Goal: Transaction & Acquisition: Purchase product/service

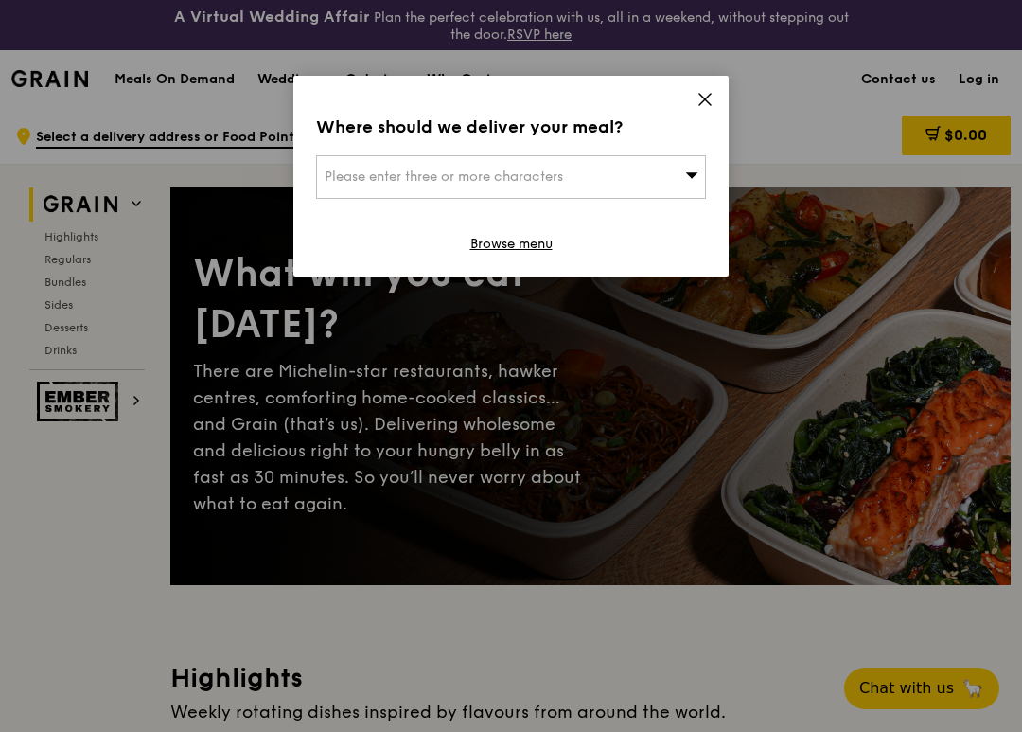
click at [708, 99] on icon at bounding box center [705, 99] width 17 height 17
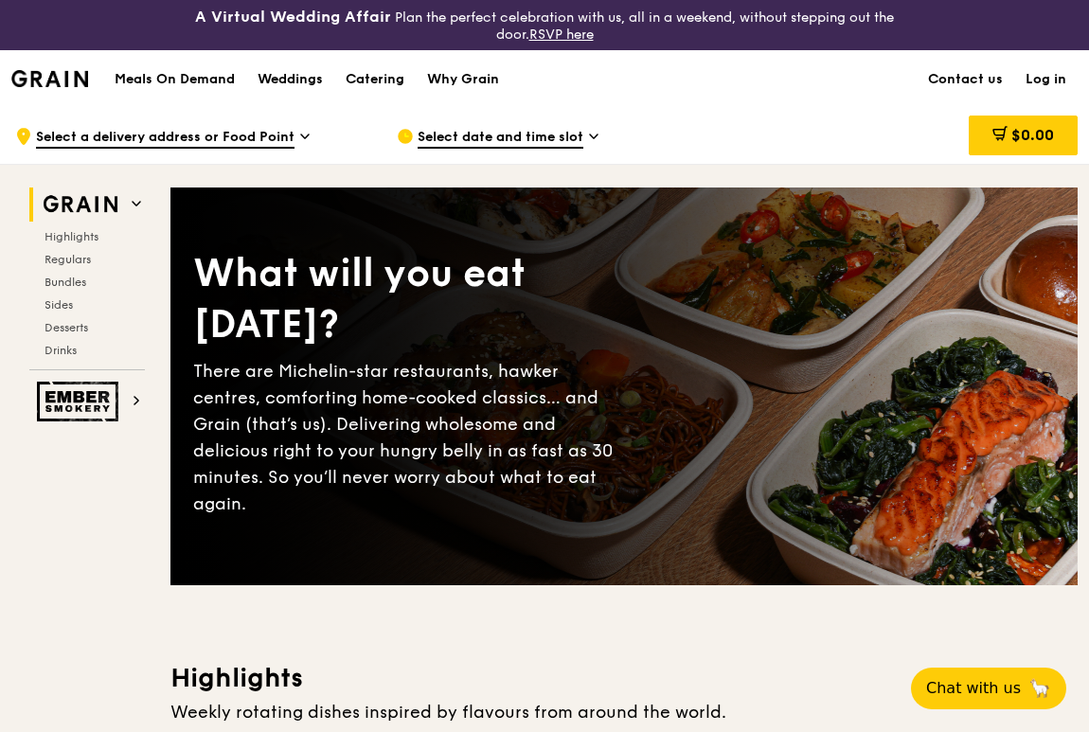
click at [305, 136] on icon at bounding box center [305, 136] width 8 height 4
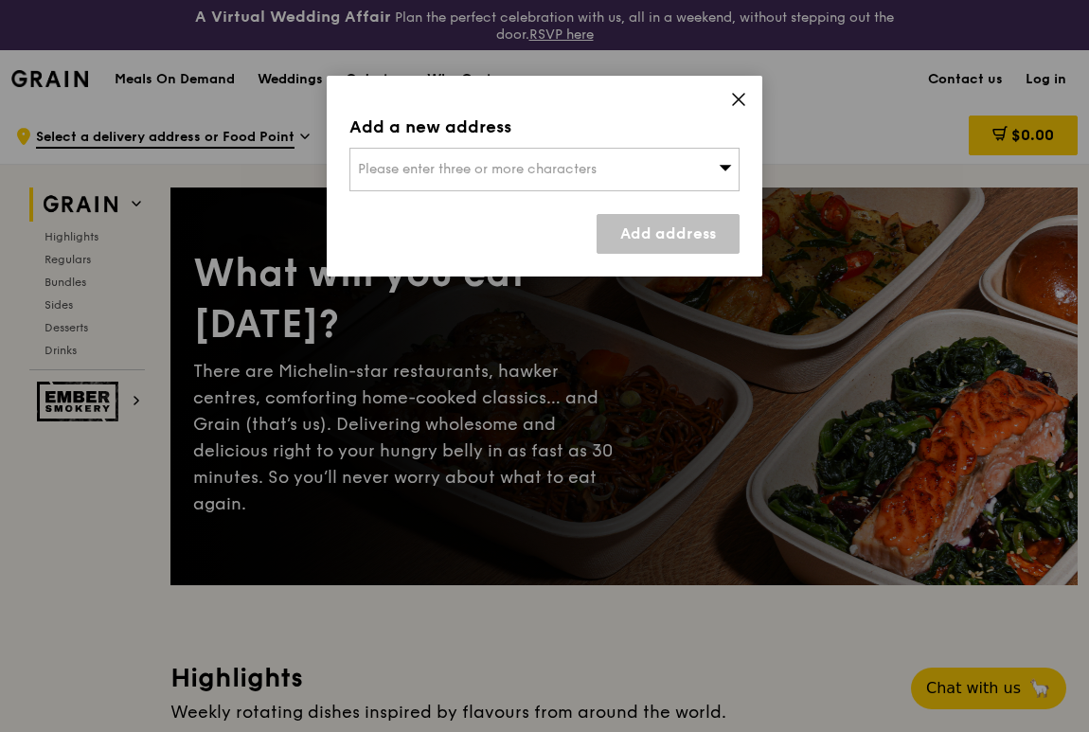
click at [724, 166] on icon at bounding box center [725, 168] width 12 height 6
click at [550, 204] on li "Please enter 3 or more characters" at bounding box center [544, 207] width 388 height 34
click at [493, 177] on input "search" at bounding box center [544, 170] width 388 height 42
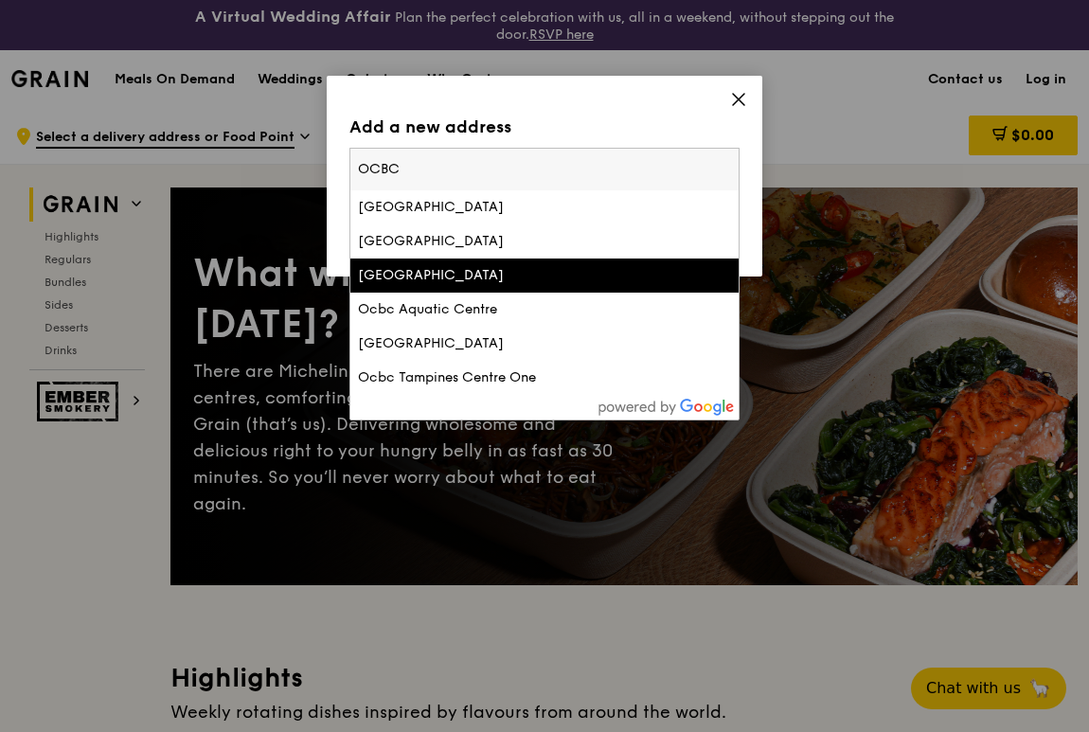
type input "OCBC"
click at [507, 275] on div "Ocbc Centre" at bounding box center [498, 275] width 280 height 19
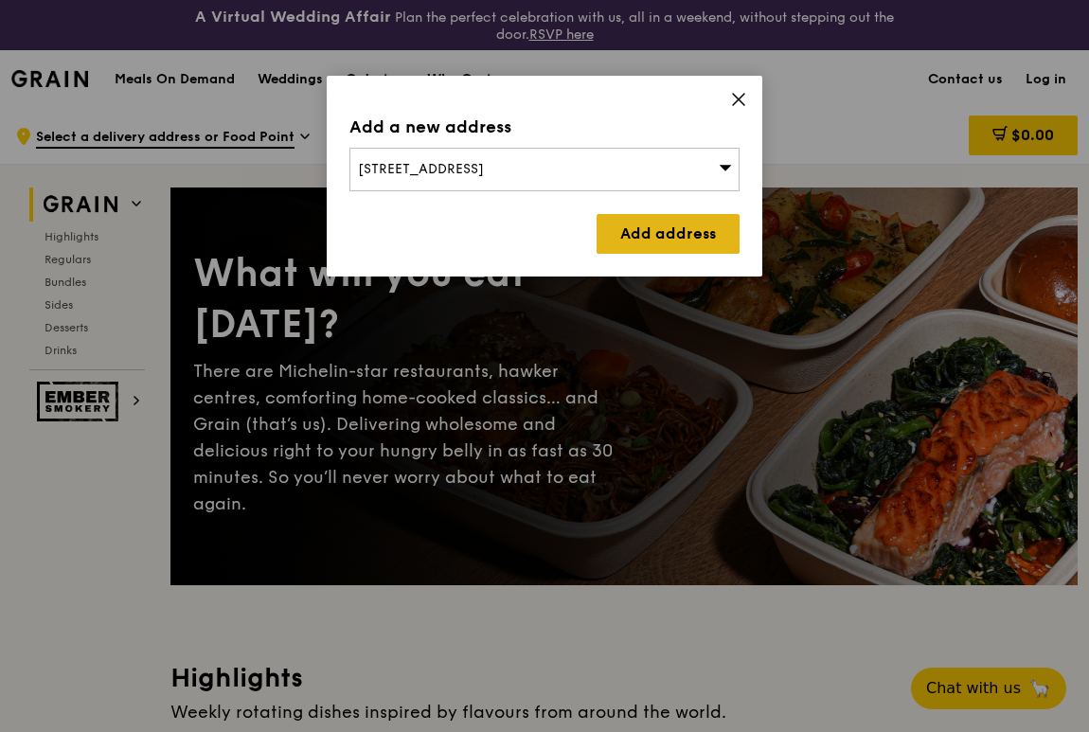
click at [654, 234] on link "Add address" at bounding box center [667, 234] width 143 height 40
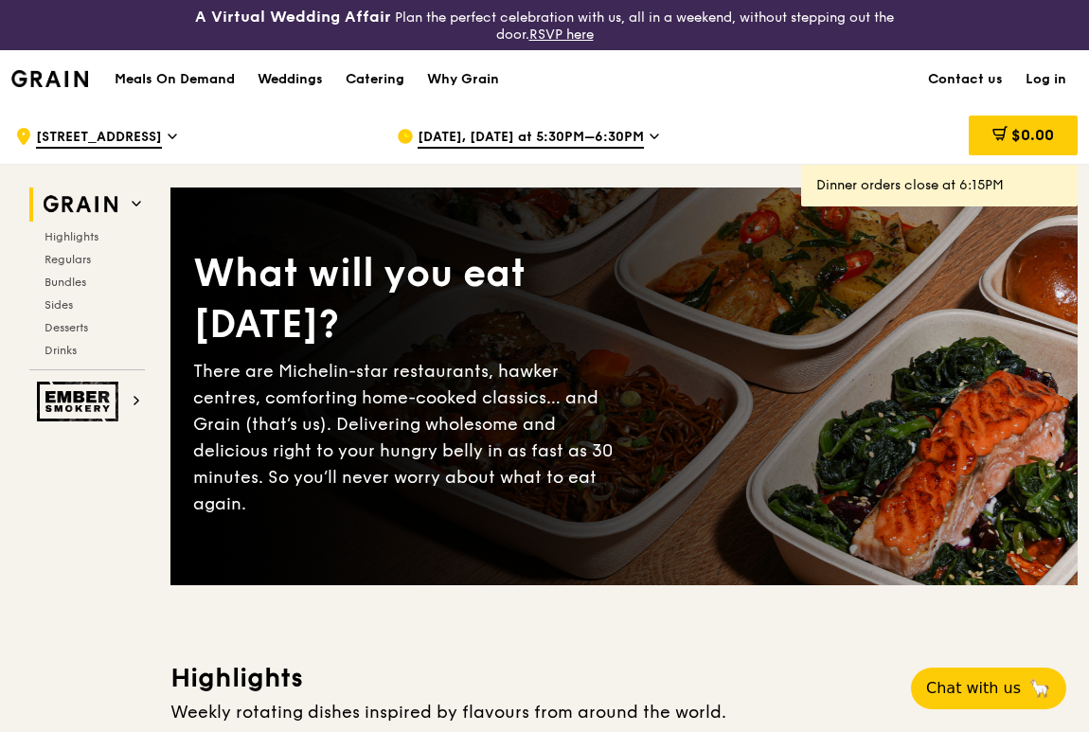
click at [602, 135] on span "Oct 9, Today at 5:30PM–6:30PM" at bounding box center [530, 138] width 226 height 21
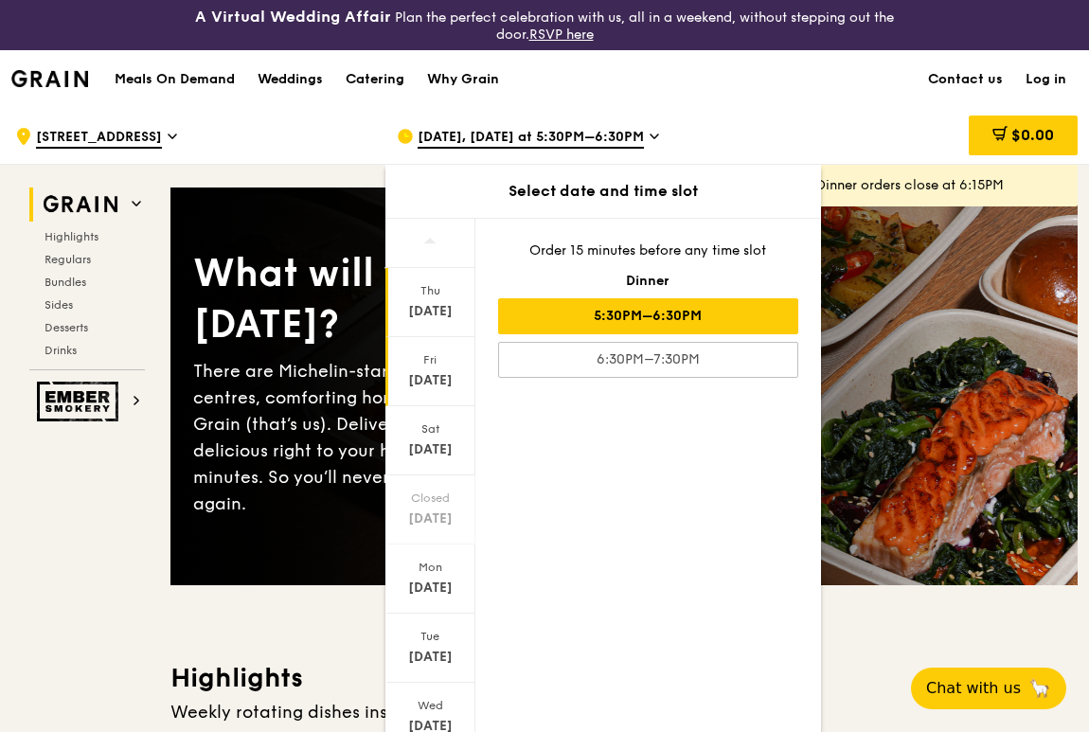
click at [428, 371] on div "Oct 10" at bounding box center [430, 380] width 84 height 19
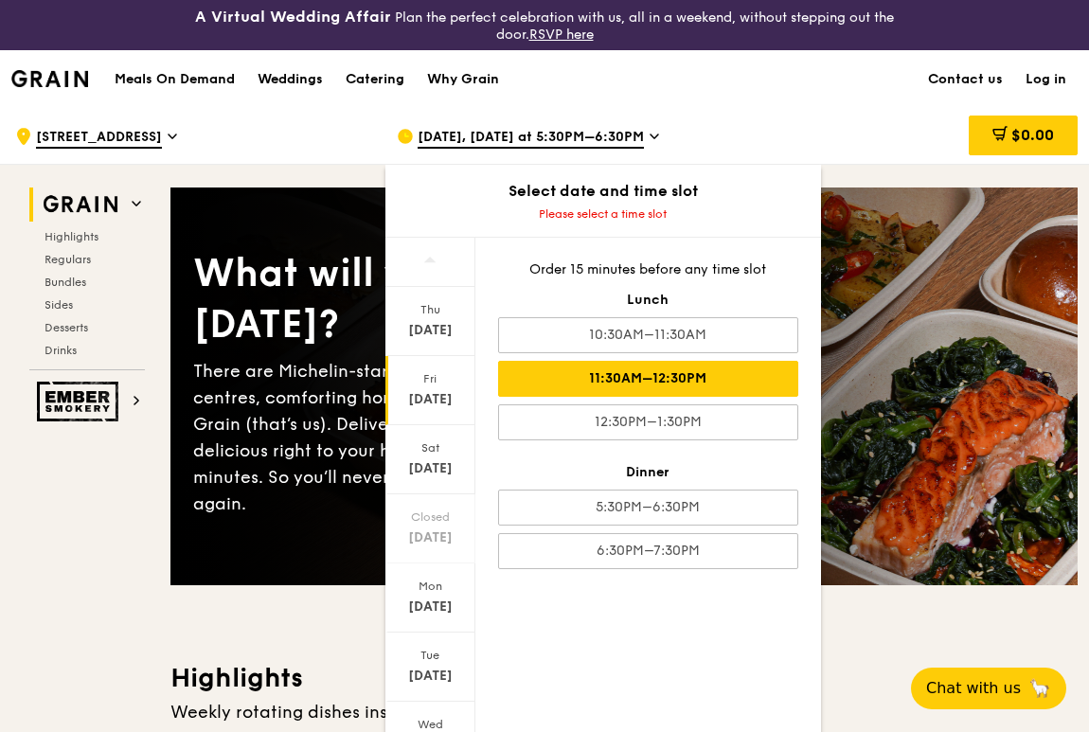
click at [634, 381] on div "11:30AM–12:30PM" at bounding box center [648, 379] width 300 height 36
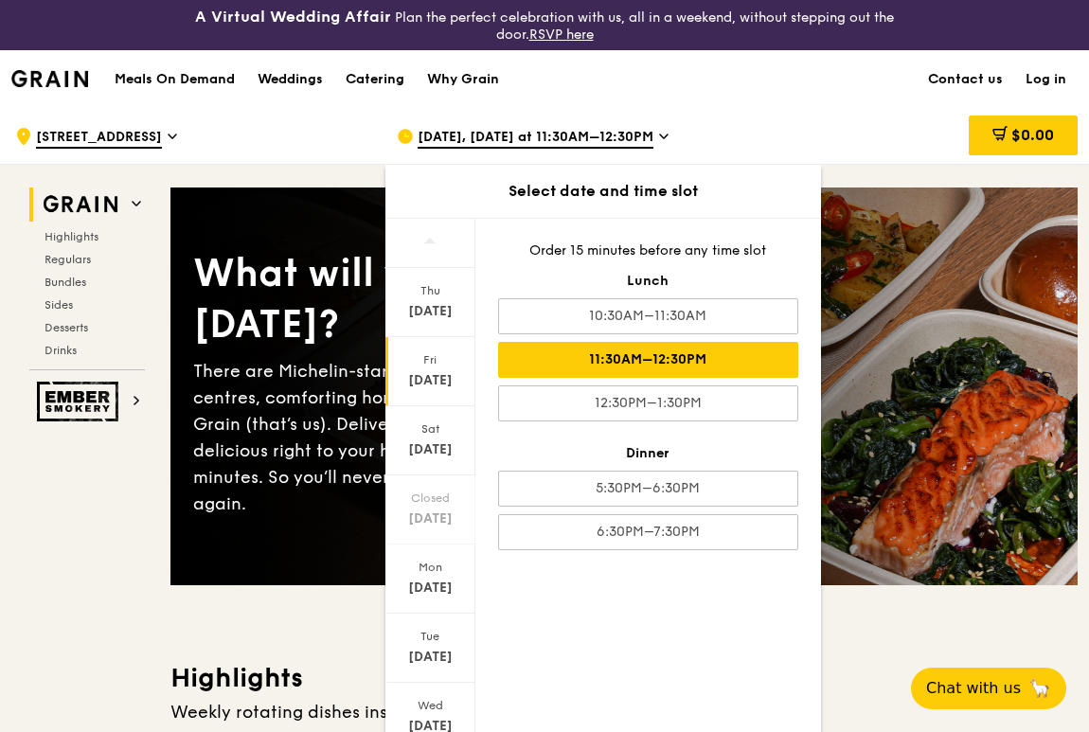
click at [789, 141] on div "$0.00" at bounding box center [925, 136] width 304 height 57
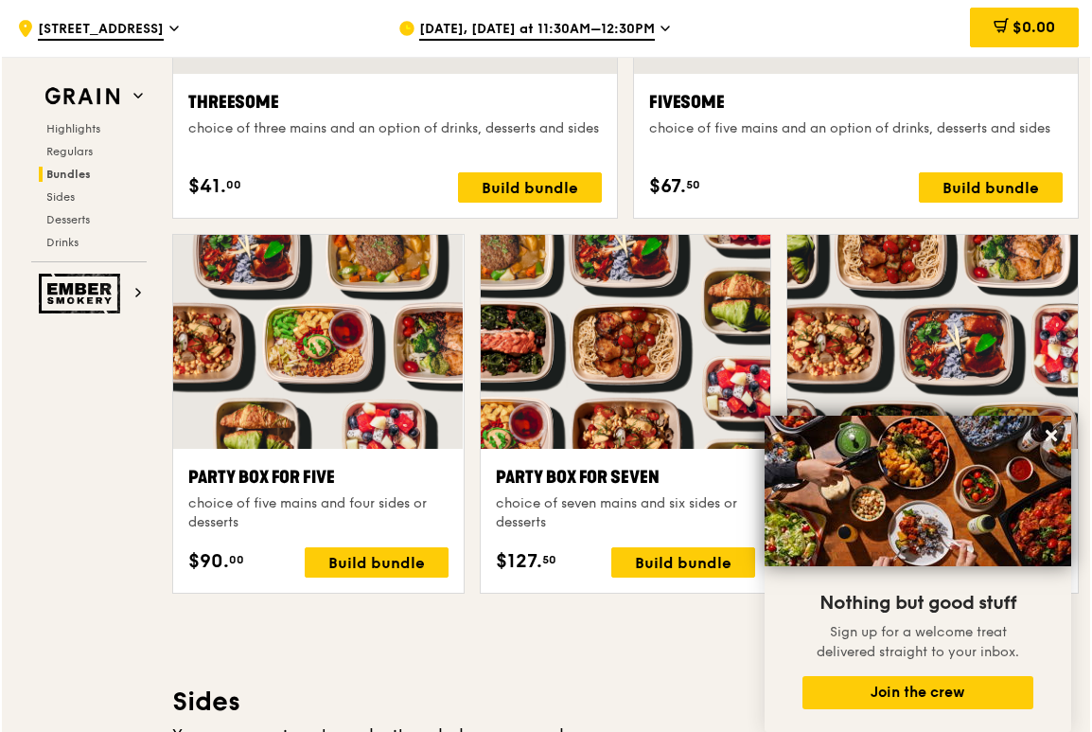
scroll to position [3618, 0]
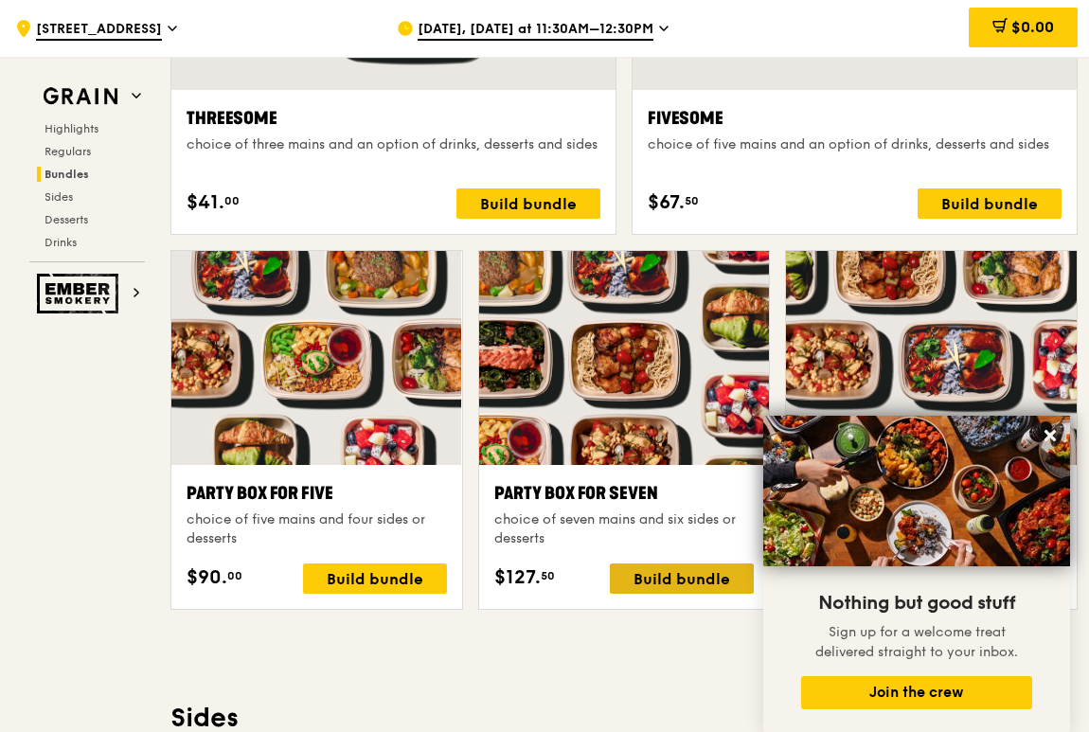
click at [647, 518] on div "Build bundle" at bounding box center [682, 578] width 144 height 30
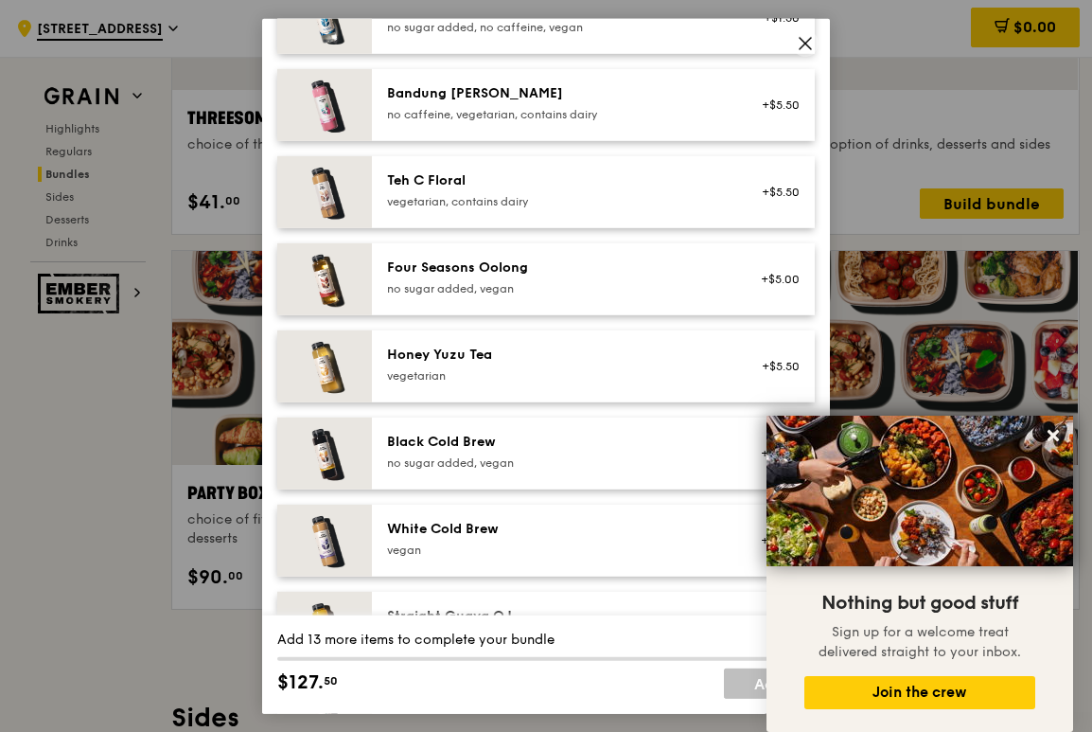
scroll to position [2248, 0]
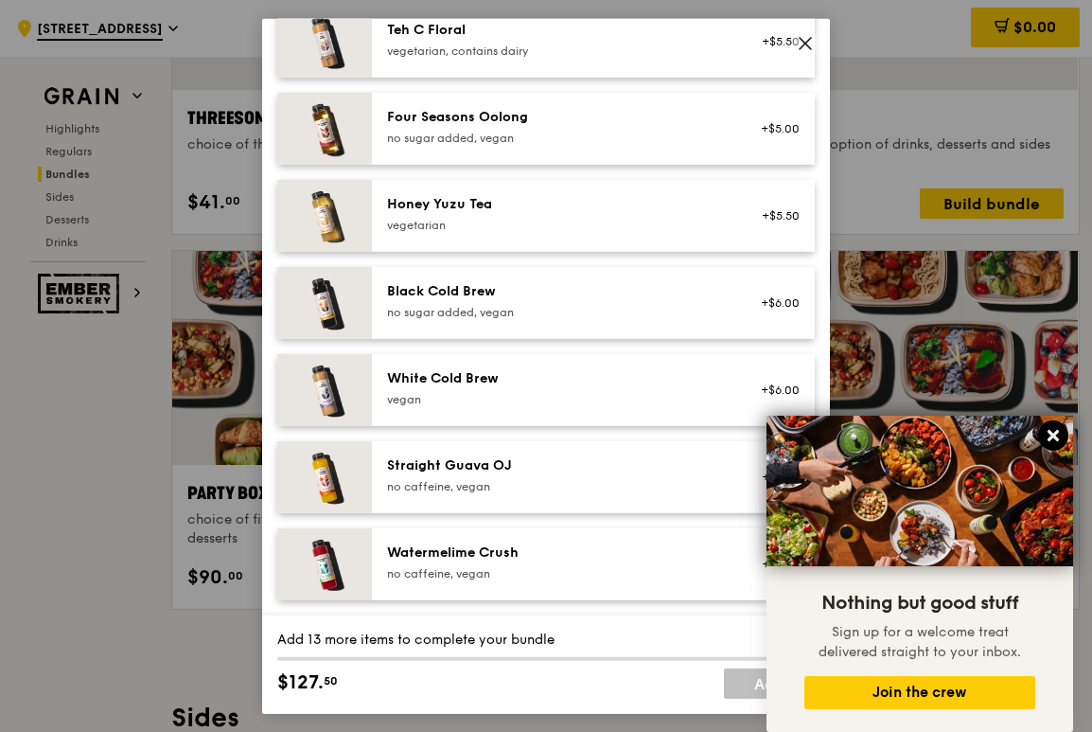
click at [1025, 432] on icon at bounding box center [1053, 435] width 17 height 17
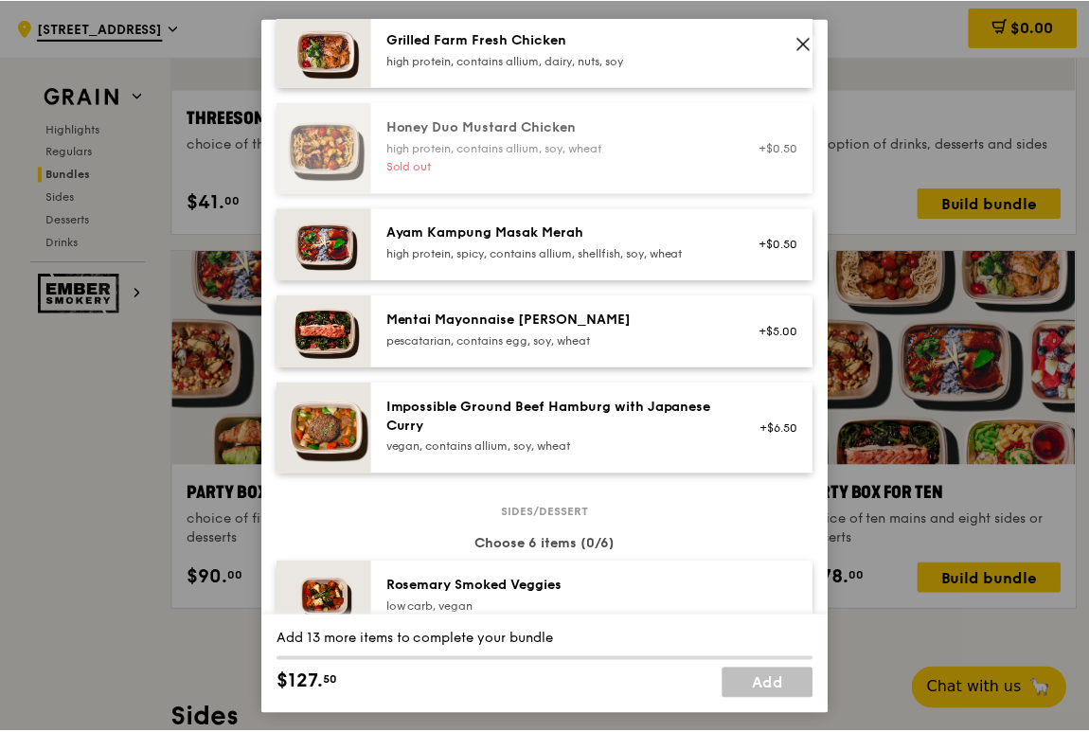
scroll to position [568, 0]
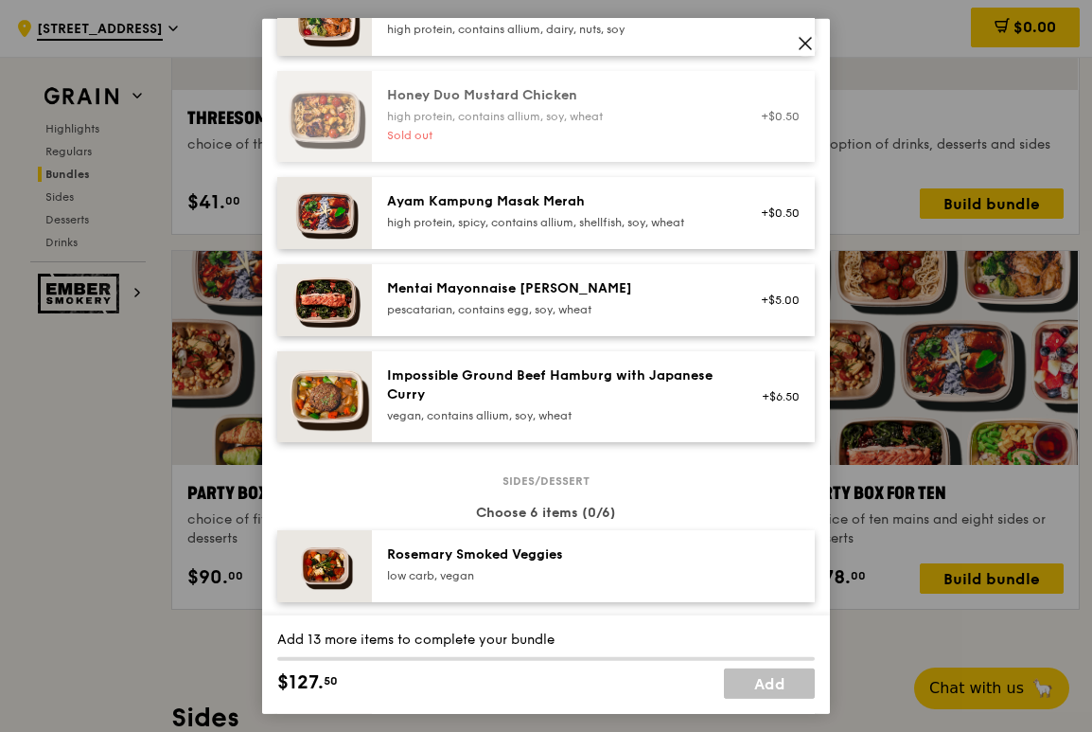
click at [802, 40] on icon at bounding box center [805, 42] width 11 height 11
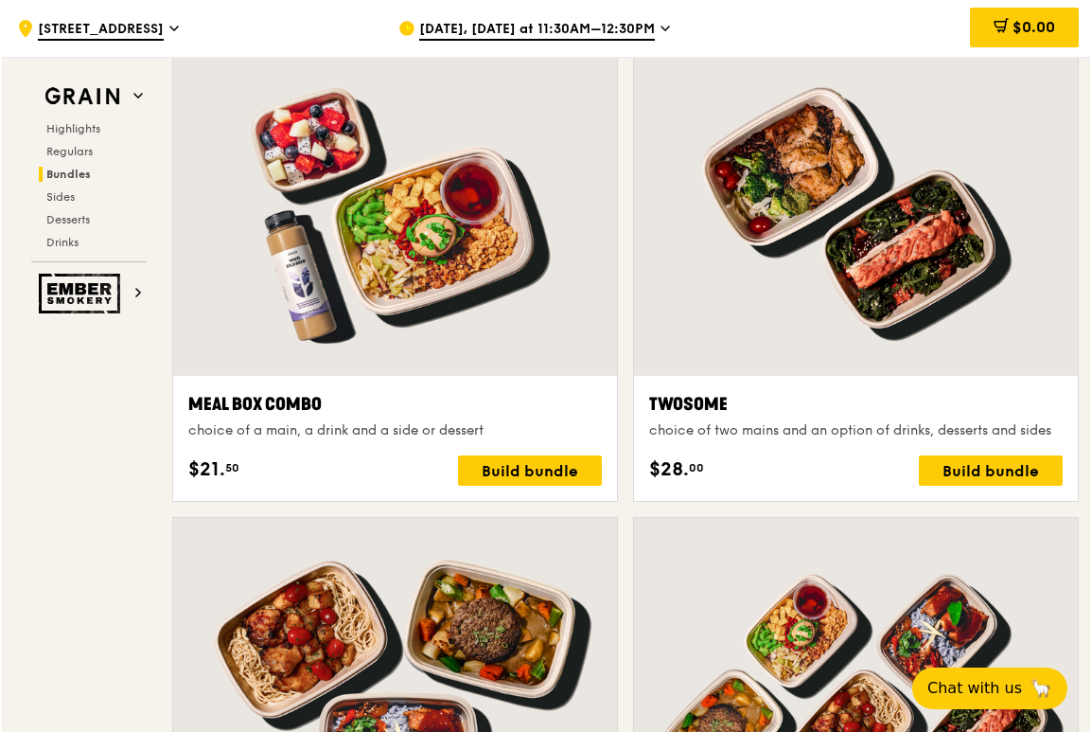
scroll to position [2861, 0]
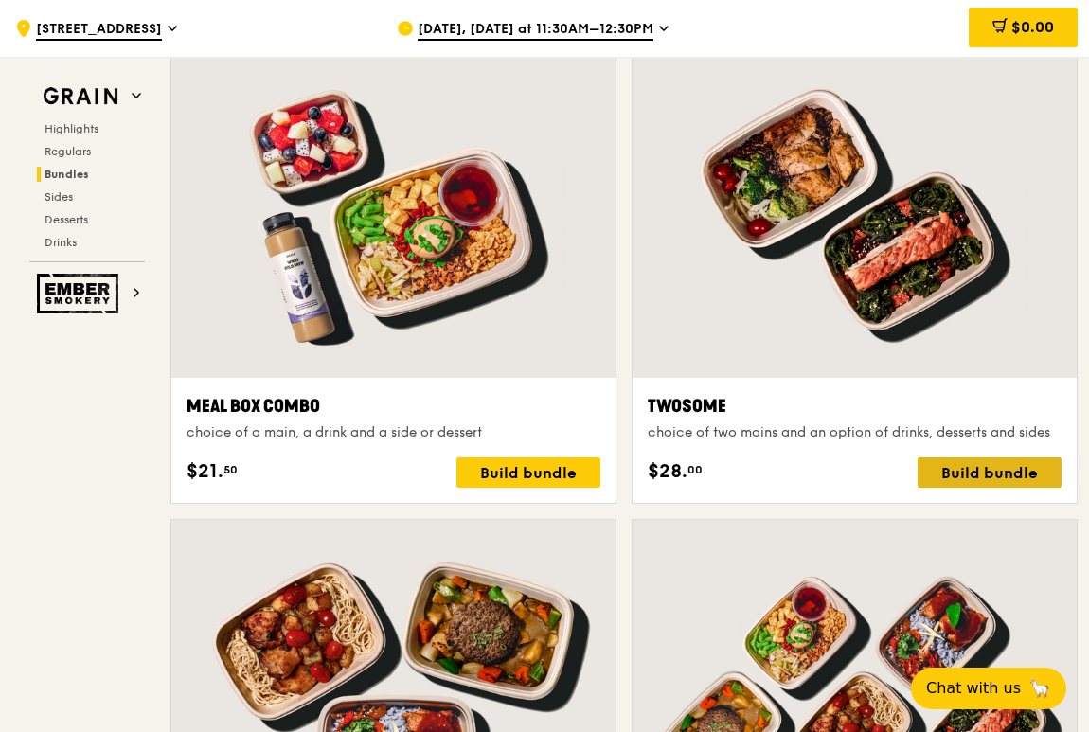
click at [983, 464] on div "Build bundle" at bounding box center [989, 472] width 144 height 30
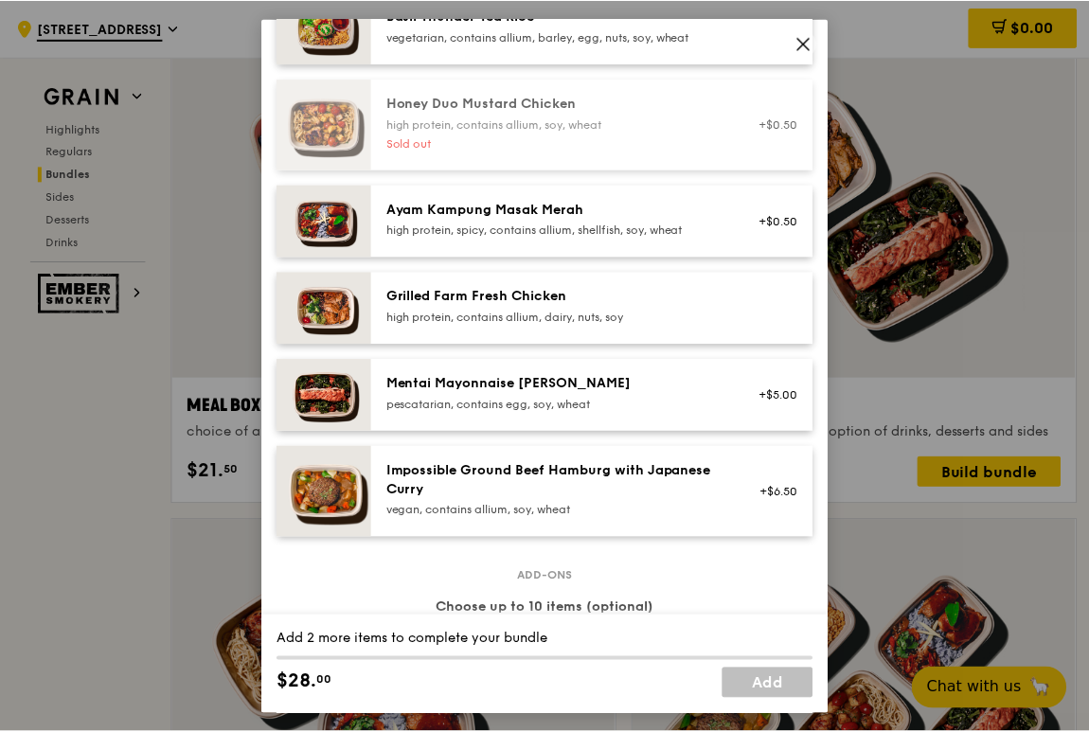
scroll to position [473, 0]
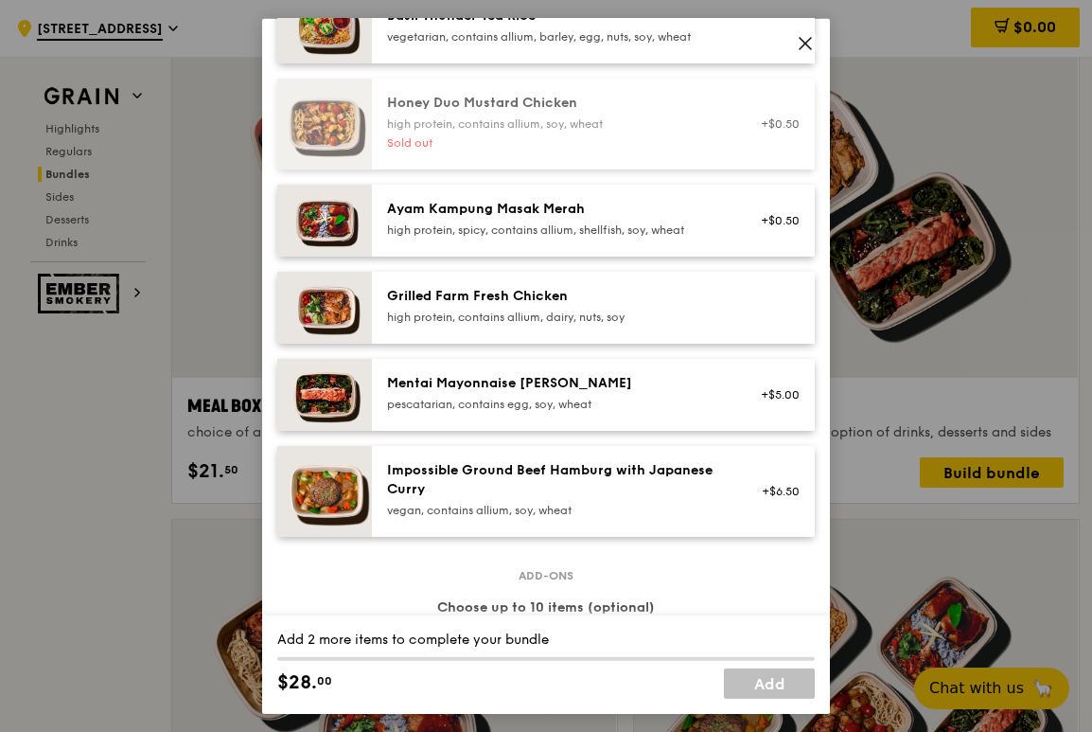
click at [679, 411] on div "pescatarian, contains egg, soy, wheat" at bounding box center [557, 403] width 340 height 15
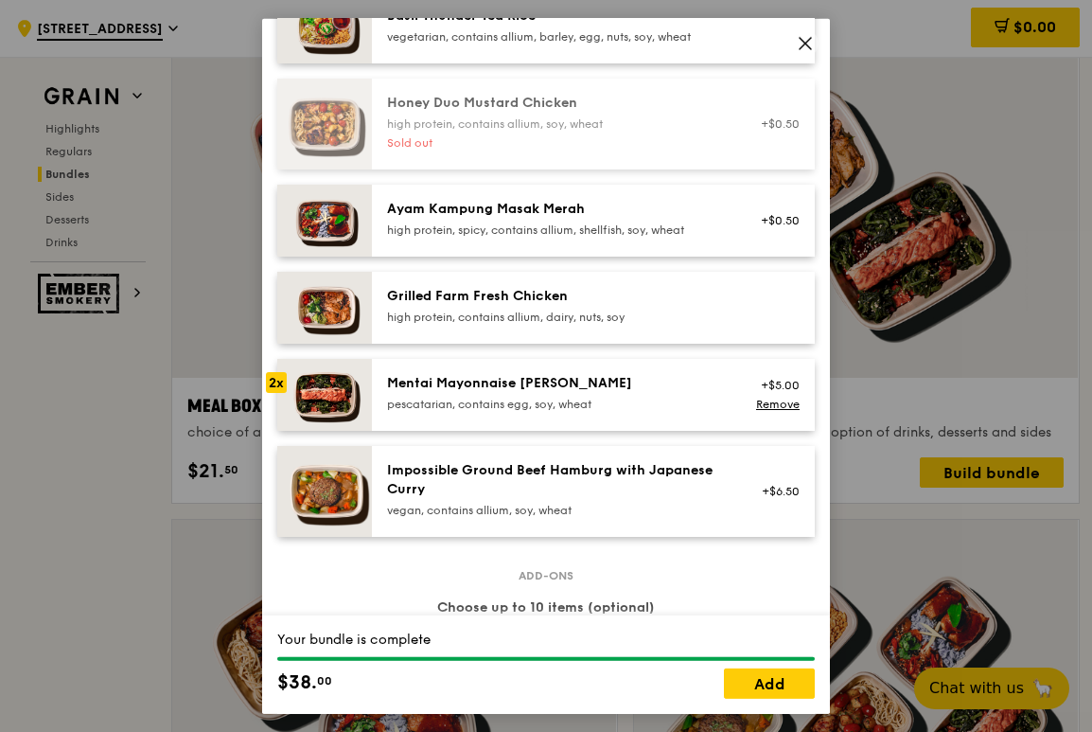
click at [804, 39] on icon at bounding box center [805, 42] width 17 height 17
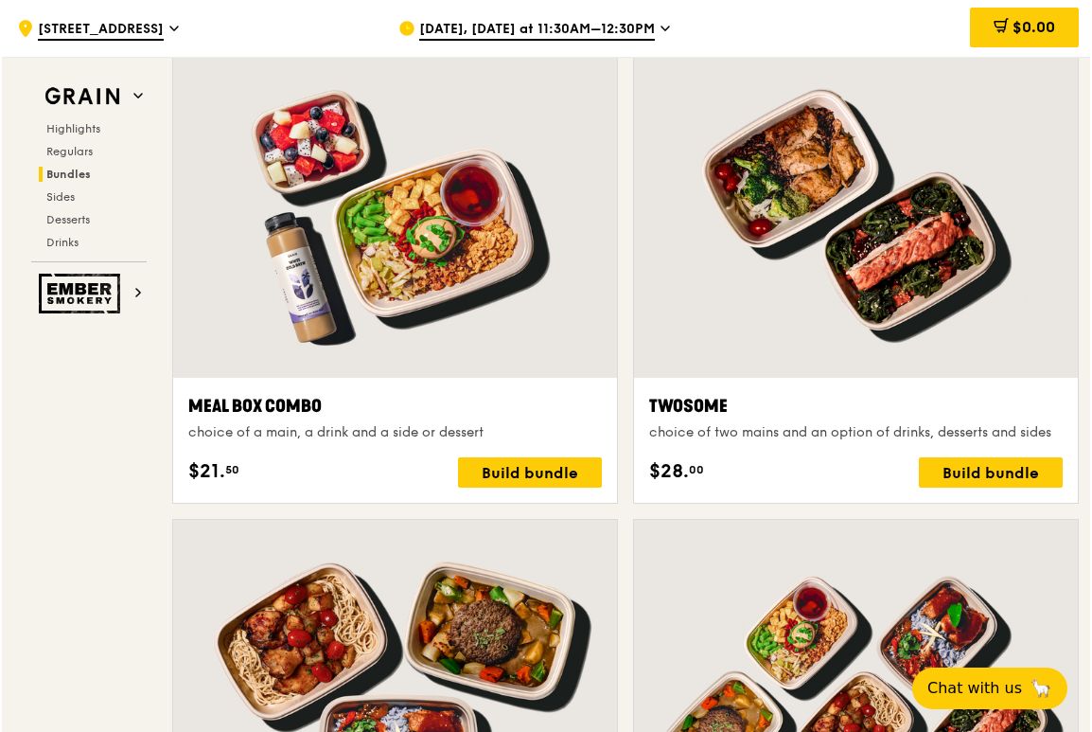
scroll to position [2955, 0]
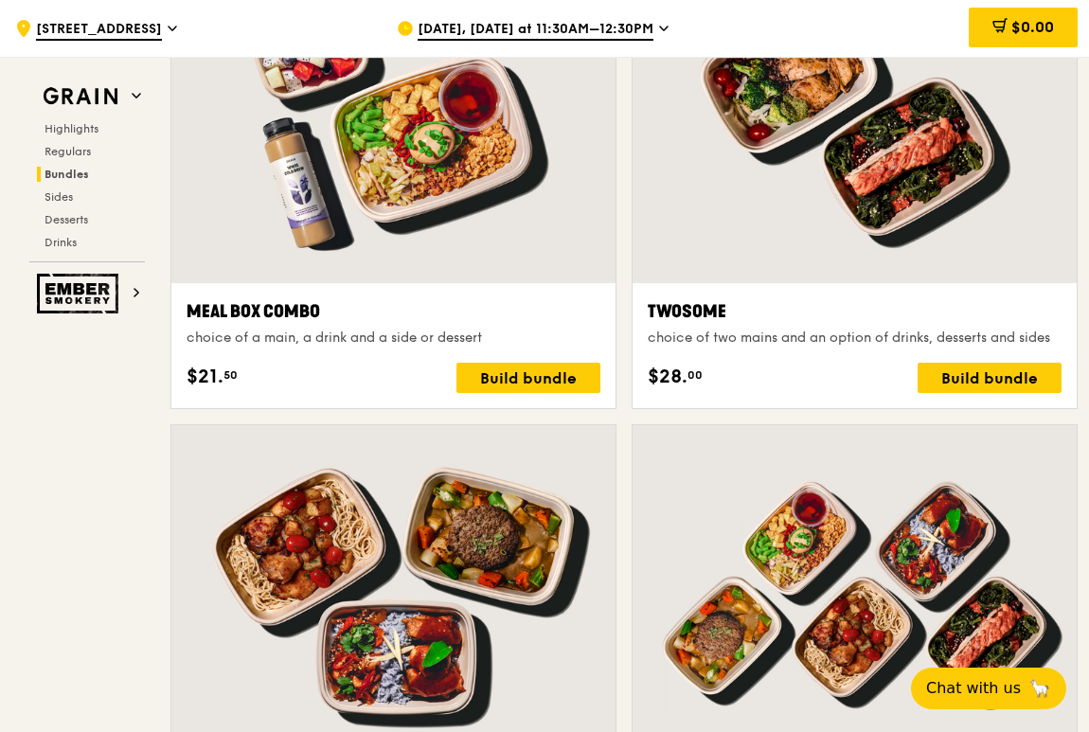
click at [822, 302] on div "Twosome" at bounding box center [854, 311] width 414 height 27
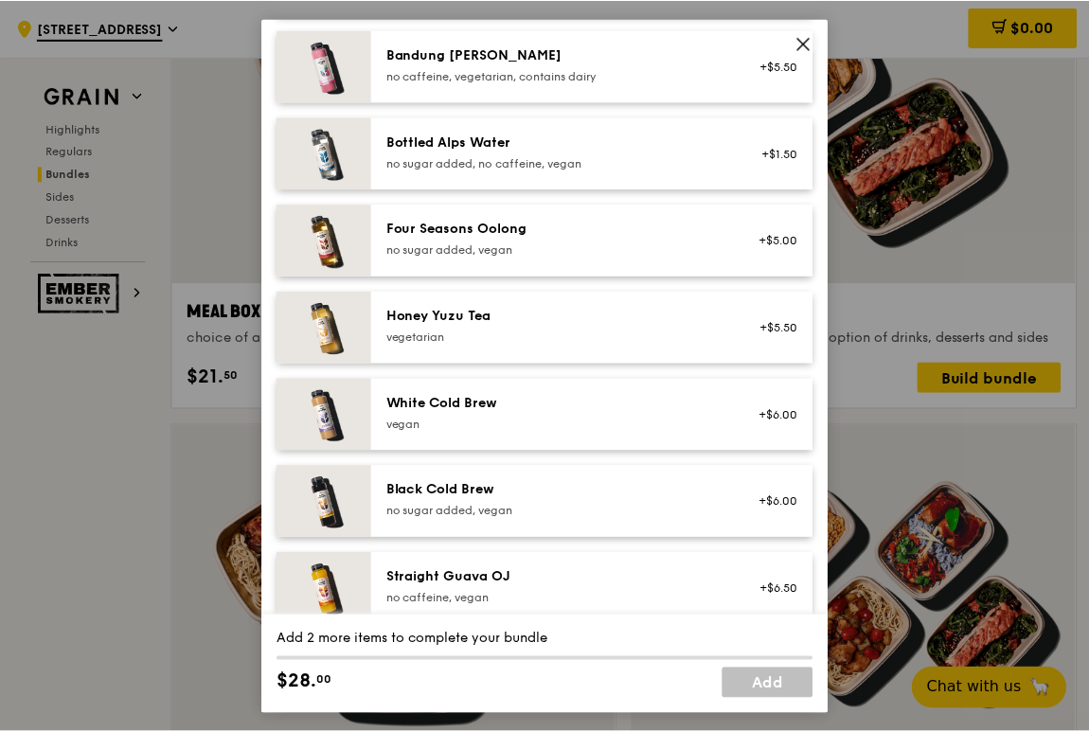
scroll to position [2177, 0]
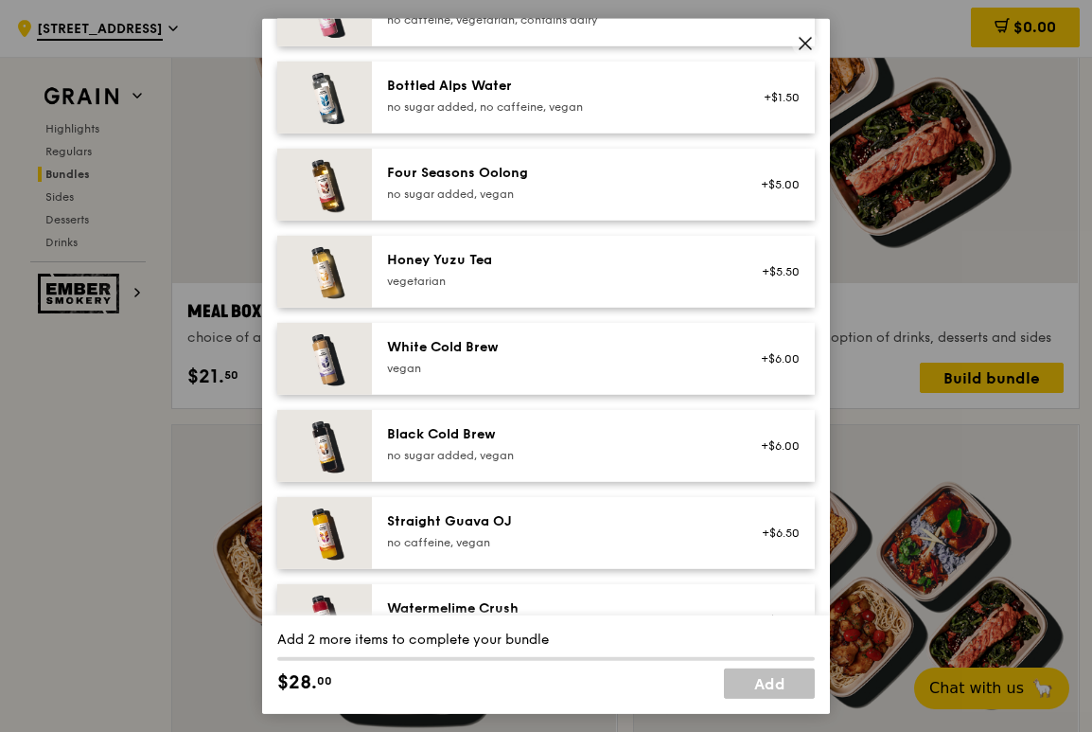
click at [806, 42] on icon at bounding box center [805, 42] width 17 height 17
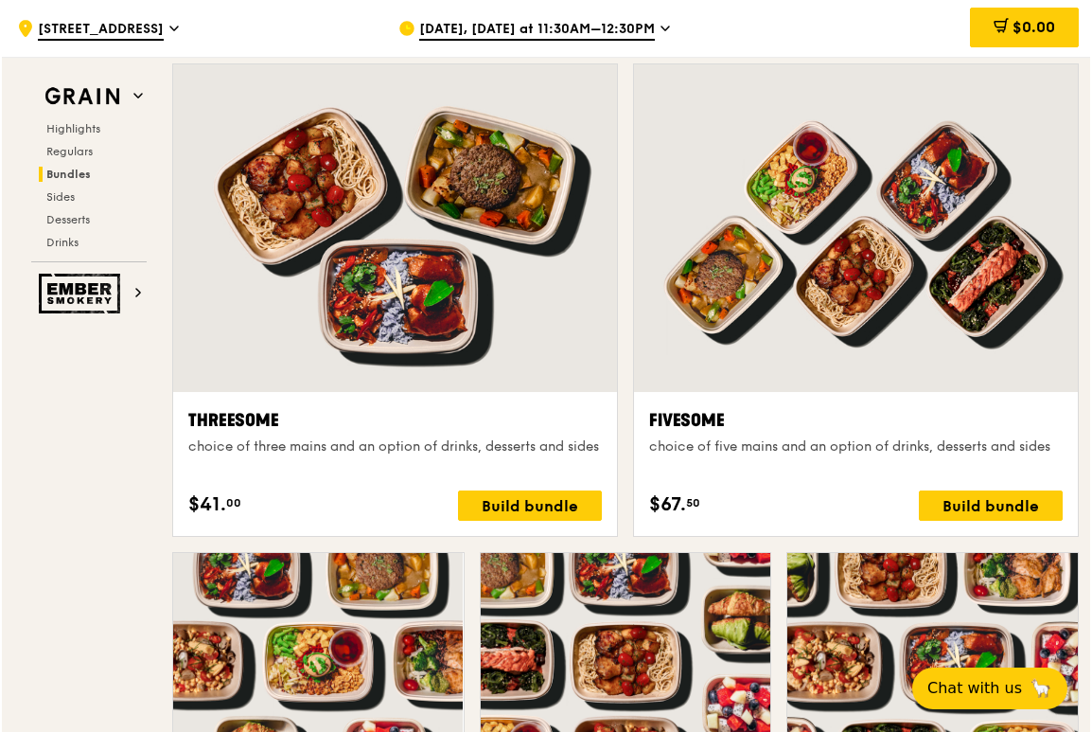
scroll to position [3334, 0]
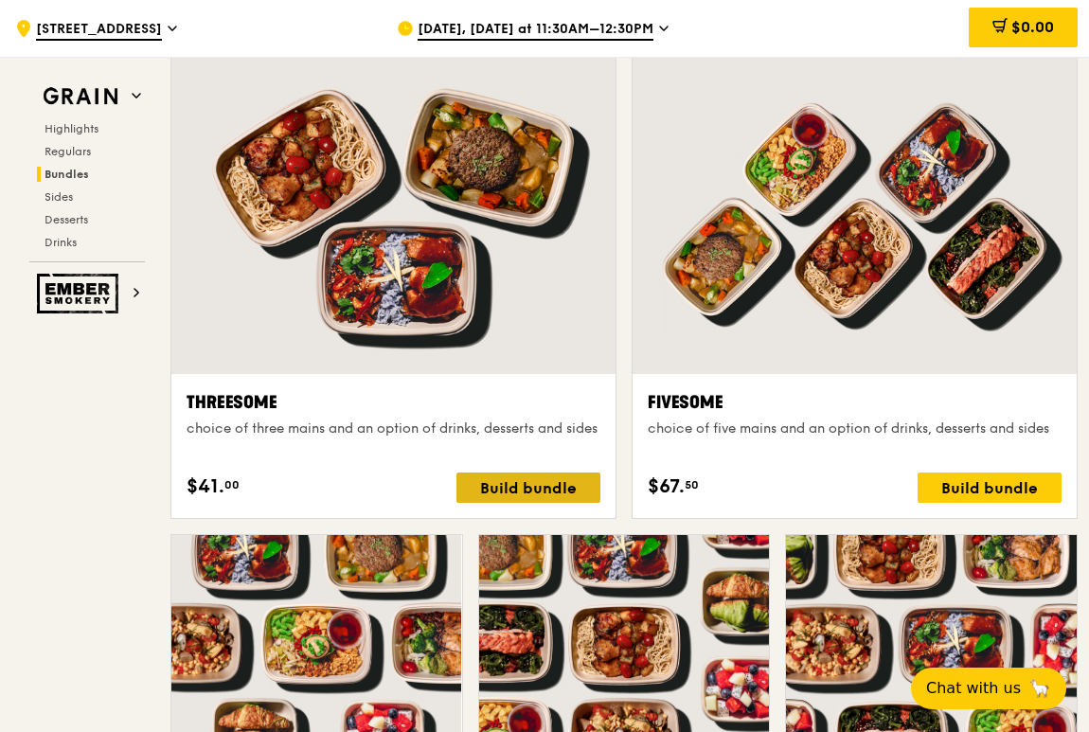
click at [515, 484] on div "Build bundle" at bounding box center [528, 487] width 144 height 30
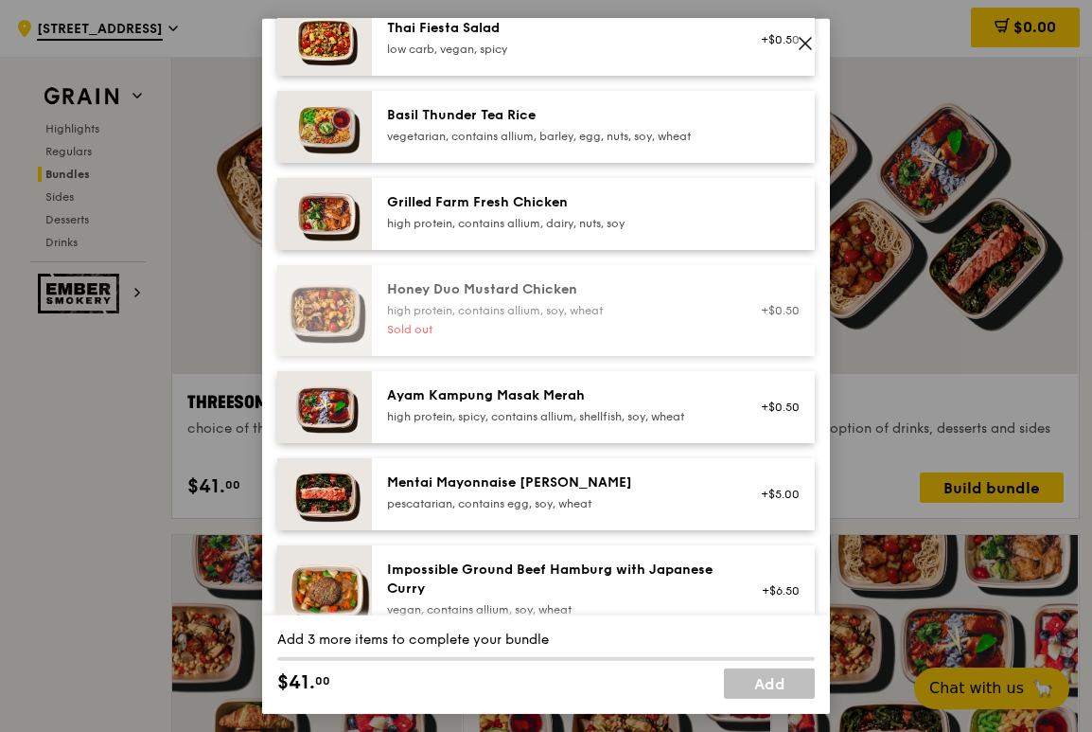
scroll to position [379, 0]
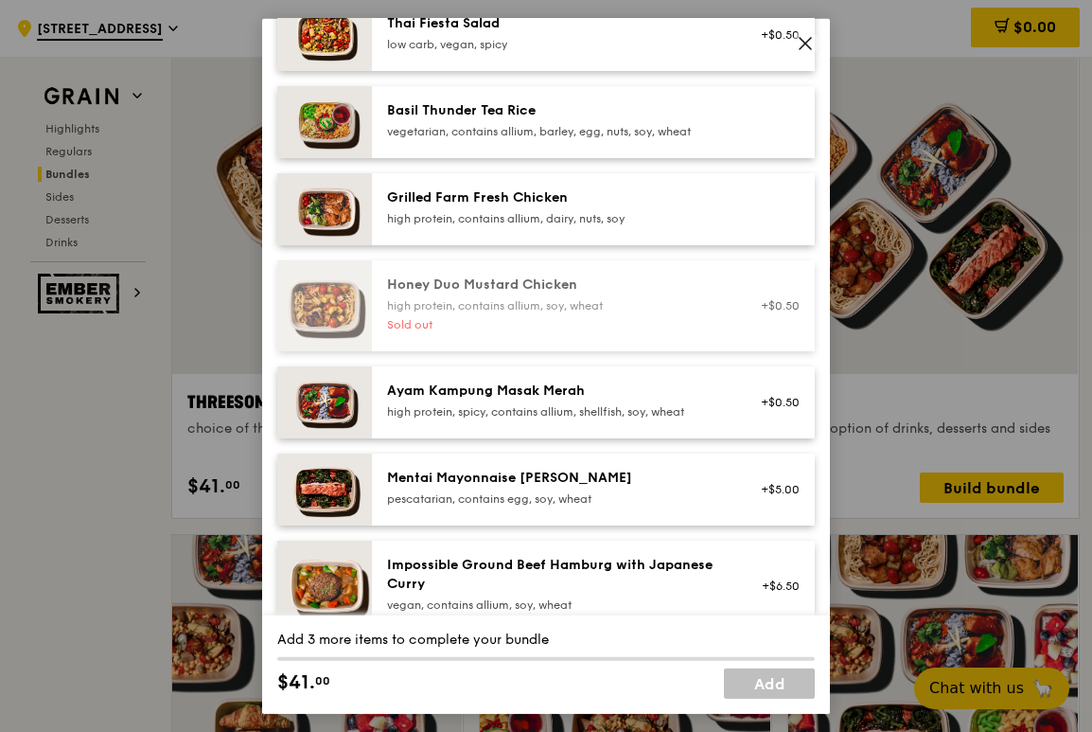
click at [614, 505] on div "pescatarian, contains egg, soy, wheat" at bounding box center [557, 497] width 340 height 15
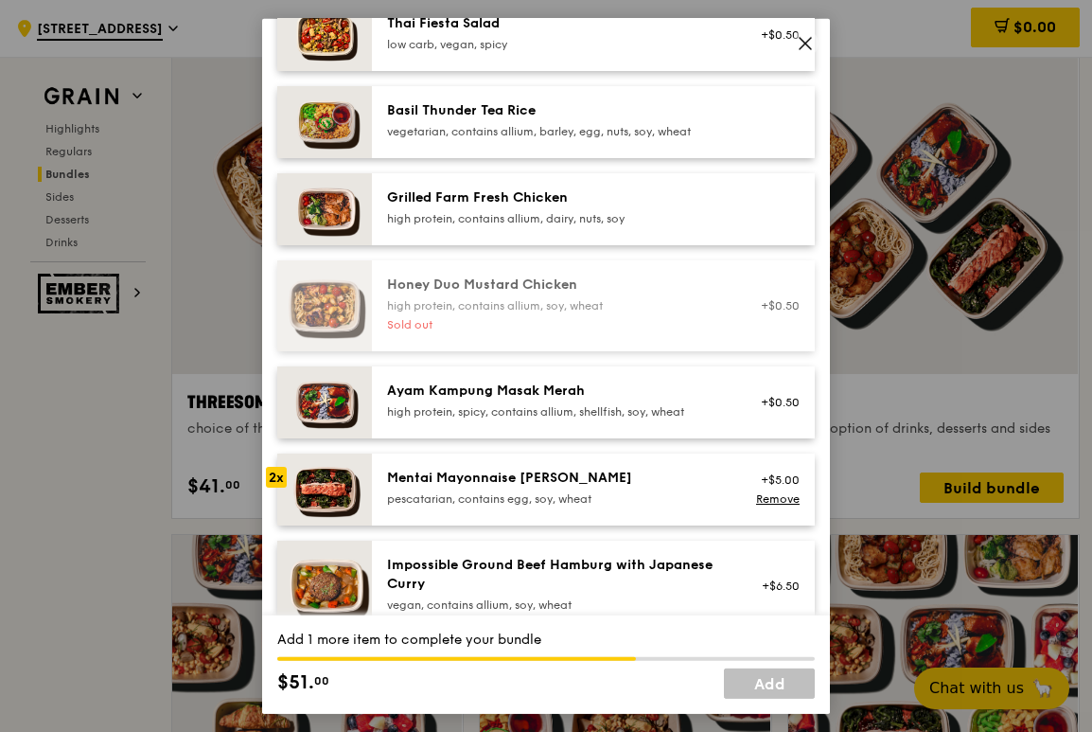
click at [614, 505] on div "pescatarian, contains egg, soy, wheat" at bounding box center [557, 497] width 340 height 15
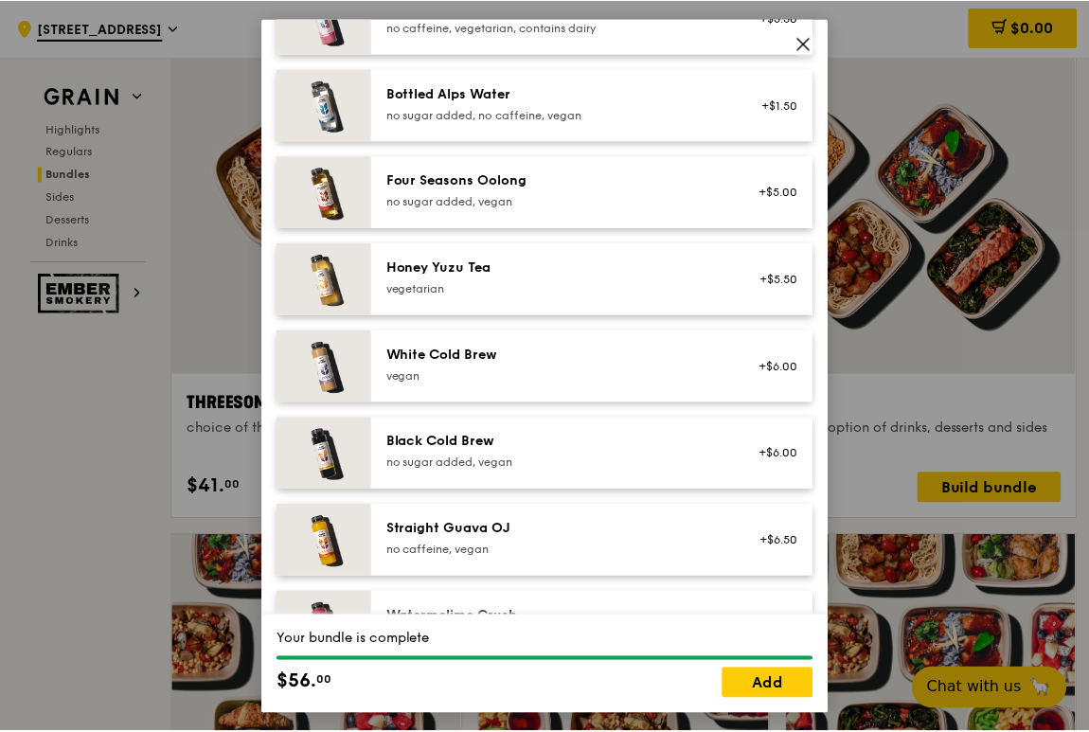
scroll to position [2248, 0]
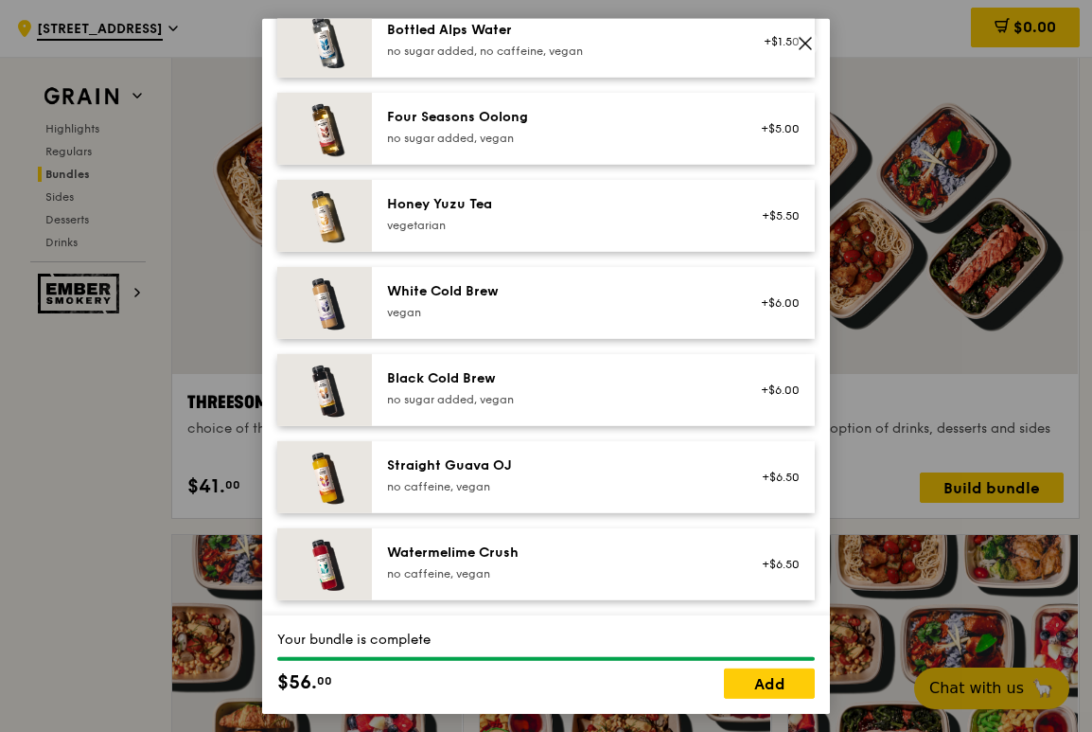
click at [807, 39] on icon at bounding box center [805, 42] width 17 height 17
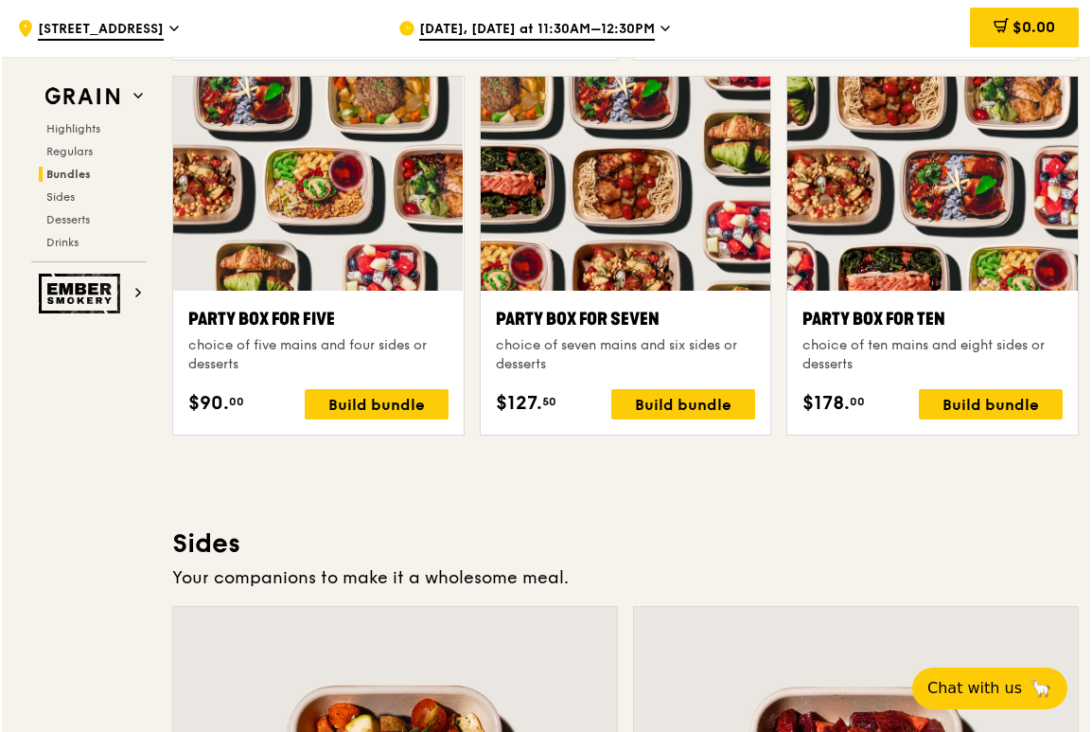
scroll to position [3807, 0]
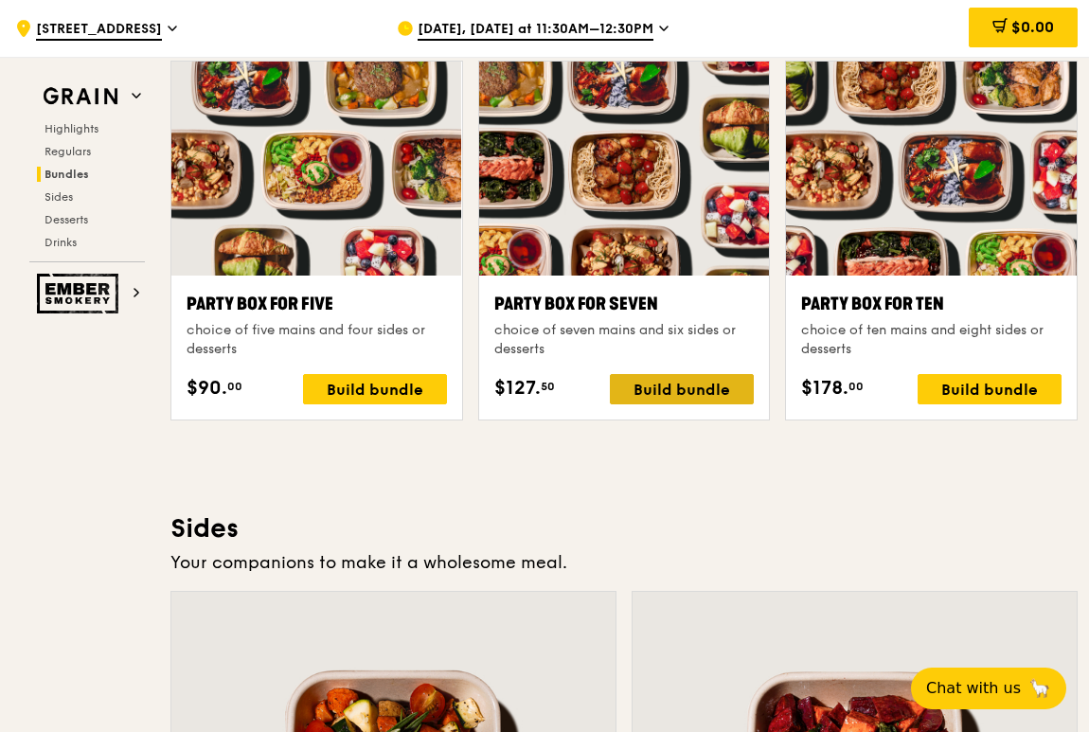
click at [681, 384] on div "Build bundle" at bounding box center [682, 389] width 144 height 30
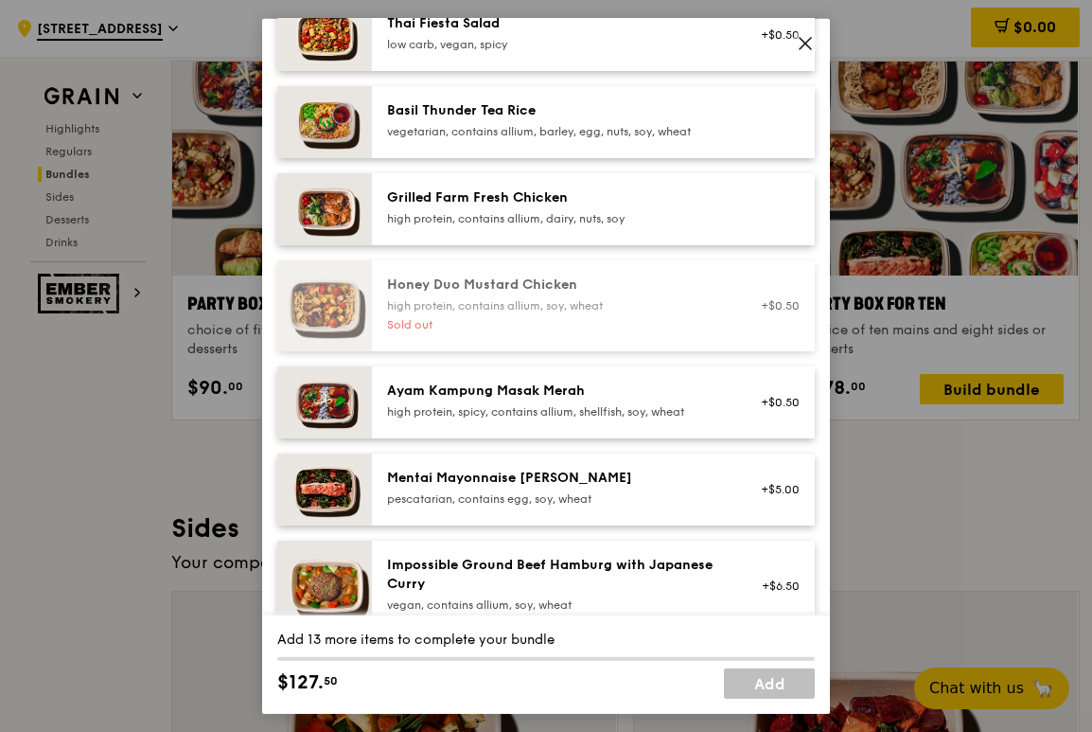
scroll to position [568, 0]
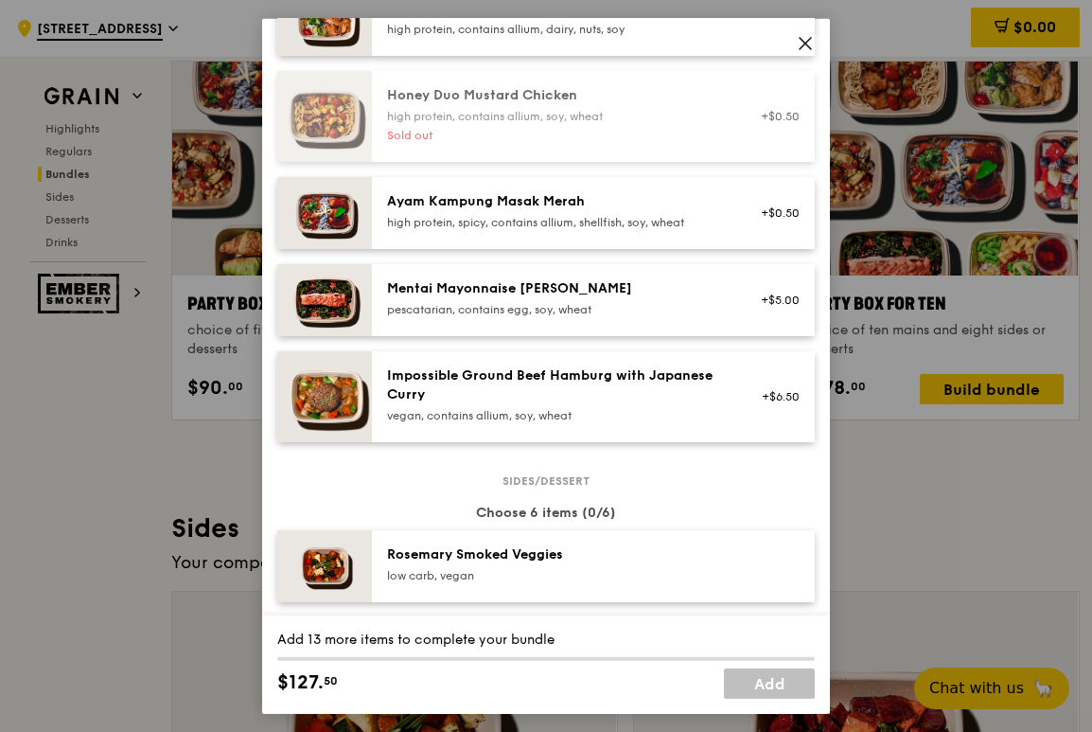
click at [738, 316] on div "+$5.00" at bounding box center [774, 299] width 73 height 42
click at [738, 316] on div "+$5.00 Remove" at bounding box center [774, 299] width 73 height 42
click at [702, 316] on div "pescatarian, contains egg, soy, wheat" at bounding box center [557, 308] width 340 height 15
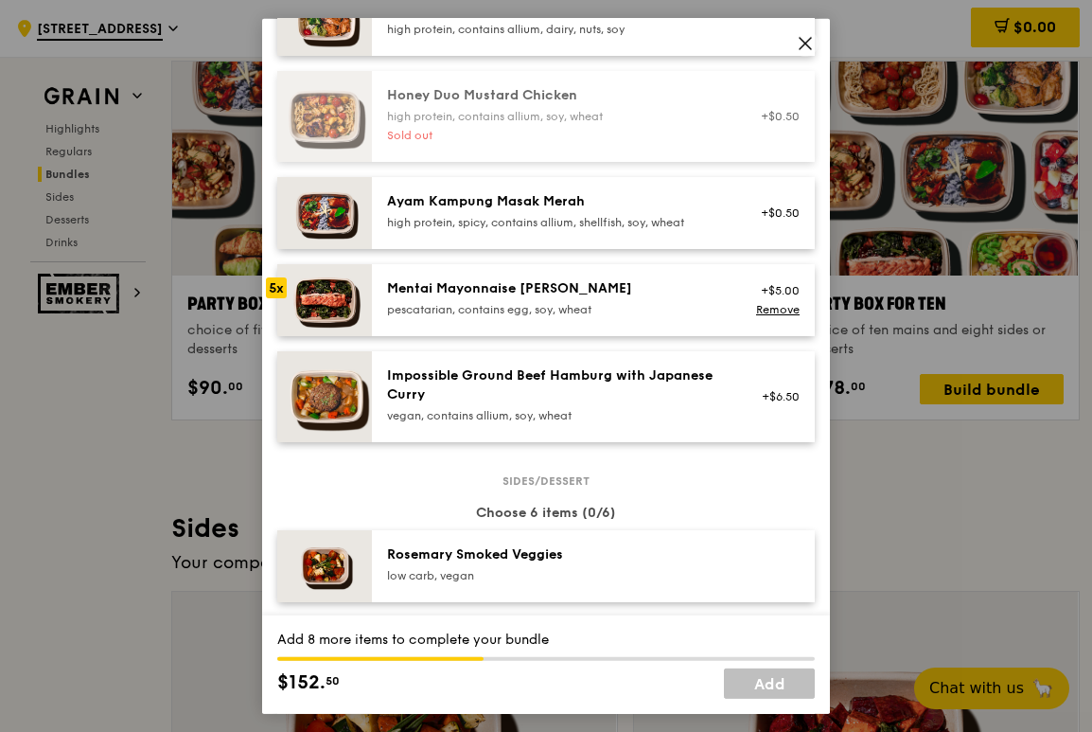
click at [702, 316] on div "pescatarian, contains egg, soy, wheat" at bounding box center [557, 308] width 340 height 15
click at [761, 315] on link "Remove" at bounding box center [778, 308] width 44 height 13
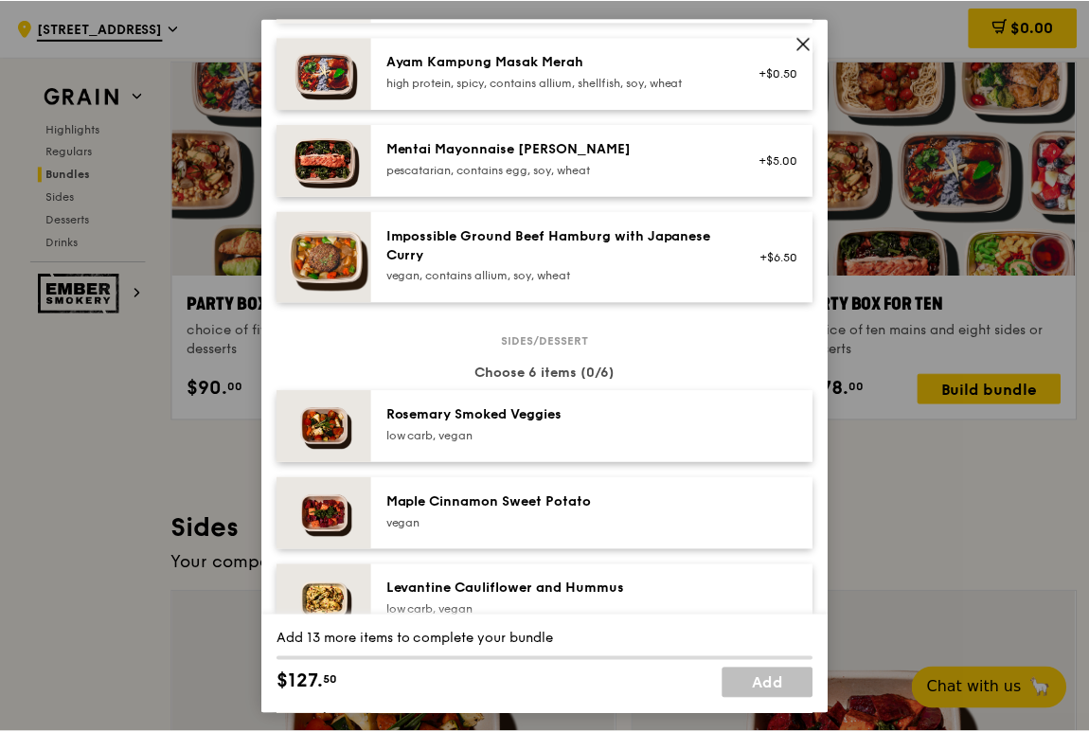
scroll to position [757, 0]
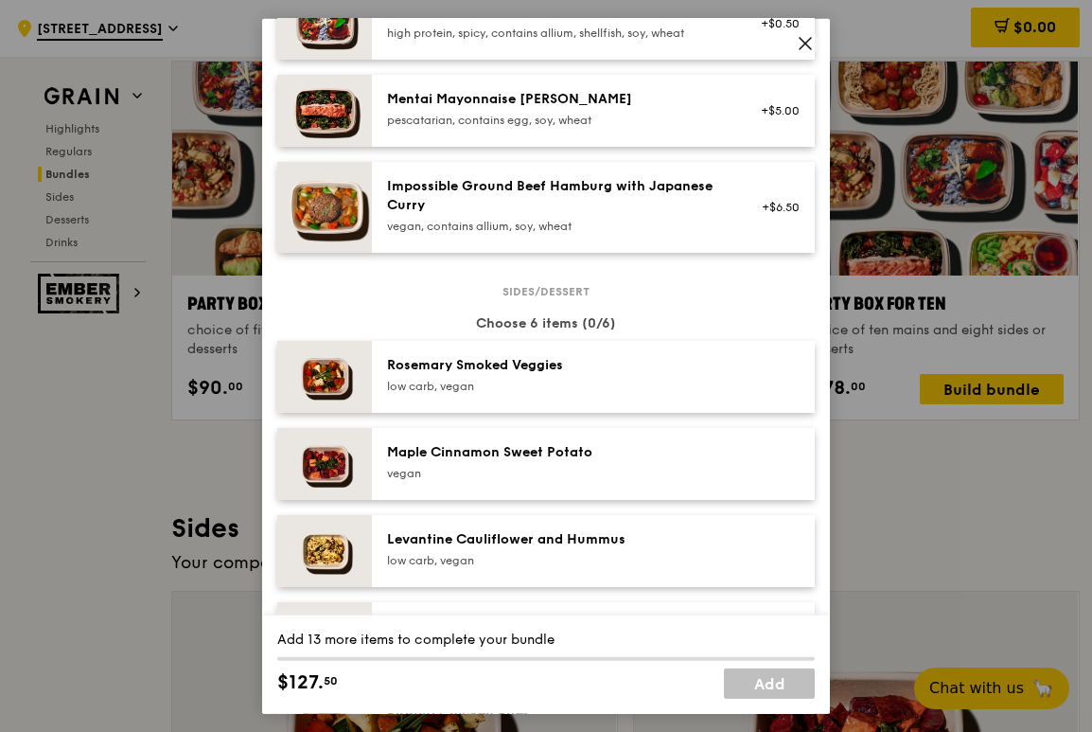
click at [805, 38] on icon at bounding box center [805, 42] width 17 height 17
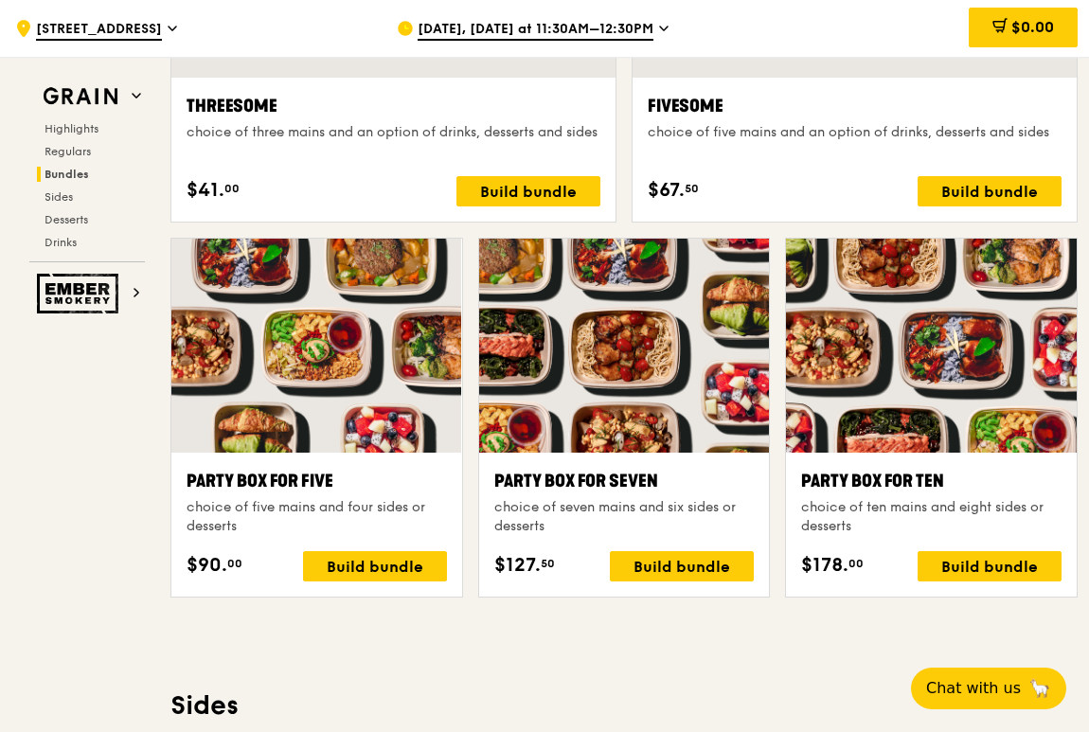
scroll to position [3618, 0]
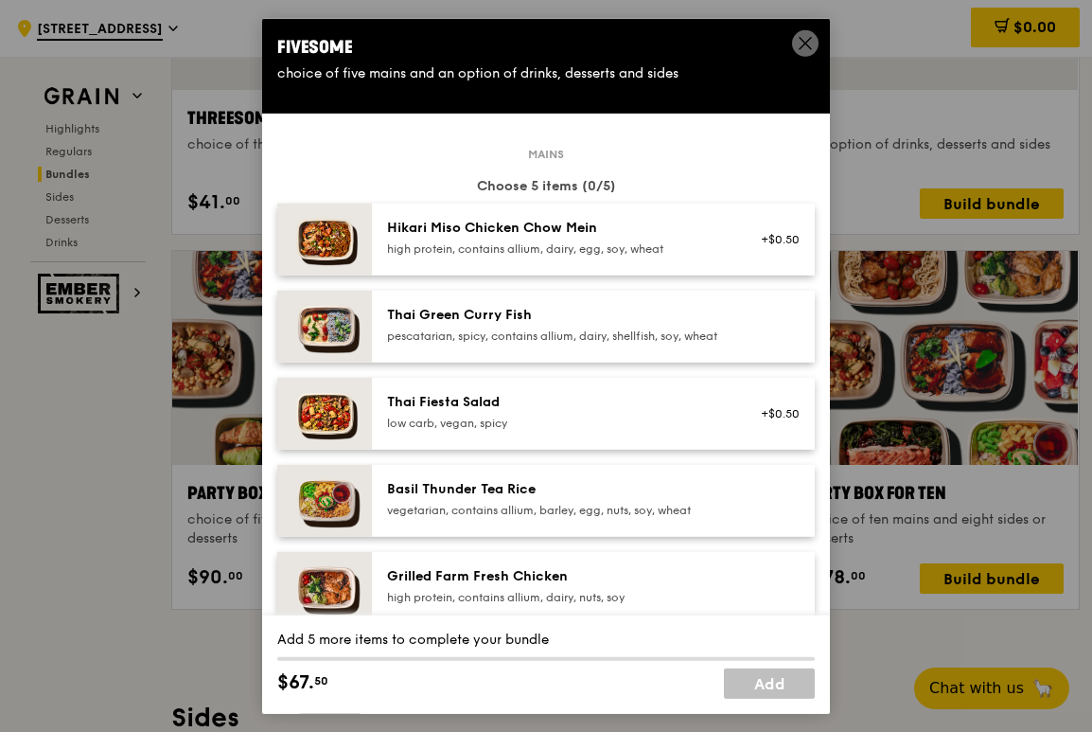
click at [803, 40] on icon at bounding box center [805, 42] width 11 height 11
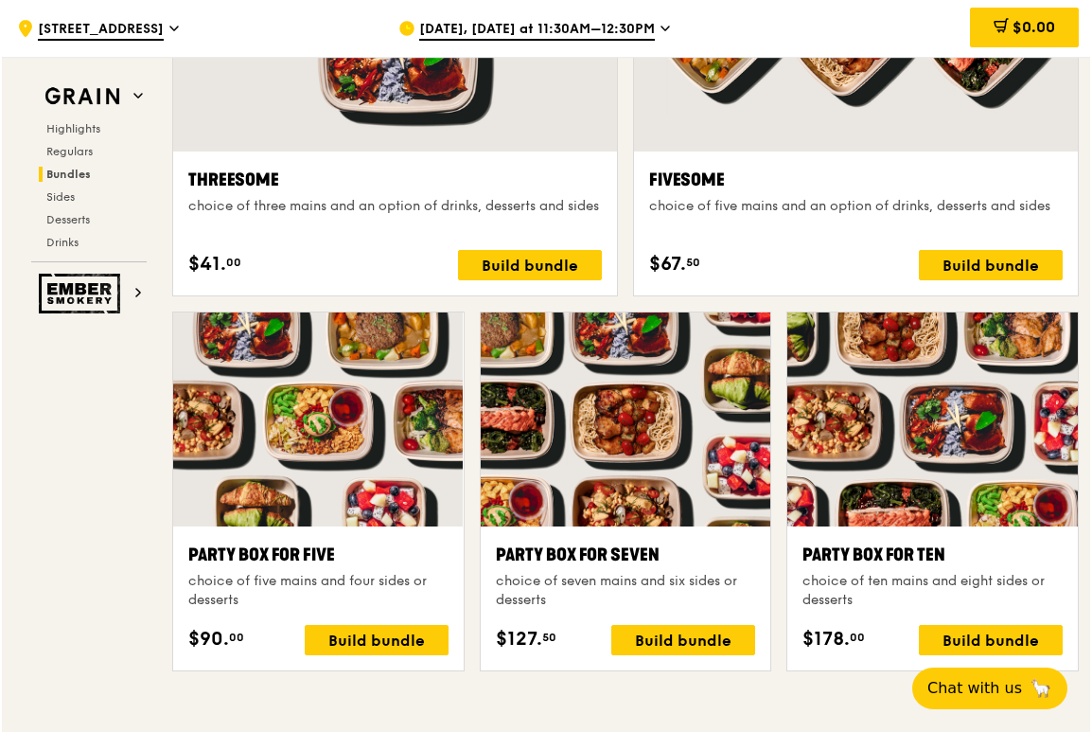
scroll to position [3523, 0]
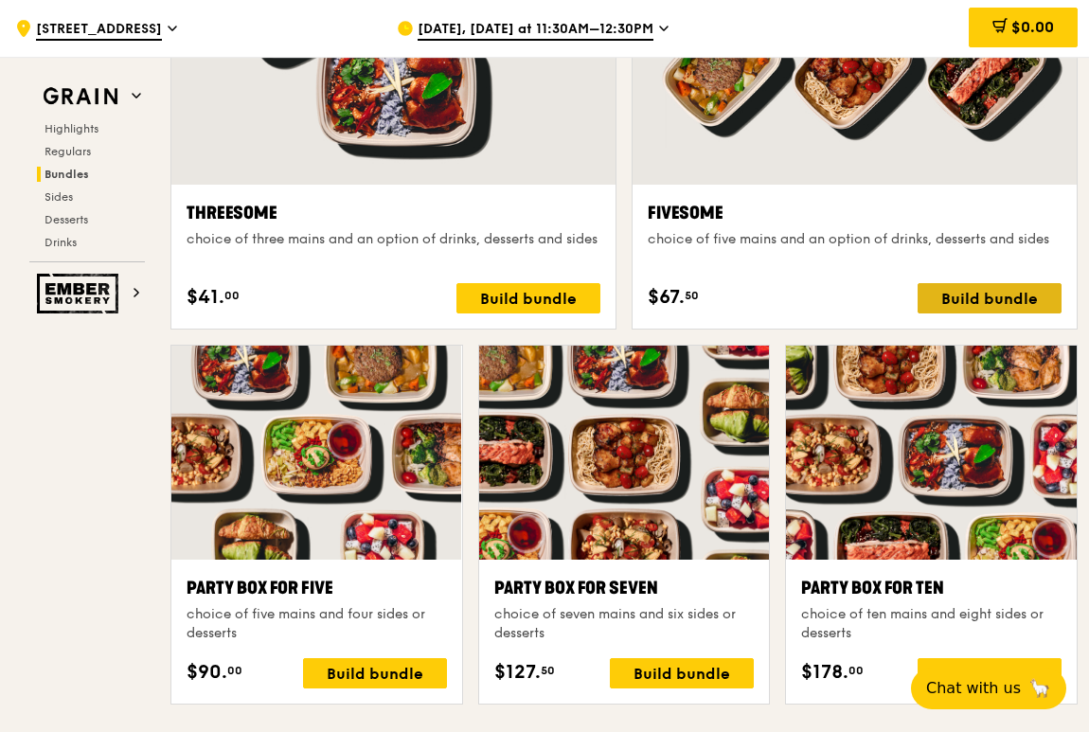
click at [976, 298] on div "Build bundle" at bounding box center [989, 298] width 144 height 30
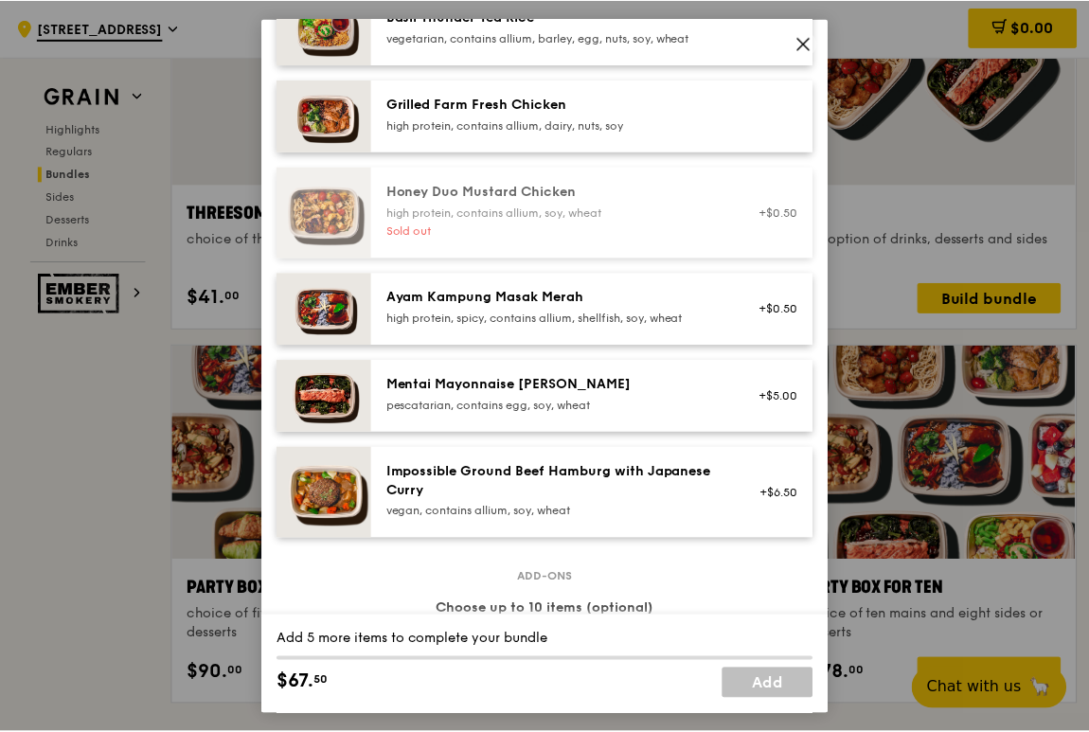
scroll to position [473, 0]
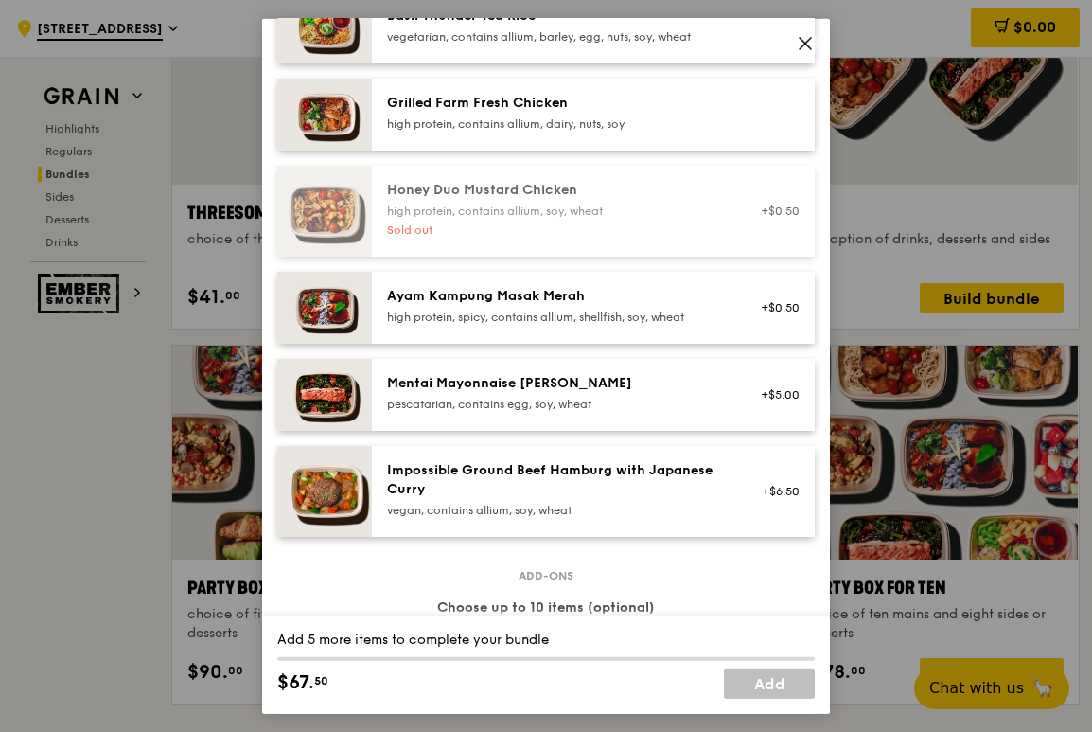
click at [750, 401] on div "+$5.00" at bounding box center [775, 393] width 50 height 15
click at [641, 411] on div "pescatarian, contains egg, soy, wheat" at bounding box center [557, 403] width 340 height 15
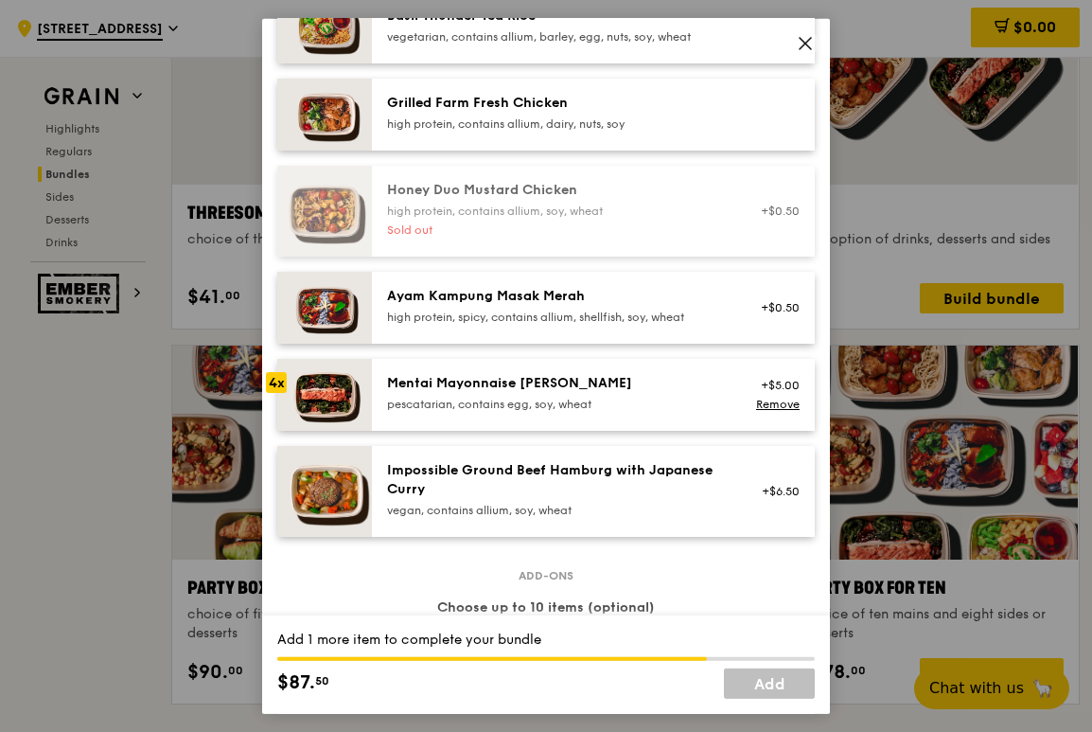
click at [641, 411] on div "pescatarian, contains egg, soy, wheat" at bounding box center [557, 403] width 340 height 15
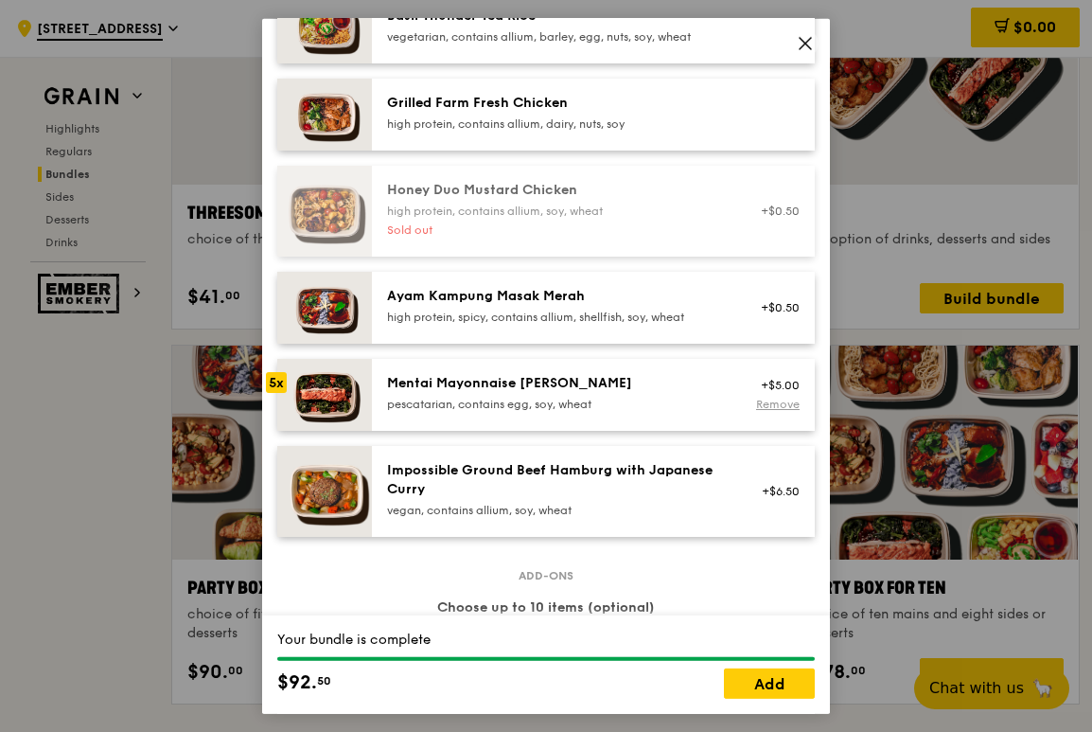
click at [764, 410] on link "Remove" at bounding box center [778, 403] width 44 height 13
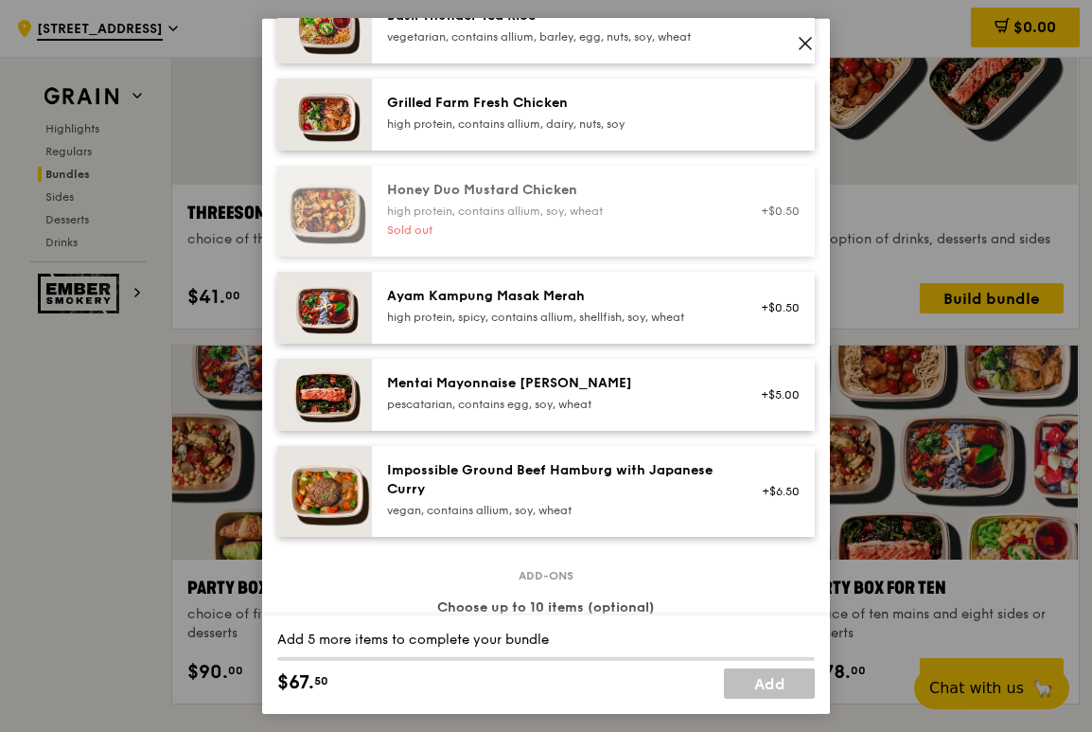
click at [804, 45] on icon at bounding box center [805, 42] width 11 height 11
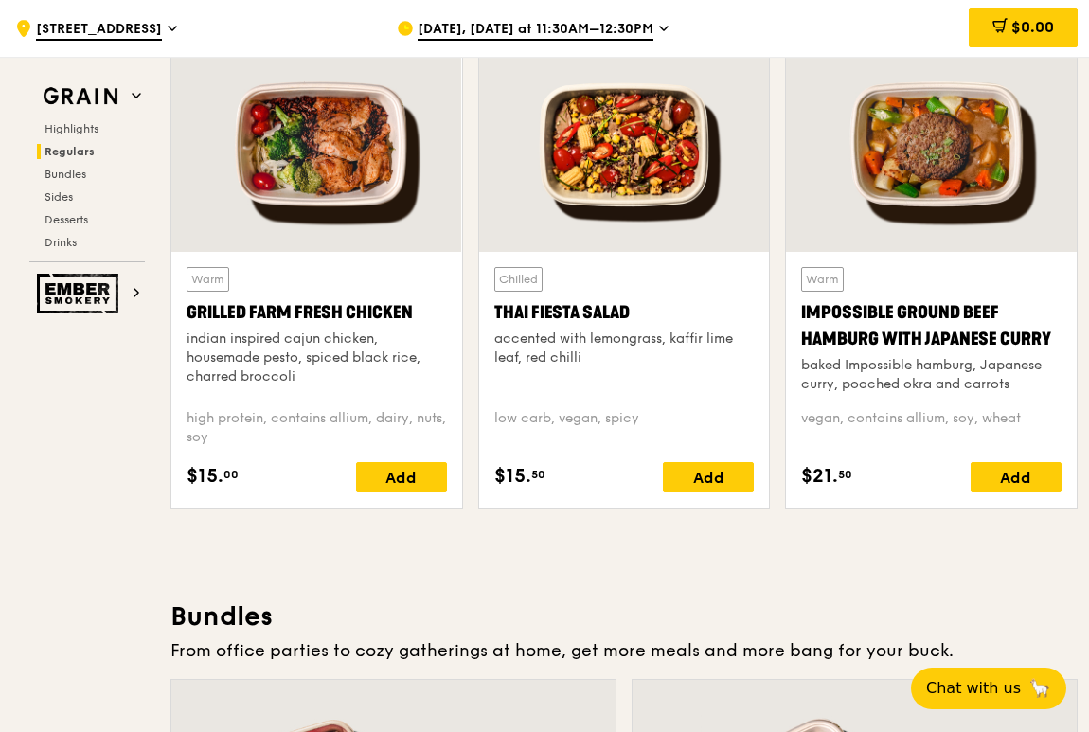
scroll to position [2198, 0]
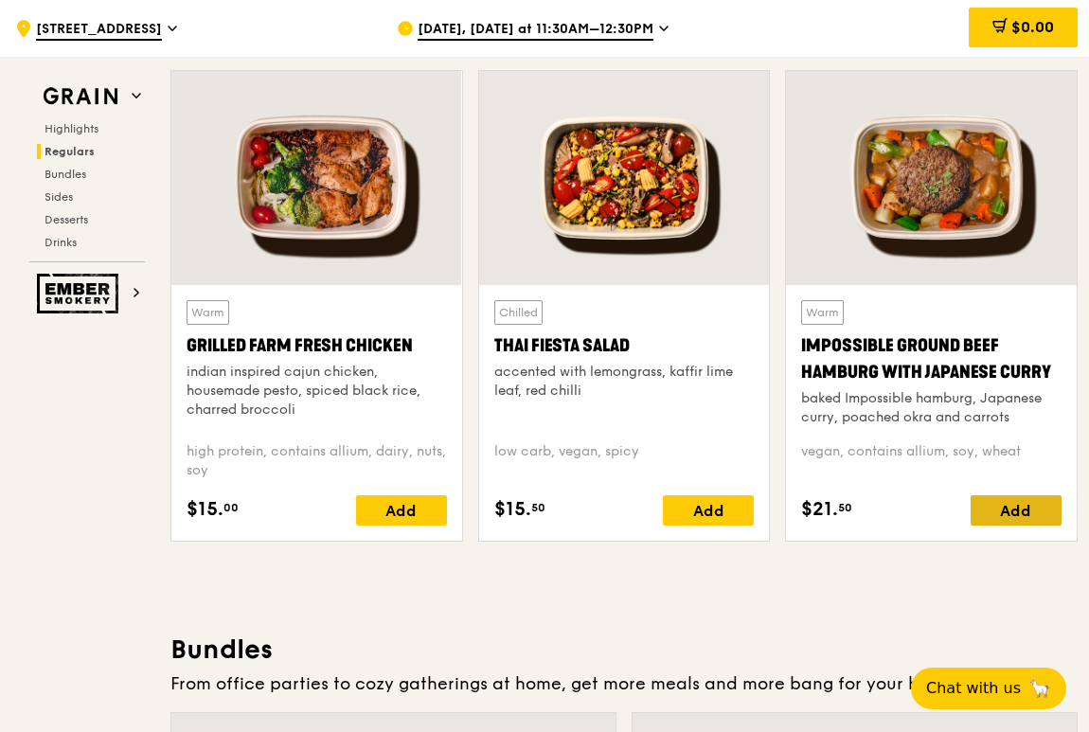
click at [1014, 505] on div "Add" at bounding box center [1015, 510] width 91 height 30
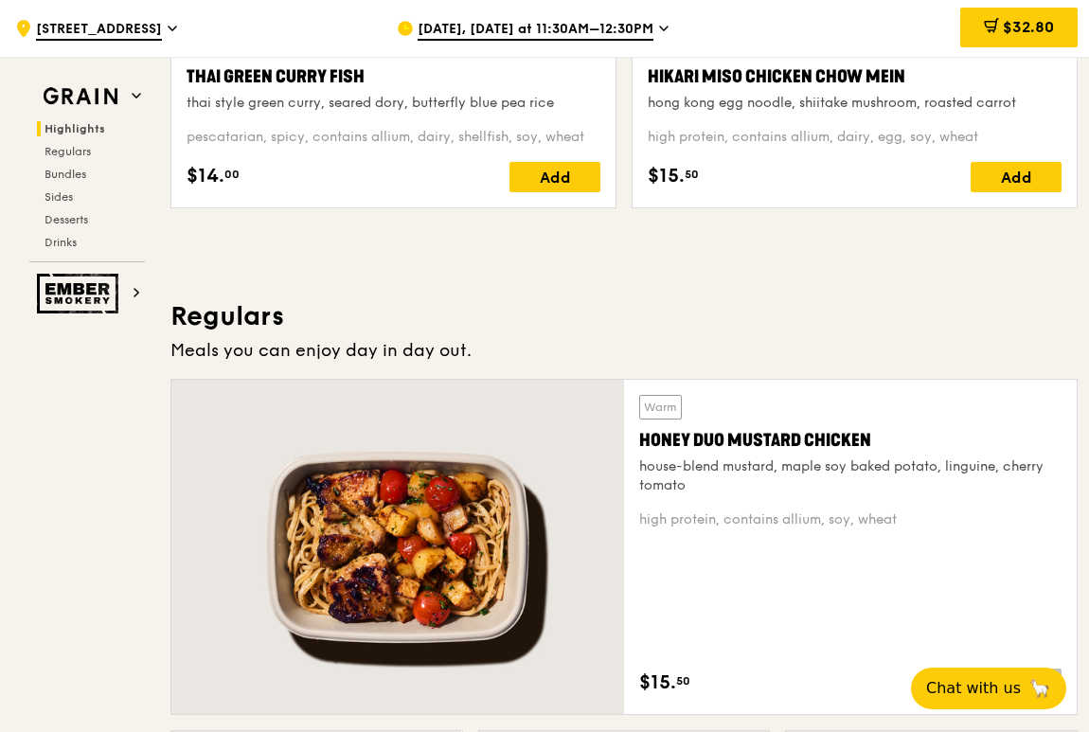
scroll to position [778, 0]
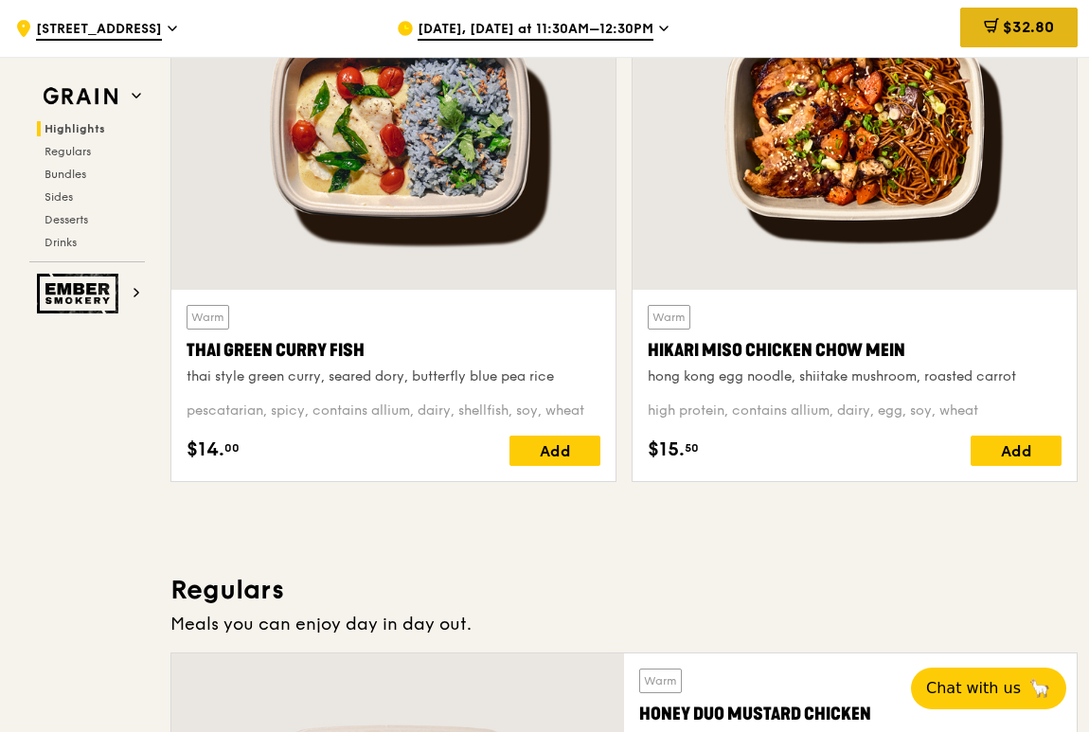
click at [972, 25] on div "$32.80" at bounding box center [1018, 28] width 117 height 40
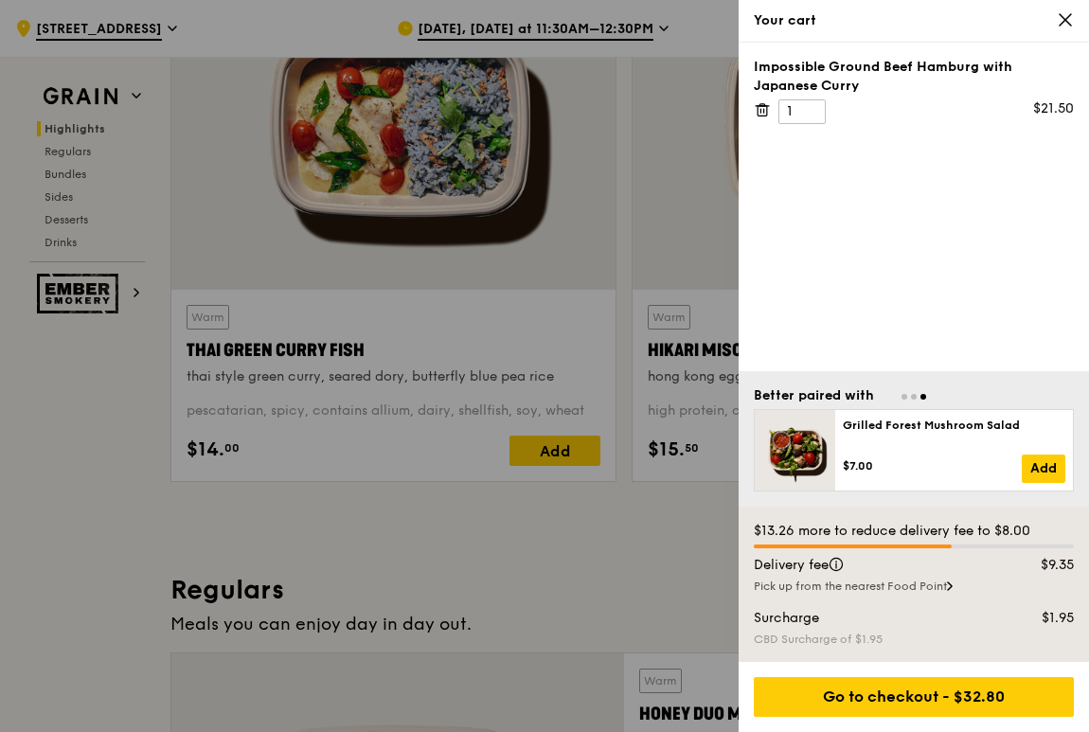
click at [1025, 23] on icon at bounding box center [1064, 19] width 11 height 11
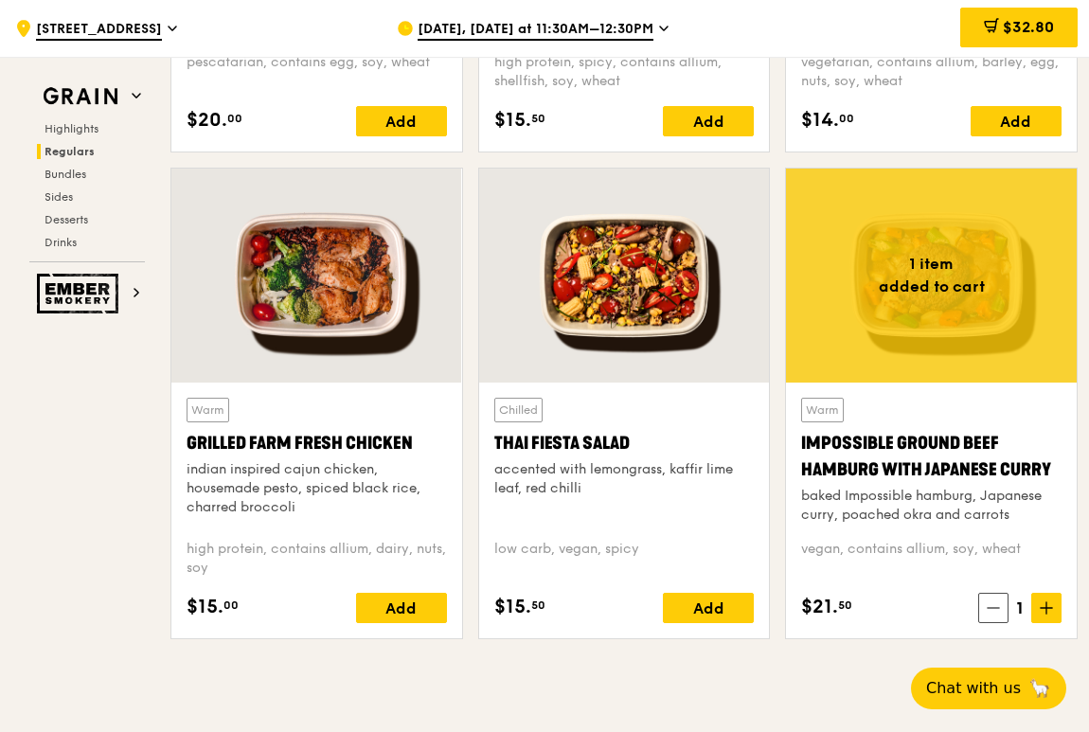
scroll to position [2103, 0]
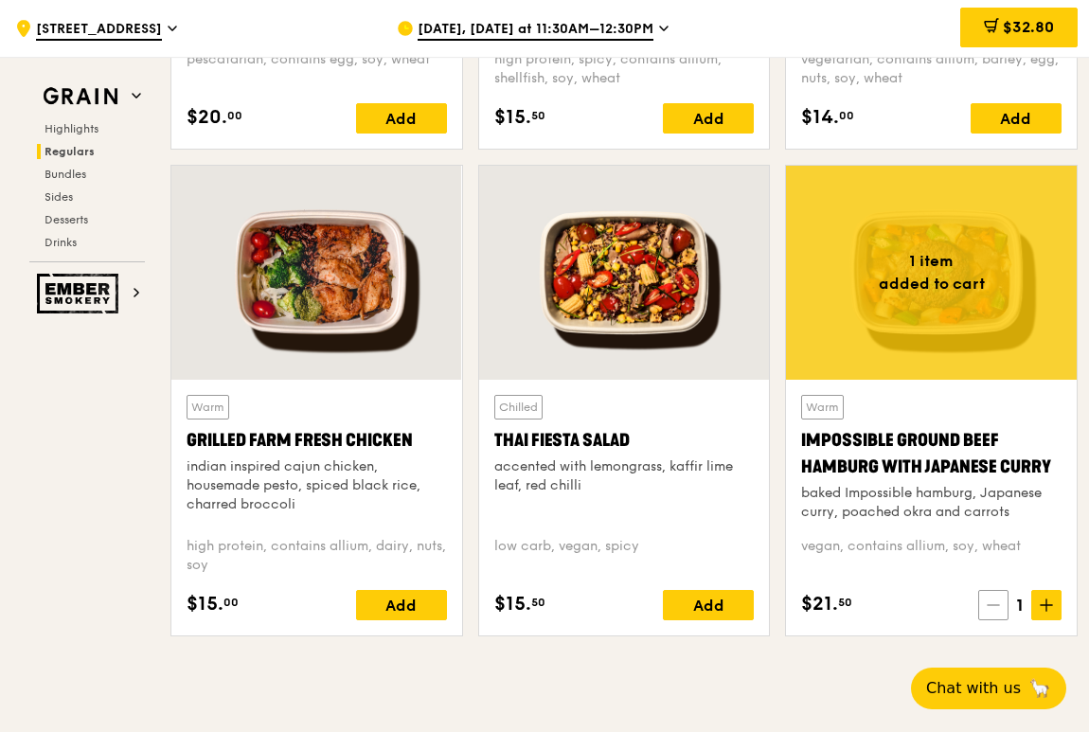
click at [989, 518] on icon at bounding box center [992, 604] width 13 height 13
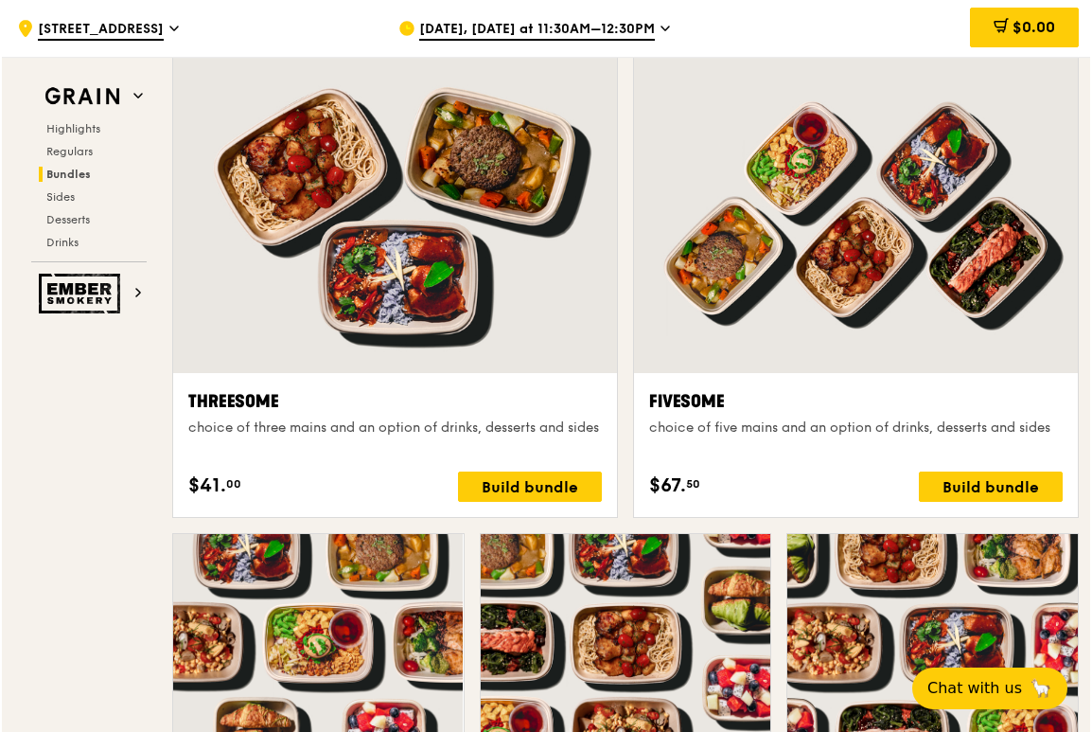
scroll to position [3334, 0]
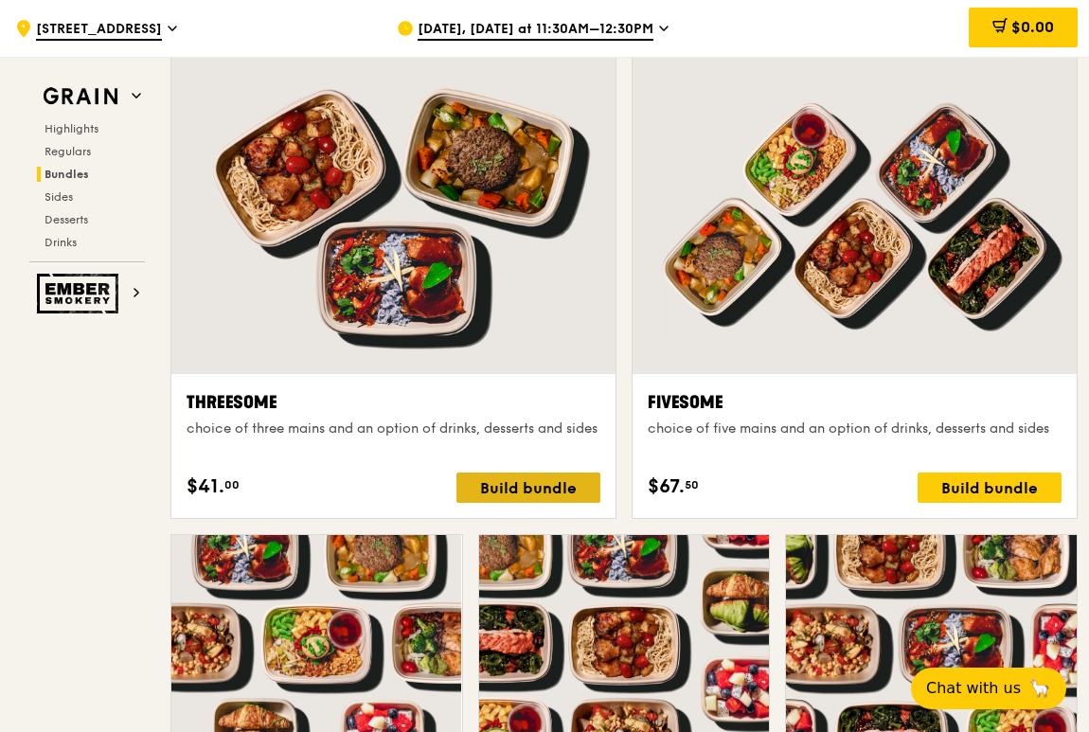
click at [519, 479] on div "Build bundle" at bounding box center [528, 487] width 144 height 30
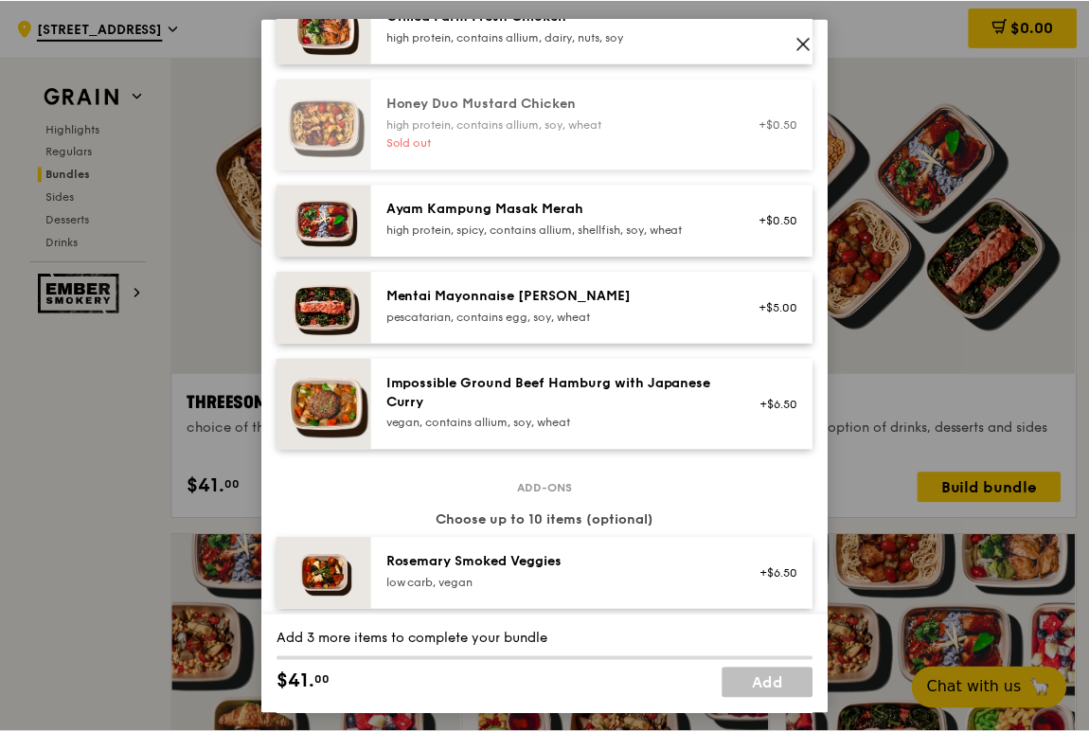
scroll to position [568, 0]
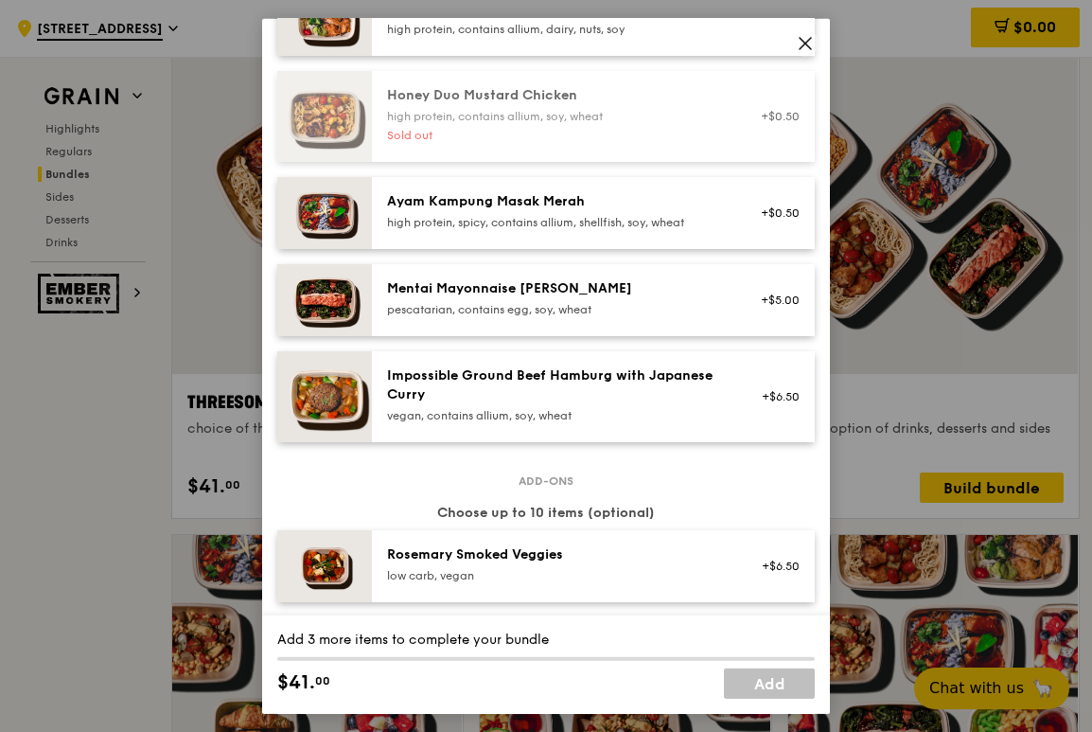
click at [709, 297] on div "Mentai Mayonnaise [PERSON_NAME]" at bounding box center [557, 287] width 340 height 19
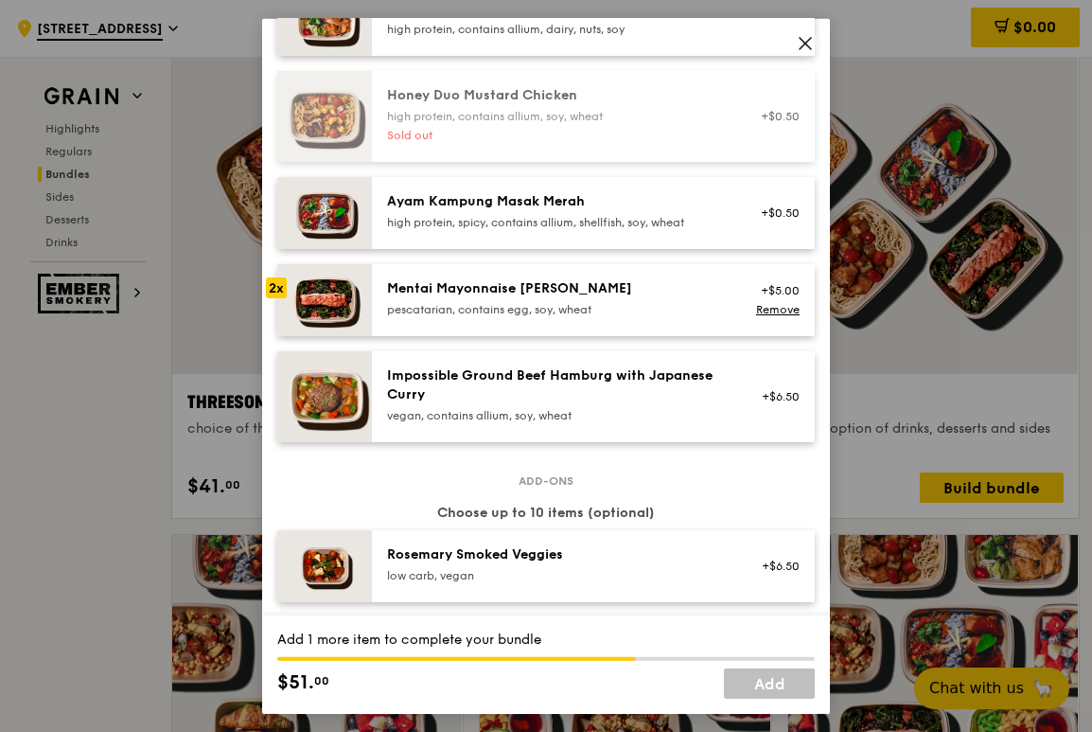
click at [709, 297] on div "Mentai Mayonnaise [PERSON_NAME]" at bounding box center [557, 287] width 340 height 19
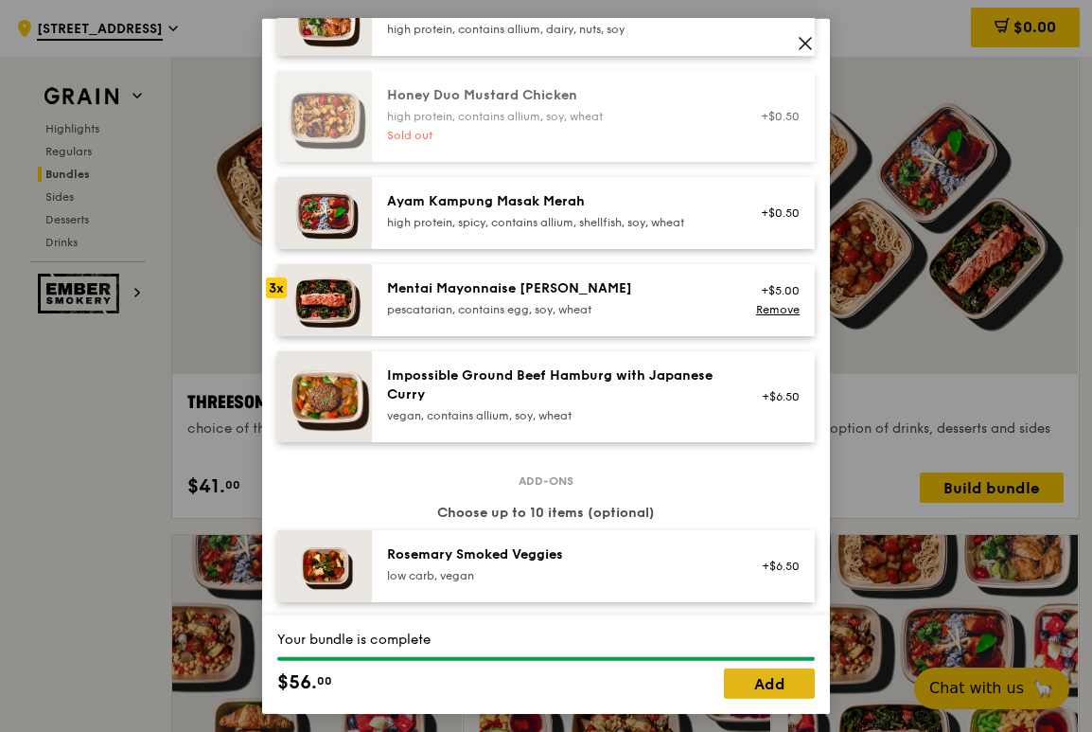
click at [772, 518] on link "Add" at bounding box center [769, 683] width 91 height 30
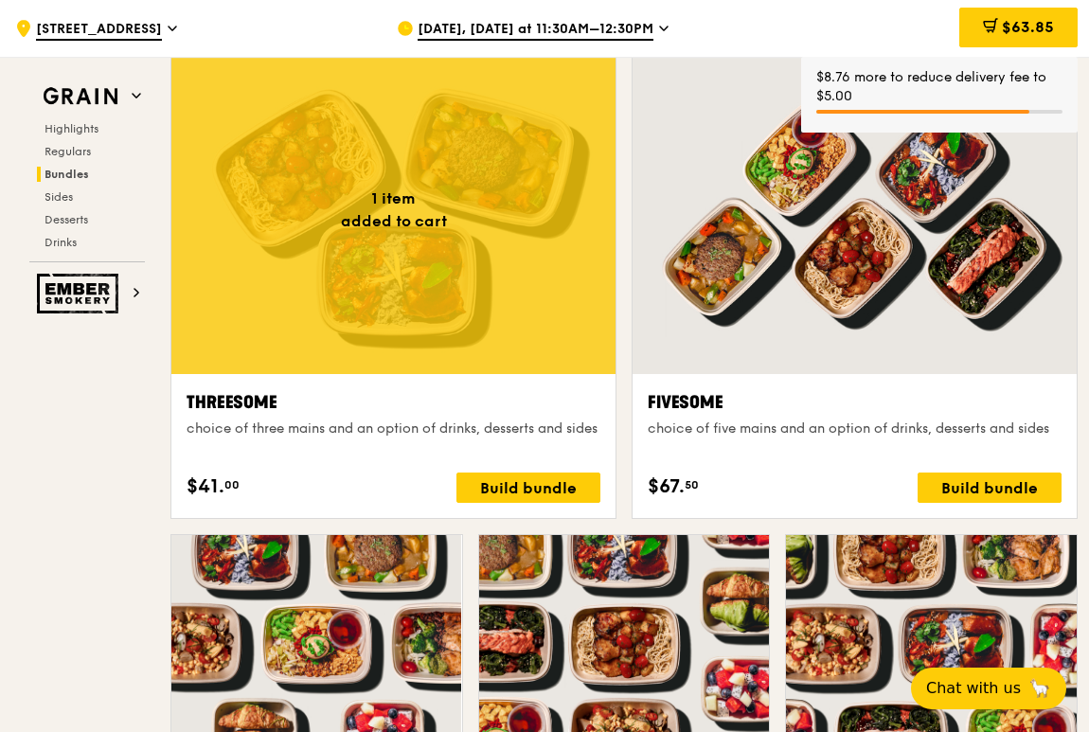
click at [833, 400] on div "Fivesome" at bounding box center [854, 402] width 414 height 27
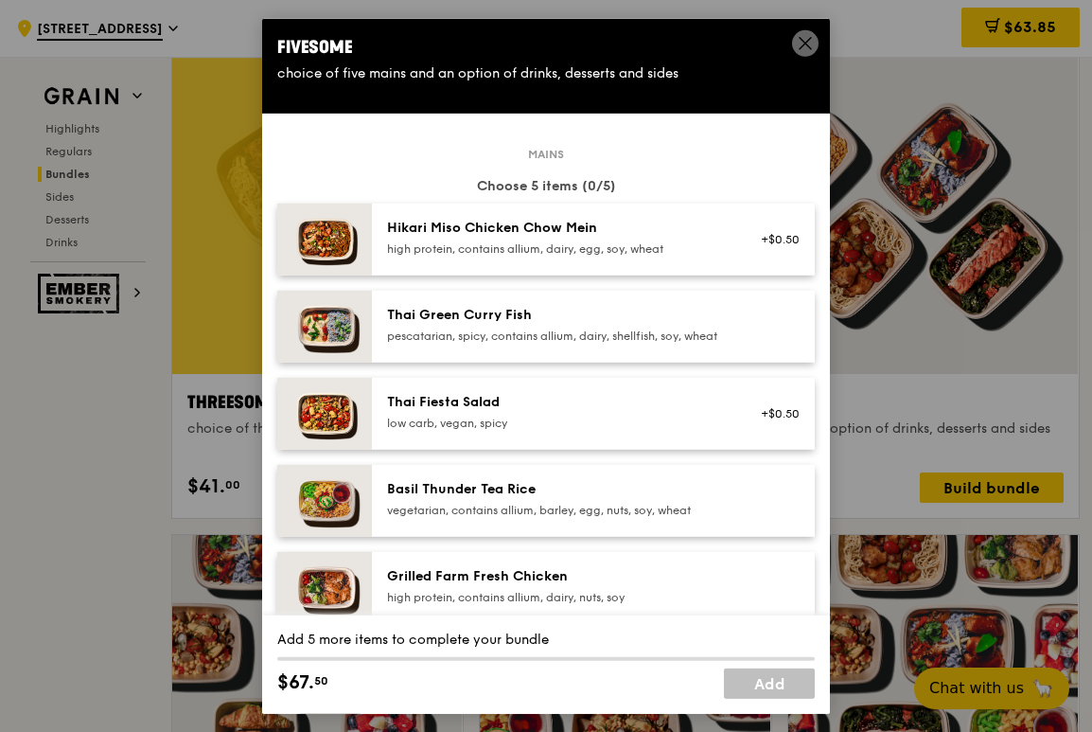
click at [809, 31] on span at bounding box center [805, 42] width 27 height 27
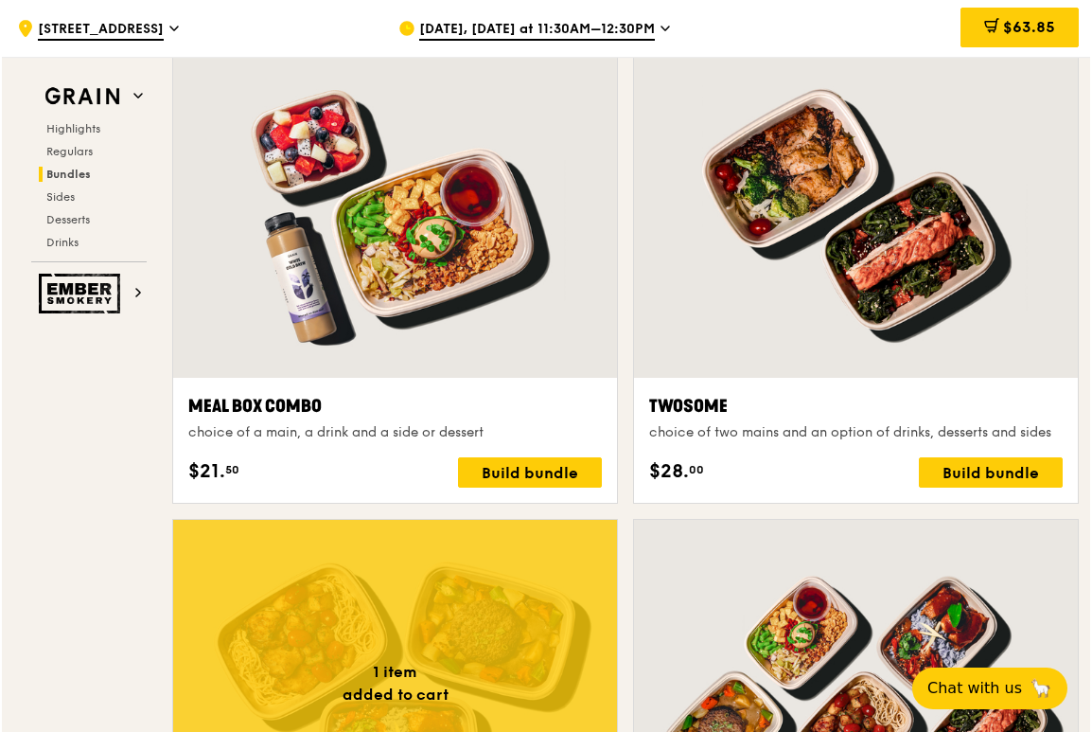
scroll to position [3145, 0]
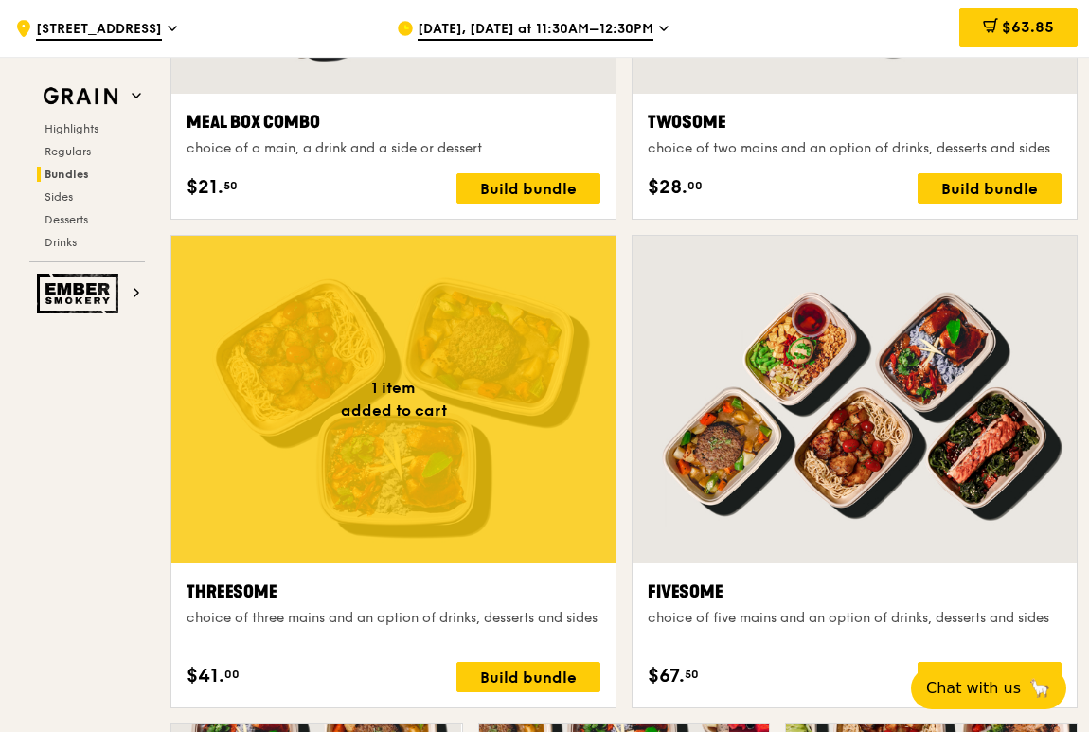
click at [817, 485] on div at bounding box center [854, 400] width 444 height 328
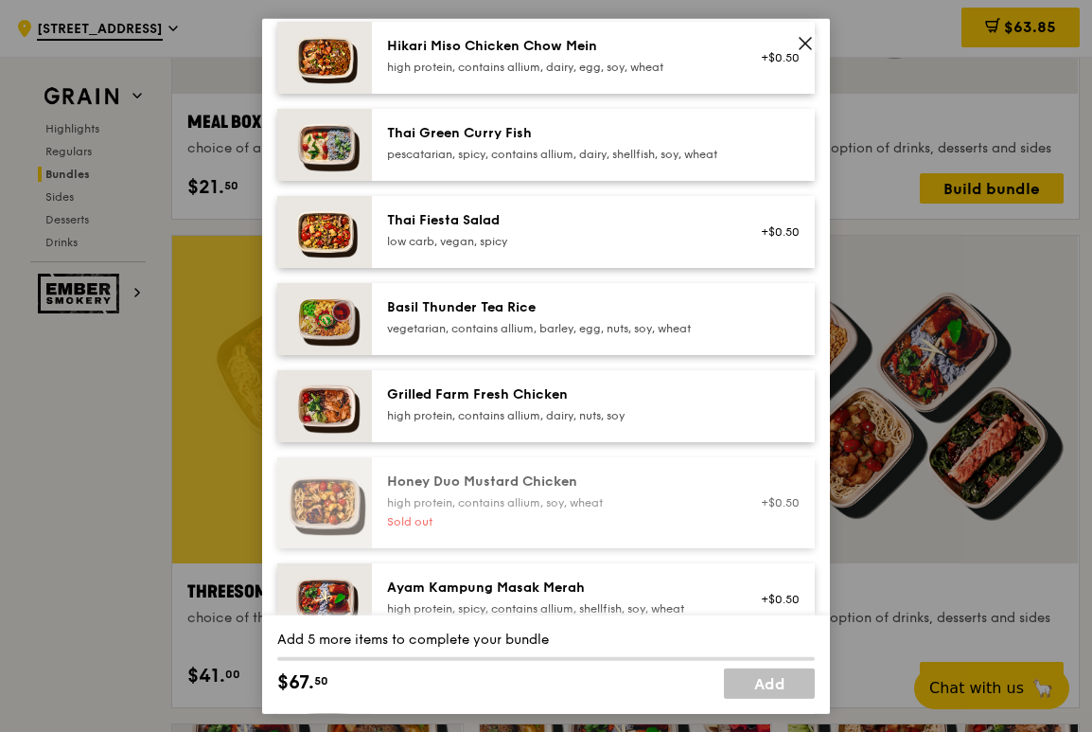
scroll to position [189, 0]
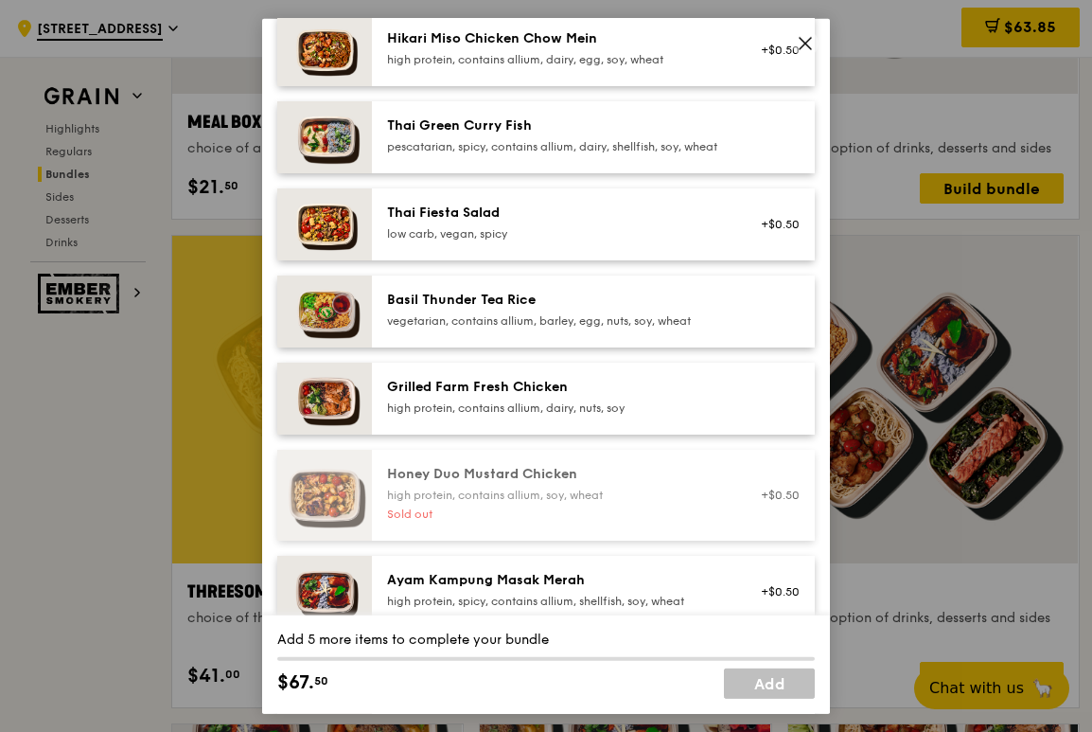
click at [525, 396] on div "Grilled Farm Fresh Chicken" at bounding box center [557, 386] width 340 height 19
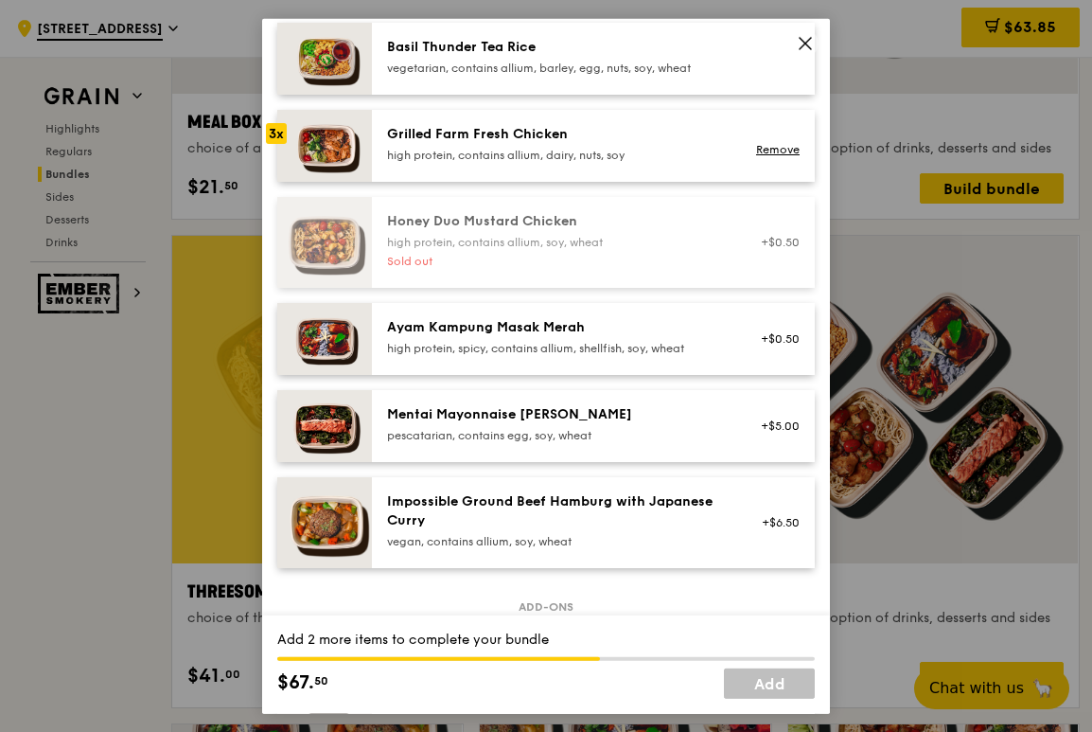
scroll to position [473, 0]
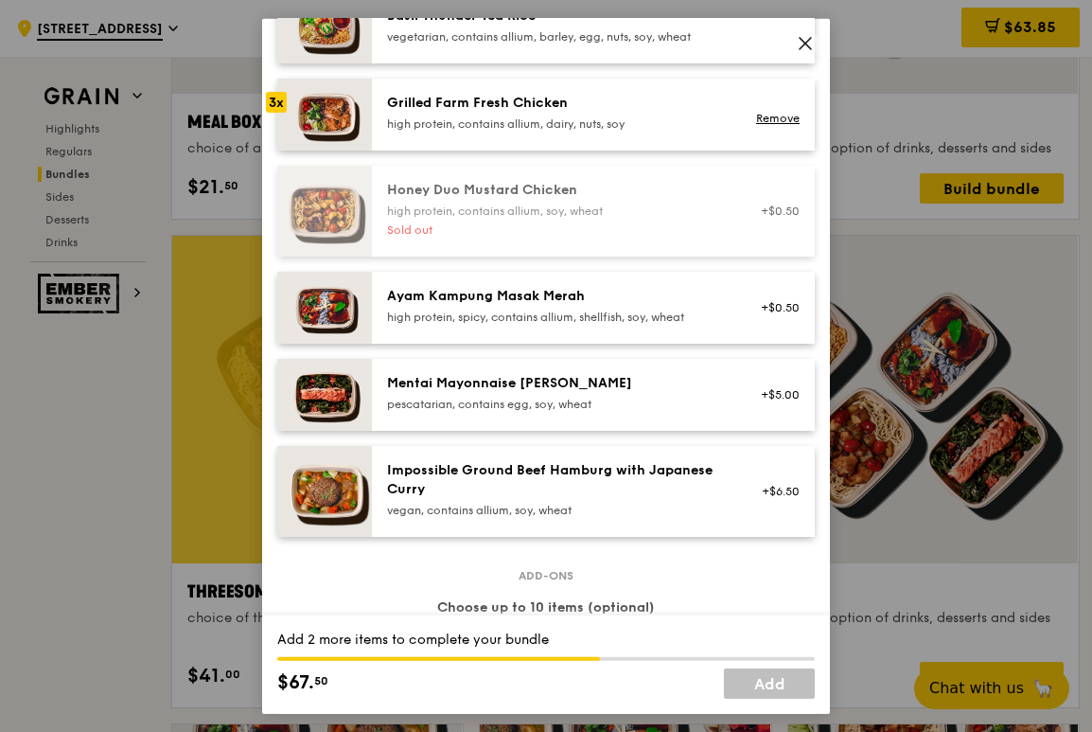
click at [531, 498] on div "Impossible Ground Beef Hamburg with Japanese Curry" at bounding box center [557, 479] width 340 height 38
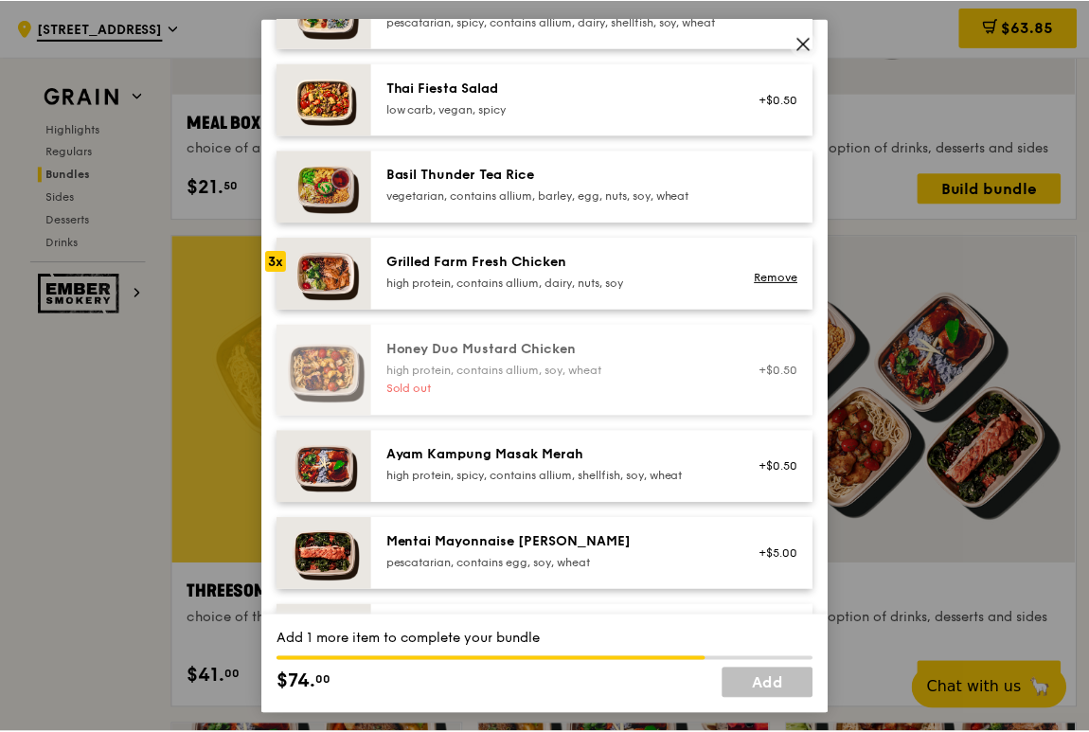
scroll to position [284, 0]
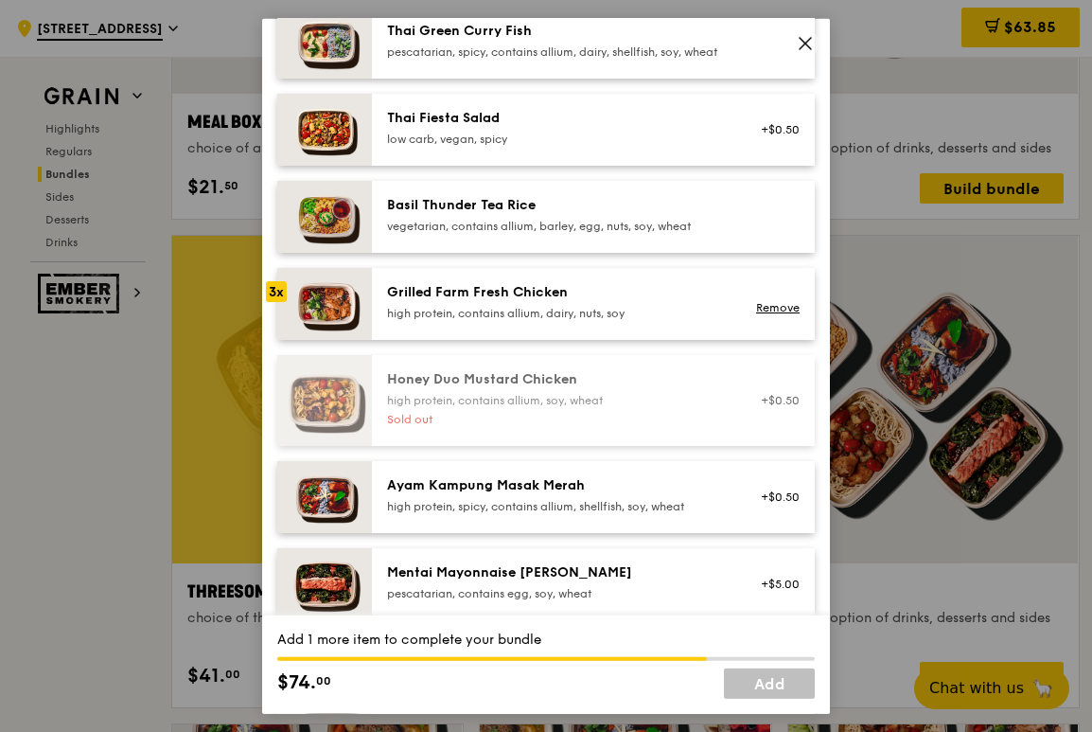
click at [509, 144] on div "Thai Fiesta Salad low carb, vegan, spicy" at bounding box center [557, 127] width 340 height 38
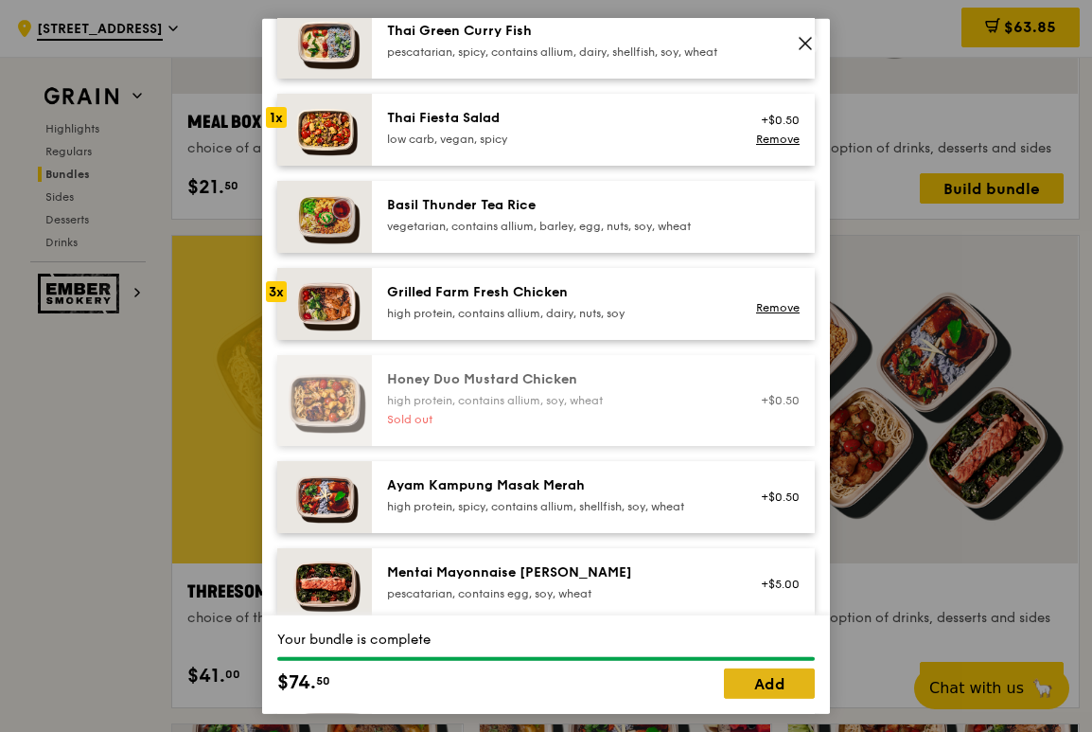
click at [771, 518] on link "Add" at bounding box center [769, 683] width 91 height 30
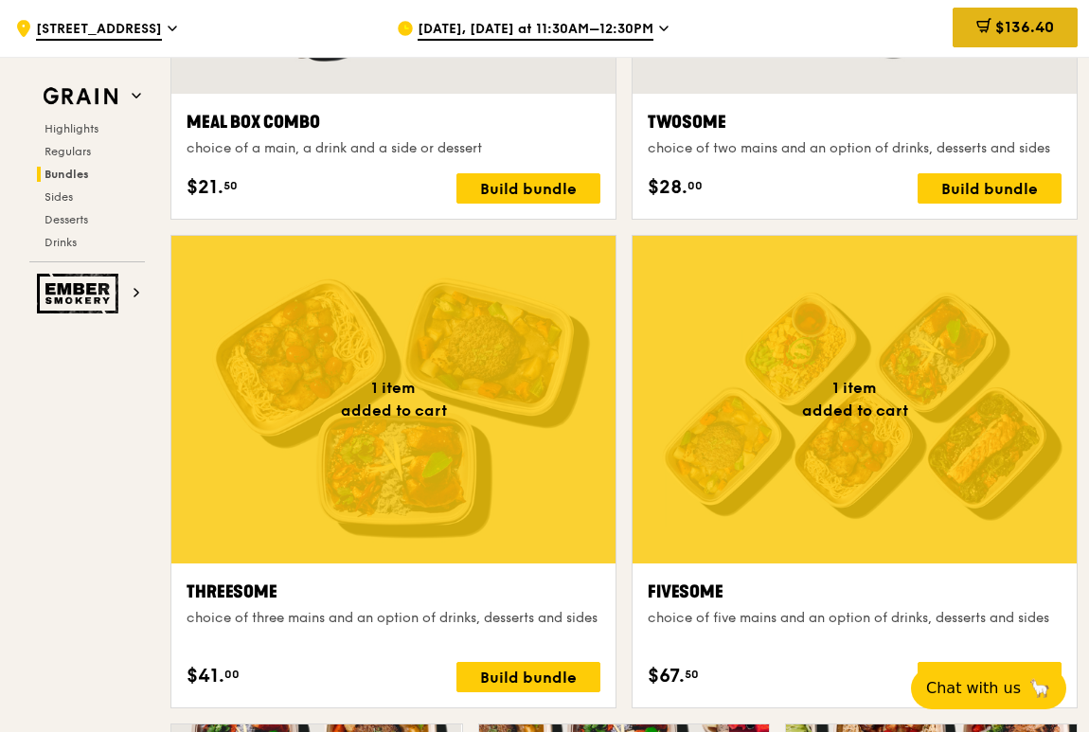
click at [1001, 24] on span "$136.40" at bounding box center [1024, 27] width 59 height 18
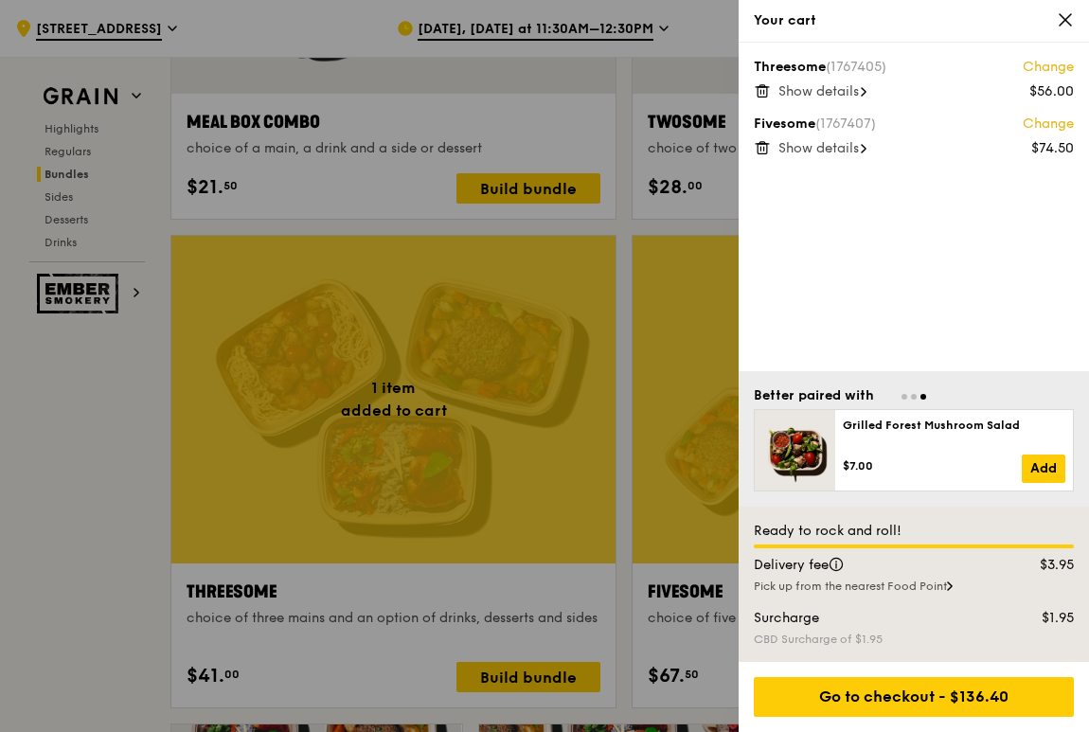
click at [1025, 25] on icon at bounding box center [1064, 19] width 11 height 11
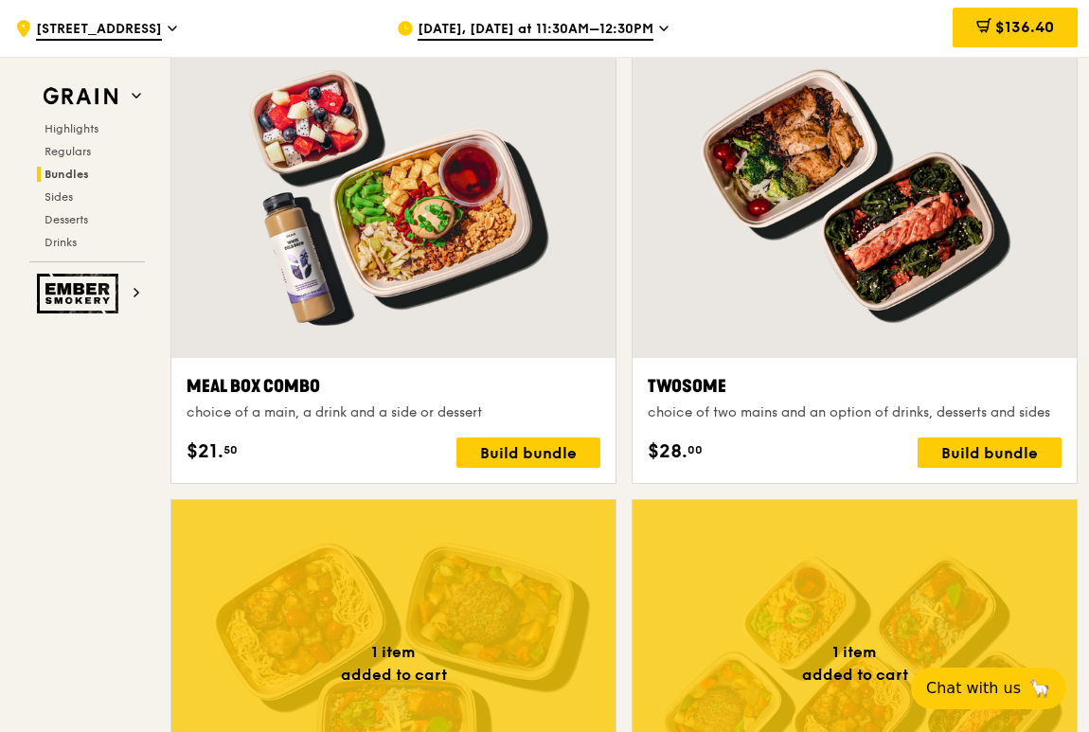
scroll to position [2861, 0]
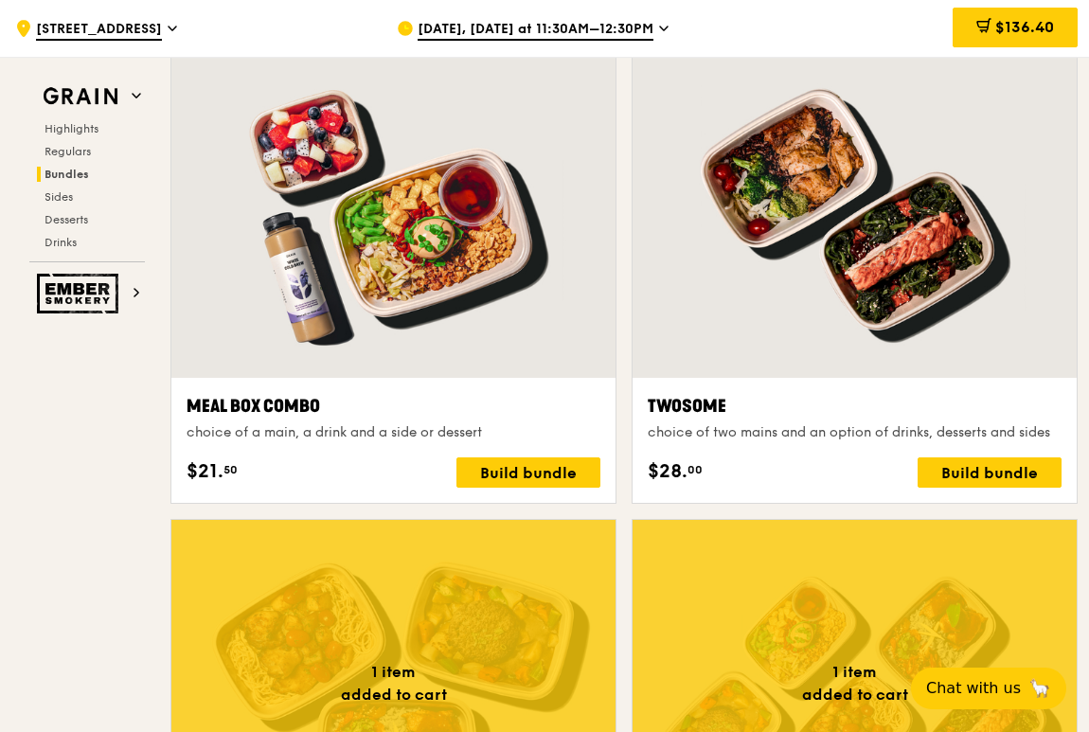
click at [145, 24] on div ".cls-1 { fill: none; stroke: #fff; stroke-linecap: round; stroke-linejoin: roun…" at bounding box center [190, 28] width 351 height 57
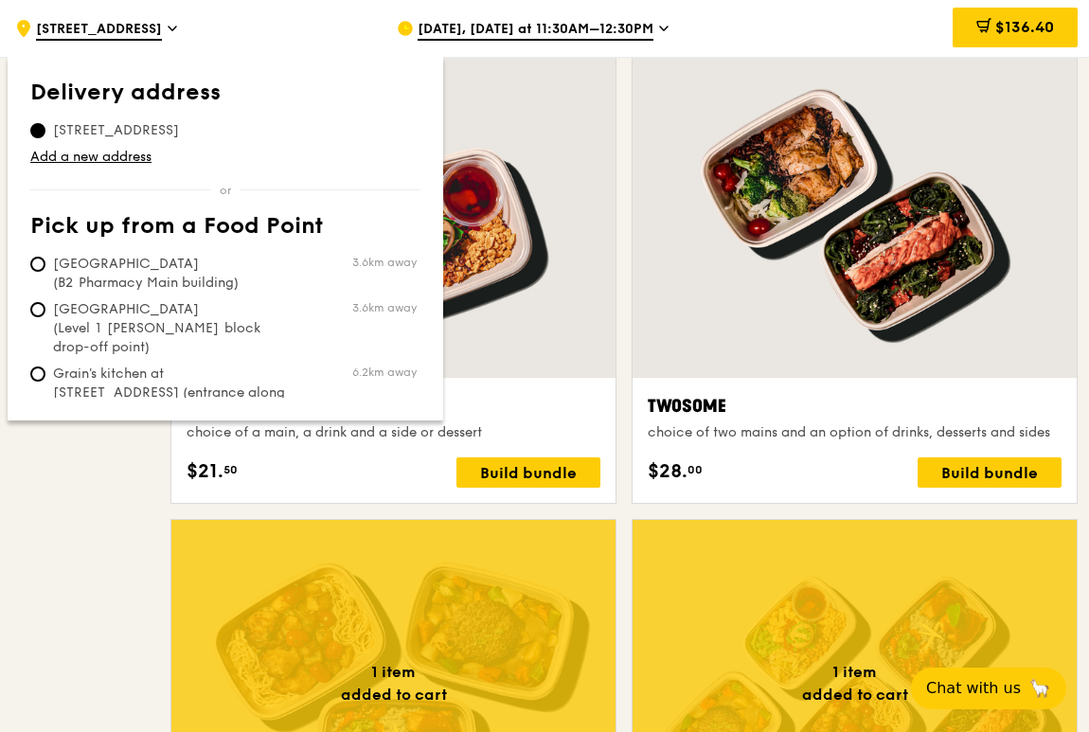
click at [136, 128] on span "65 Chulia Street, 049513" at bounding box center [115, 130] width 171 height 19
click at [45, 128] on input "65 Chulia Street, 049513" at bounding box center [37, 130] width 15 height 15
click at [93, 152] on link "Add a new address" at bounding box center [225, 157] width 390 height 19
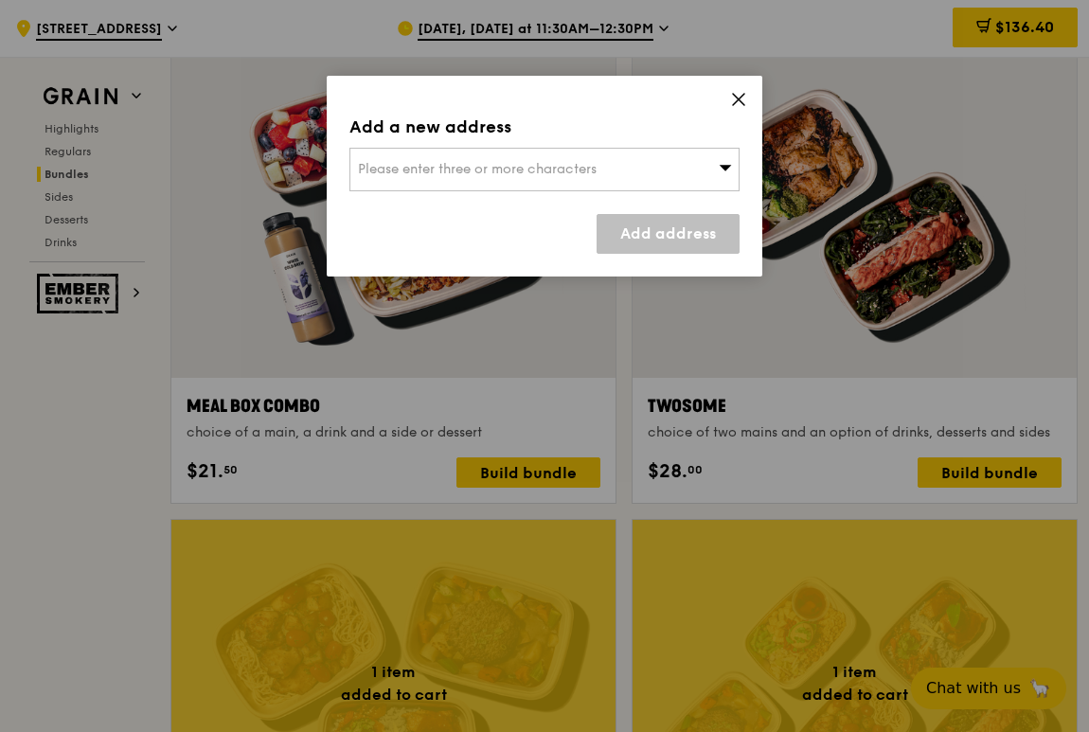
click at [443, 165] on span "Please enter three or more characters" at bounding box center [477, 169] width 239 height 16
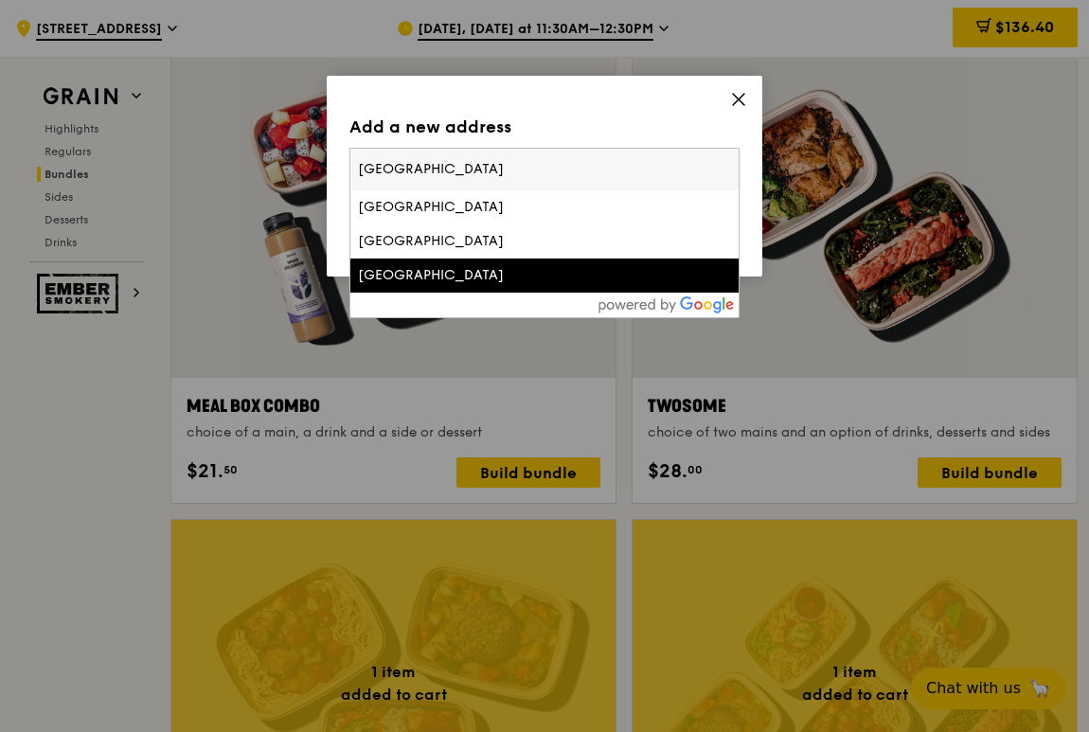
type input "OCBC Centre"
click at [472, 282] on div "Ocbc Centre" at bounding box center [498, 275] width 280 height 19
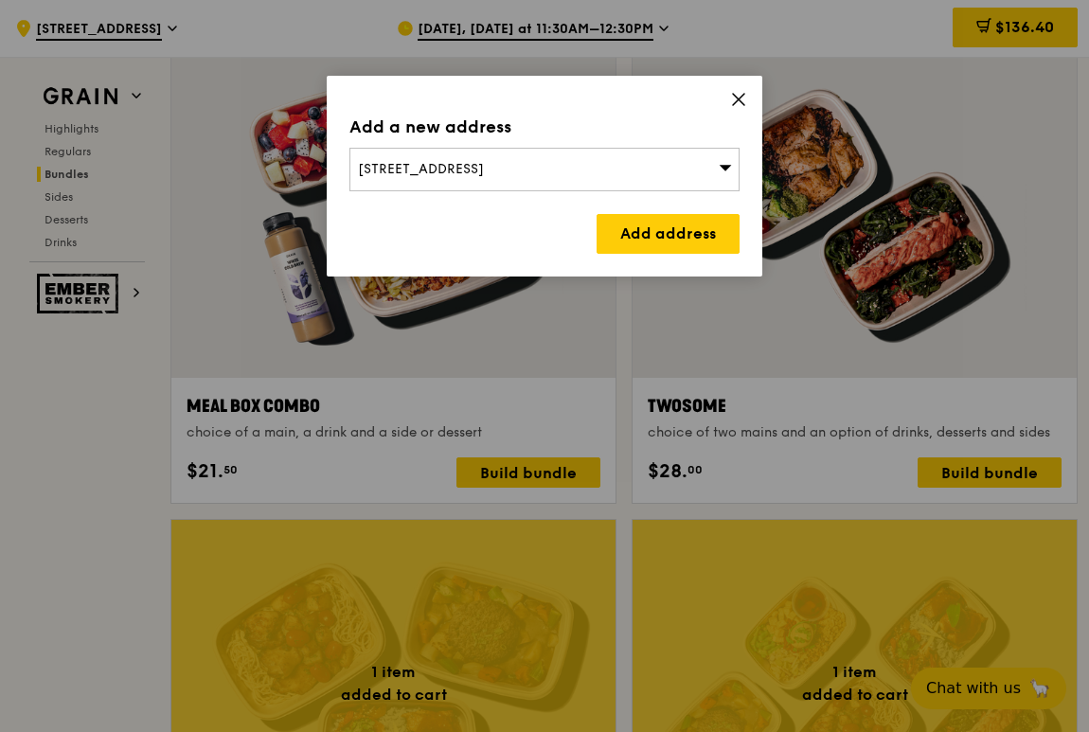
click at [358, 165] on span "65 Chulia Street, Singapore 049513" at bounding box center [421, 169] width 126 height 16
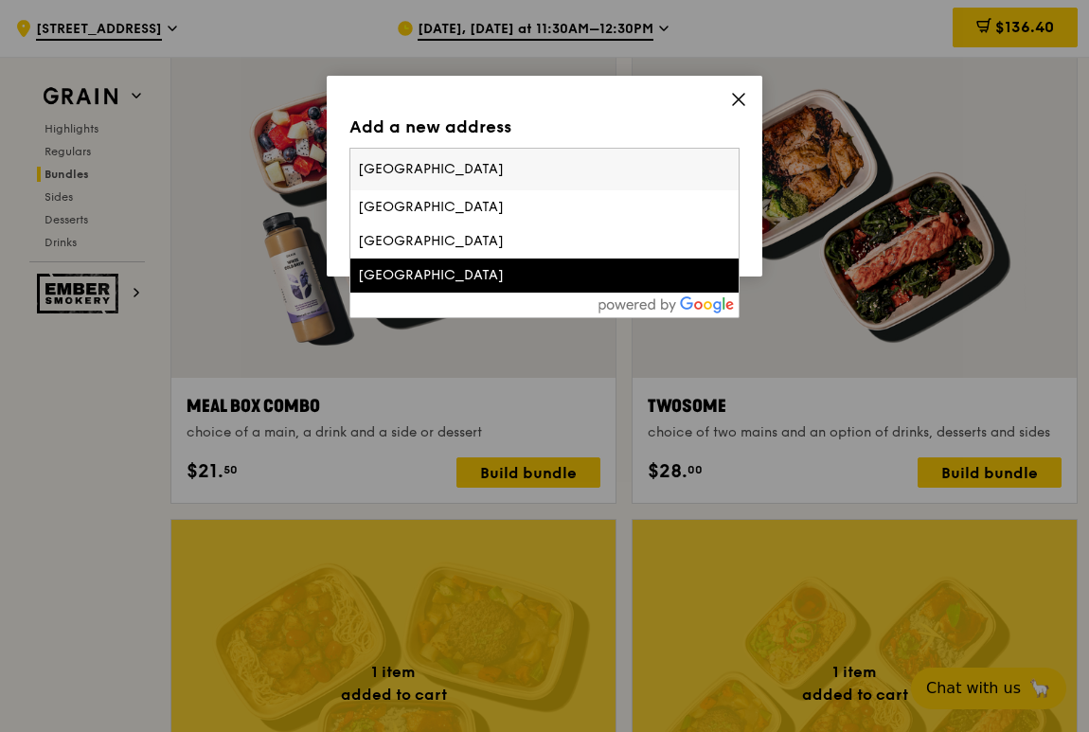
click at [628, 115] on div "Add a new address" at bounding box center [544, 127] width 390 height 27
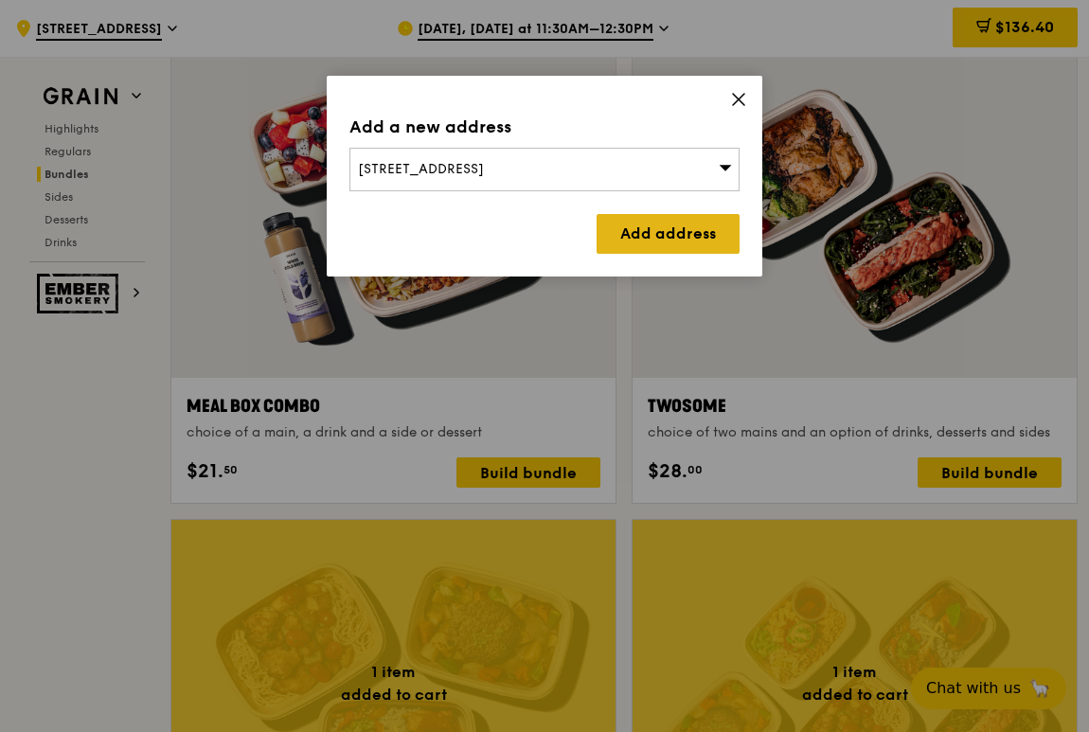
click at [674, 234] on link "Add address" at bounding box center [667, 234] width 143 height 40
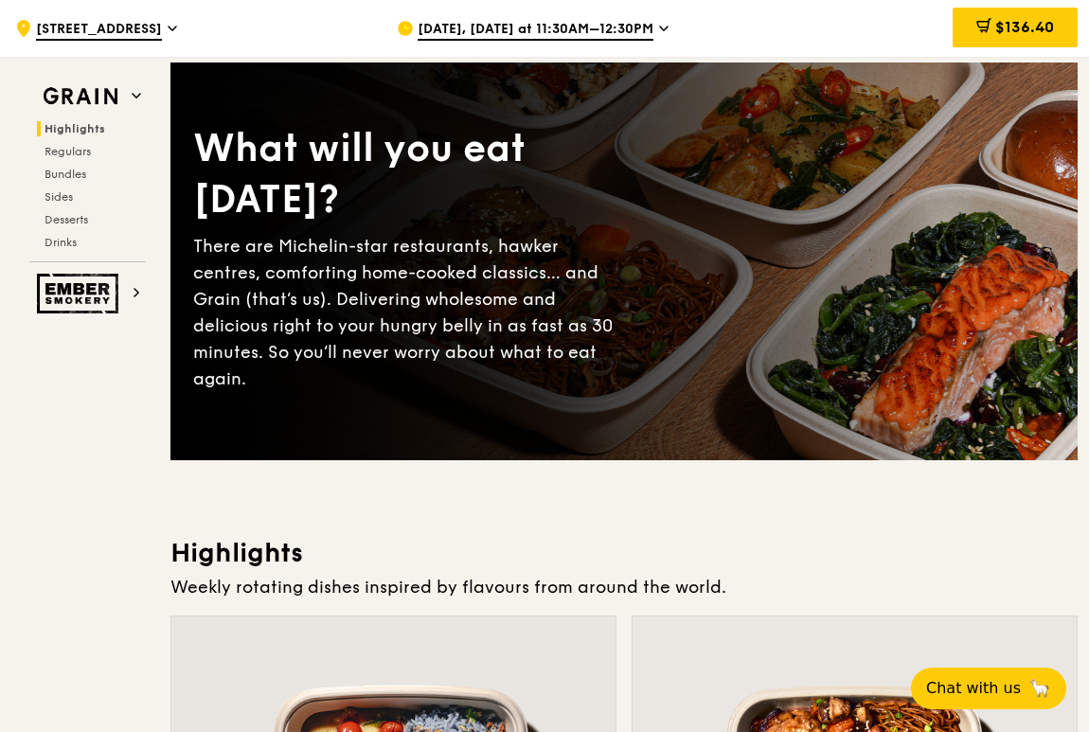
scroll to position [0, 0]
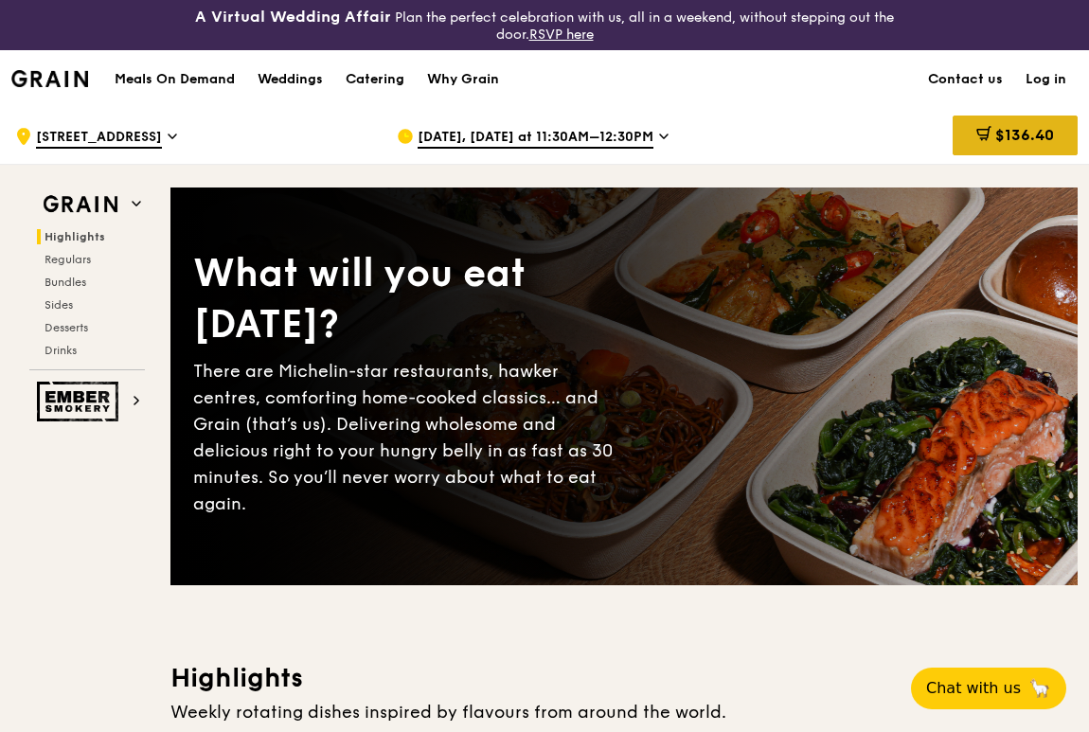
click at [1003, 134] on span "$136.40" at bounding box center [1024, 135] width 59 height 18
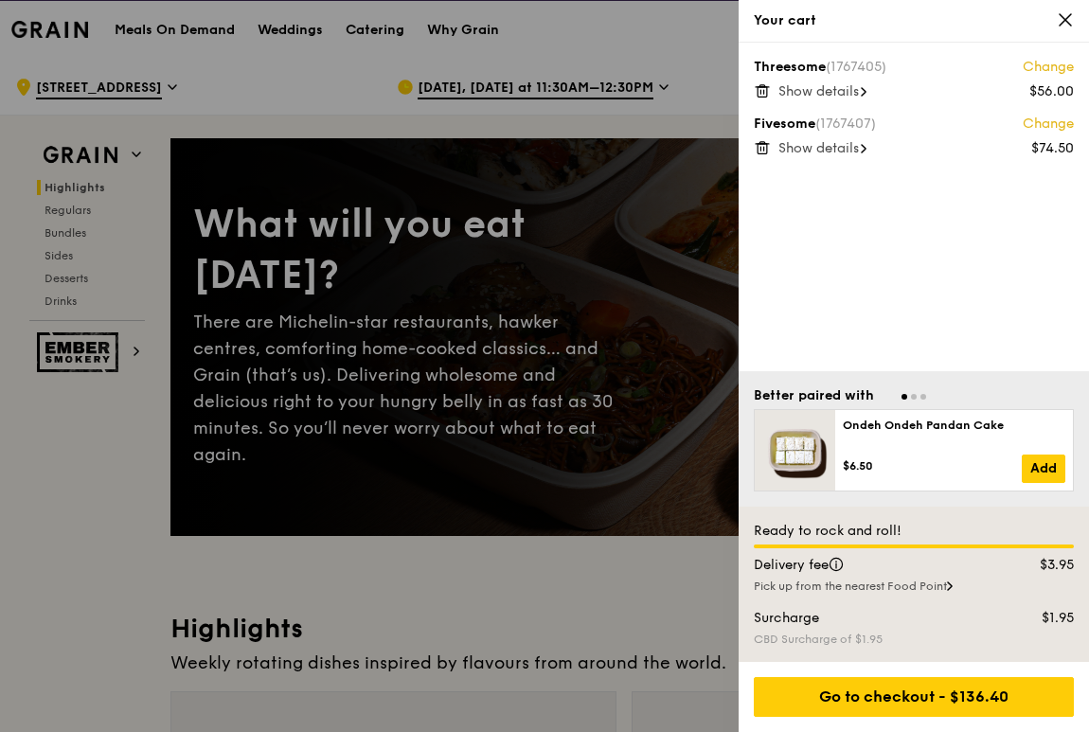
scroll to position [189, 0]
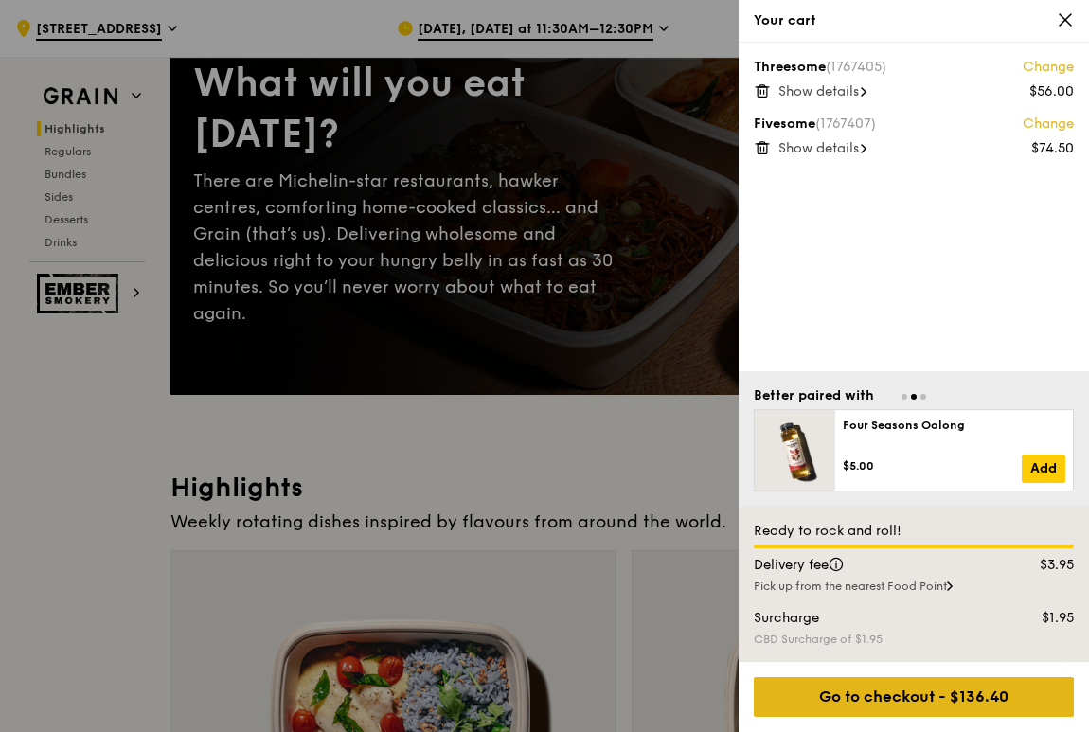
click at [888, 518] on div "Go to checkout - $136.40" at bounding box center [913, 697] width 320 height 40
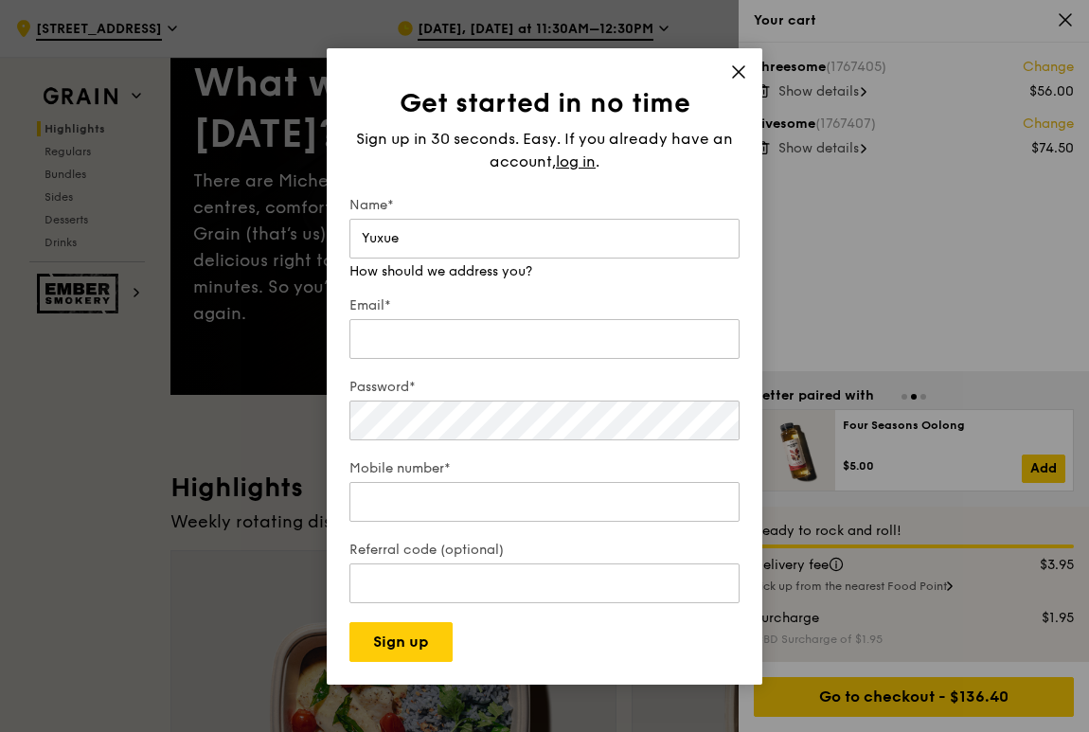
type input "Yuxue"
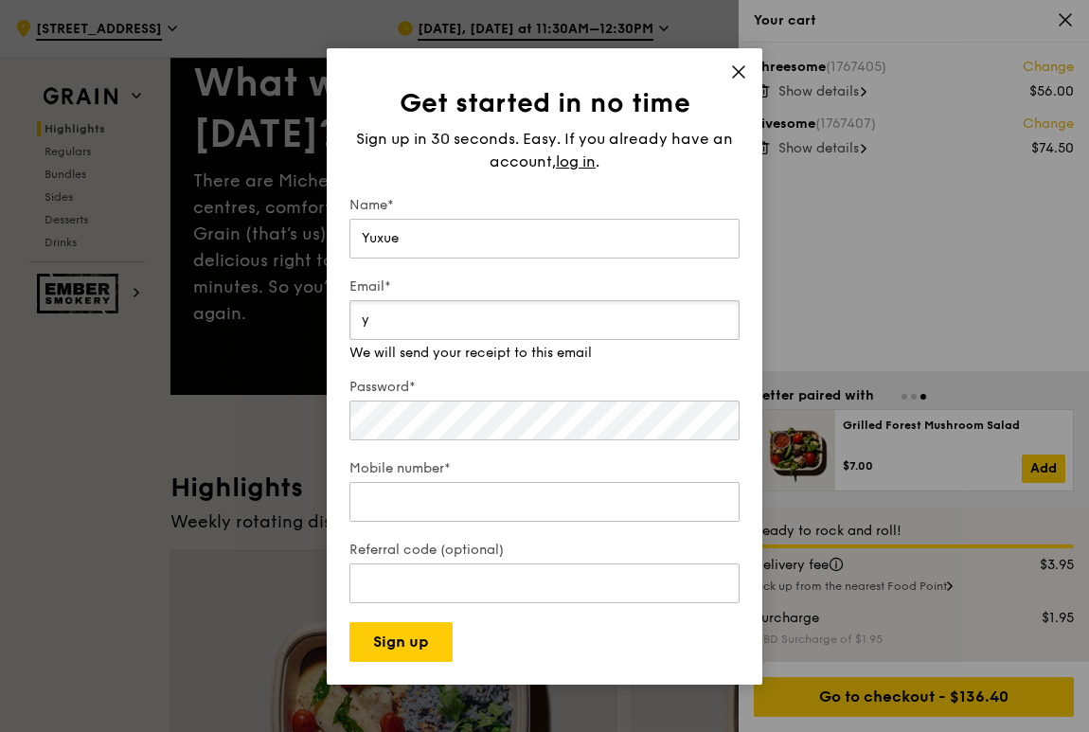
type input "yuxue.zou@lseg.com"
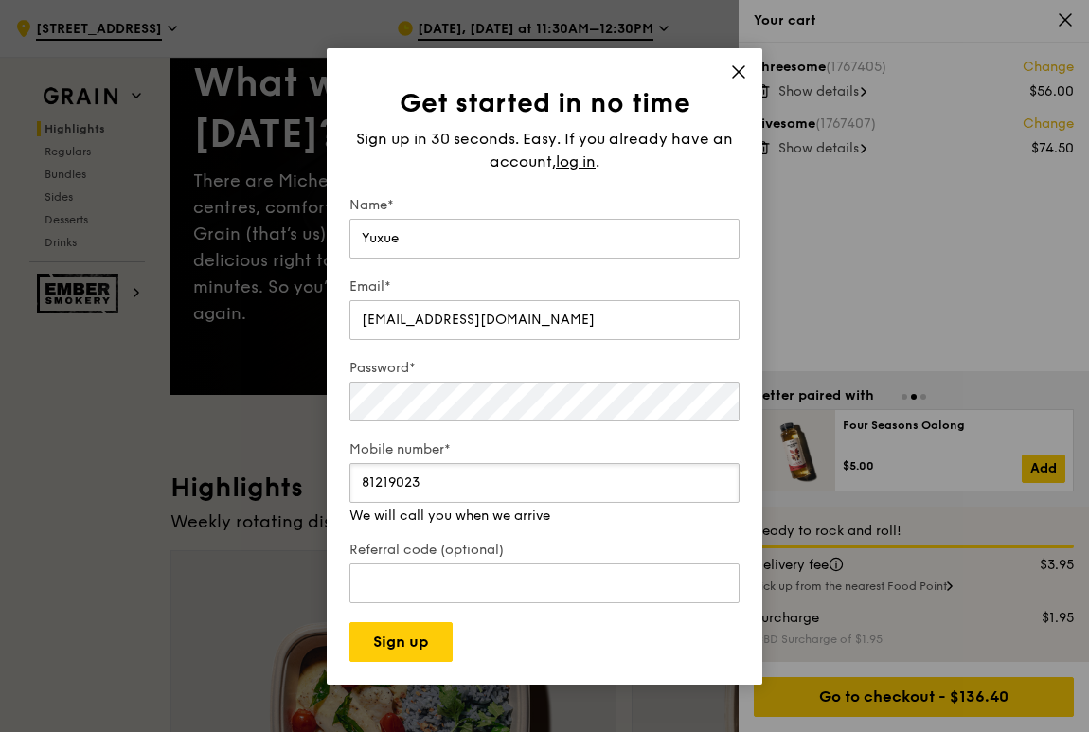
type input "81219023"
click at [657, 439] on form "Name* Yuxue Email* yuxue.zou@lseg.com Password* Mobile number* 81219023 We will…" at bounding box center [544, 429] width 390 height 466
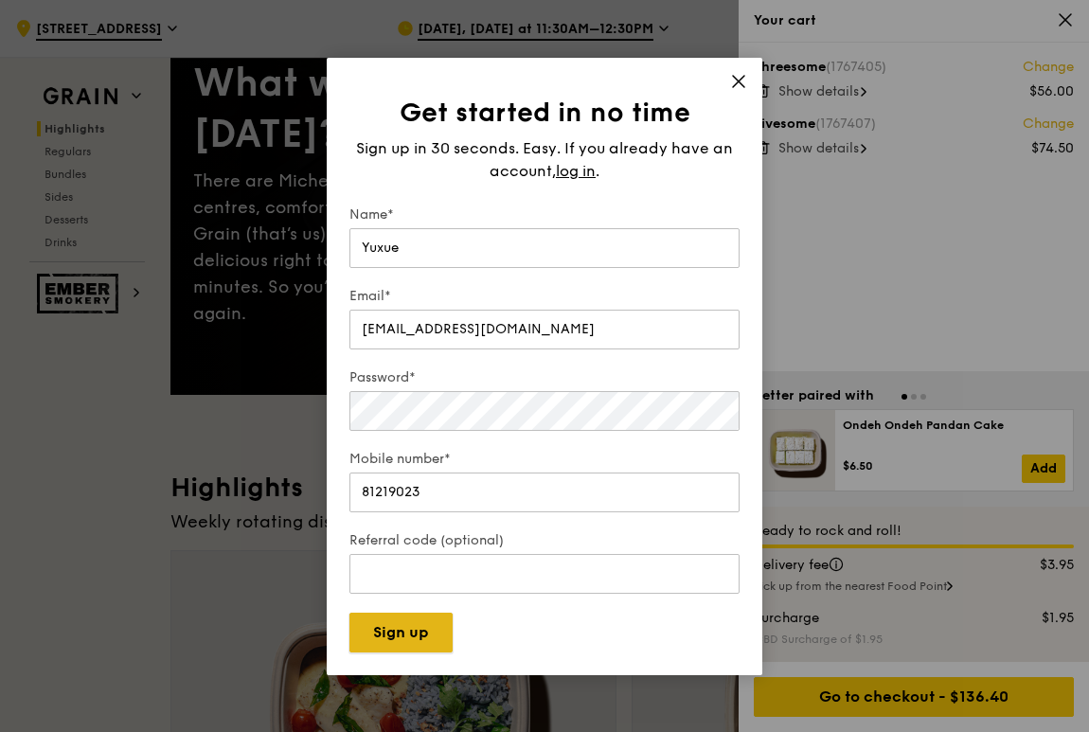
click at [414, 518] on button "Sign up" at bounding box center [400, 632] width 103 height 40
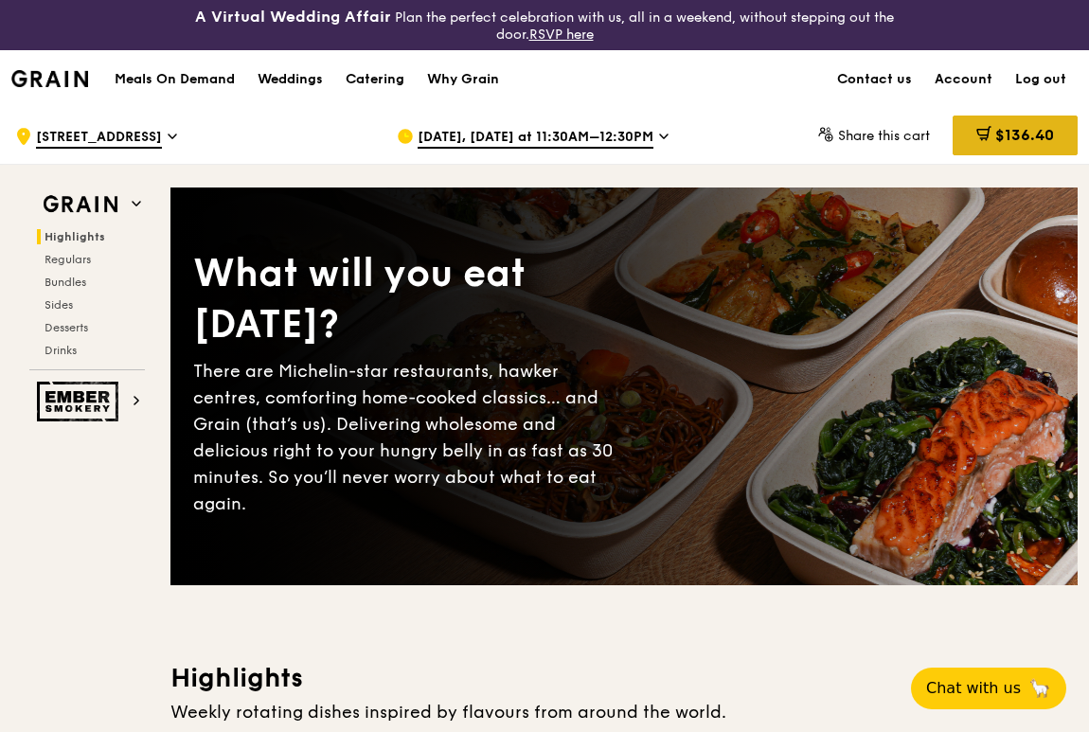
click at [1013, 133] on span "$136.40" at bounding box center [1024, 135] width 59 height 18
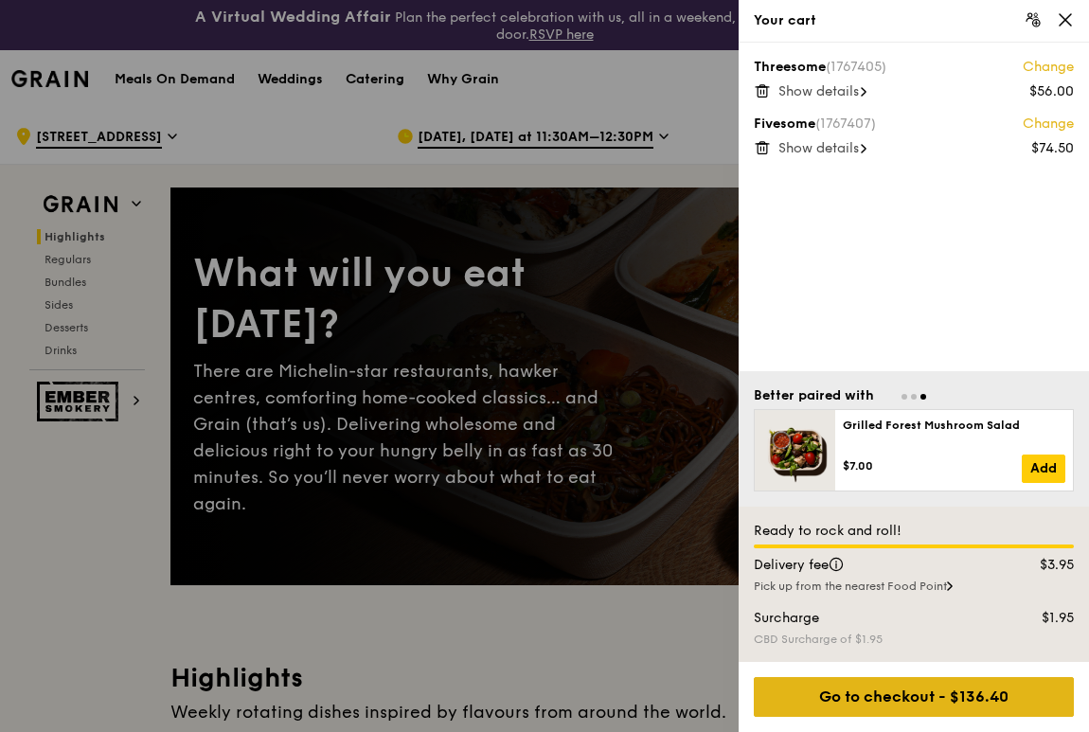
click at [946, 696] on div "Go to checkout - $136.40" at bounding box center [913, 697] width 320 height 40
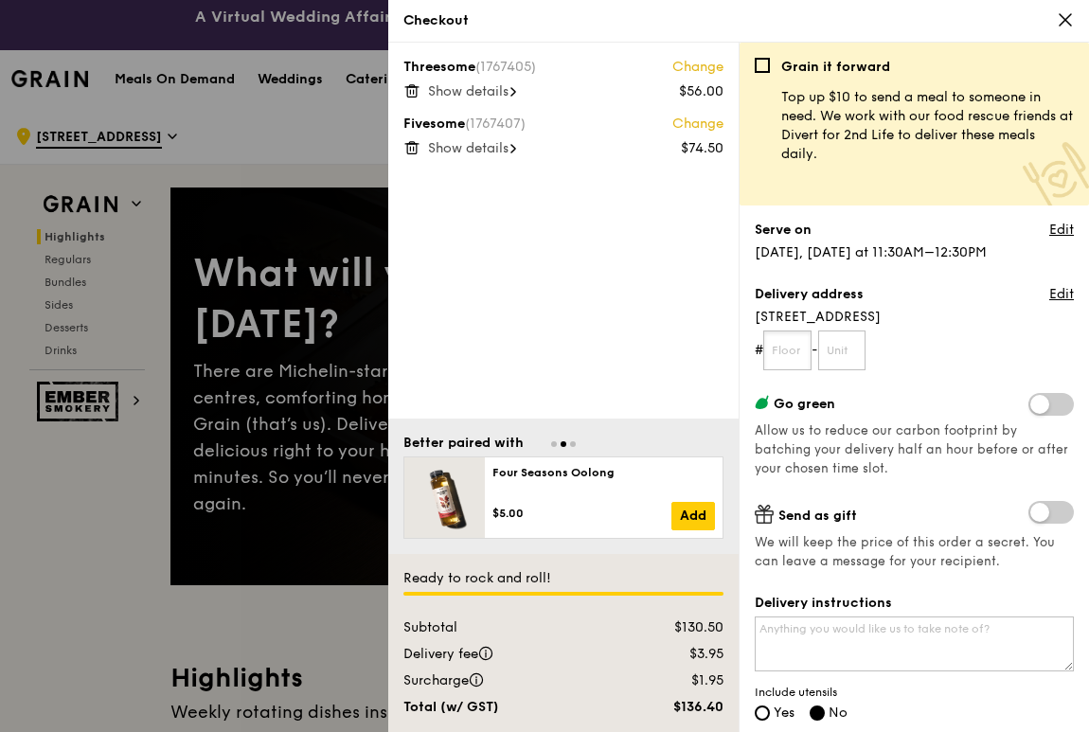
click at [795, 352] on input "text" at bounding box center [787, 350] width 48 height 40
type input "16"
click at [852, 344] on input "text" at bounding box center [842, 350] width 48 height 40
type input "00"
click at [947, 369] on form "# 16 - 00" at bounding box center [913, 350] width 319 height 40
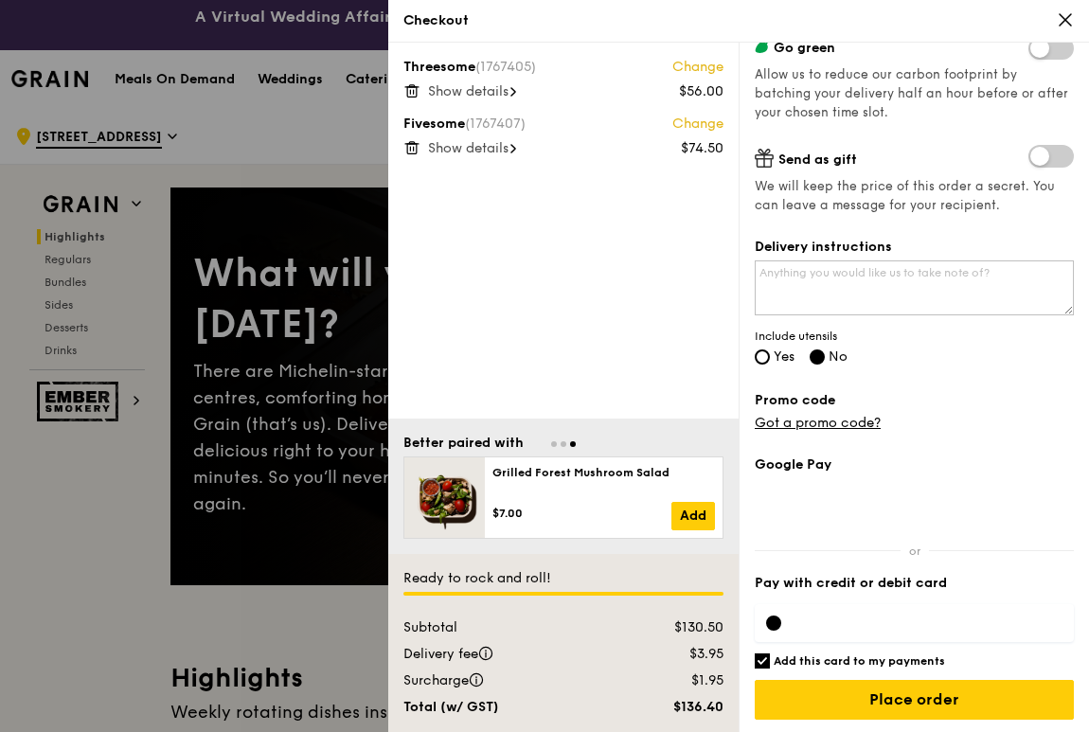
scroll to position [359, 0]
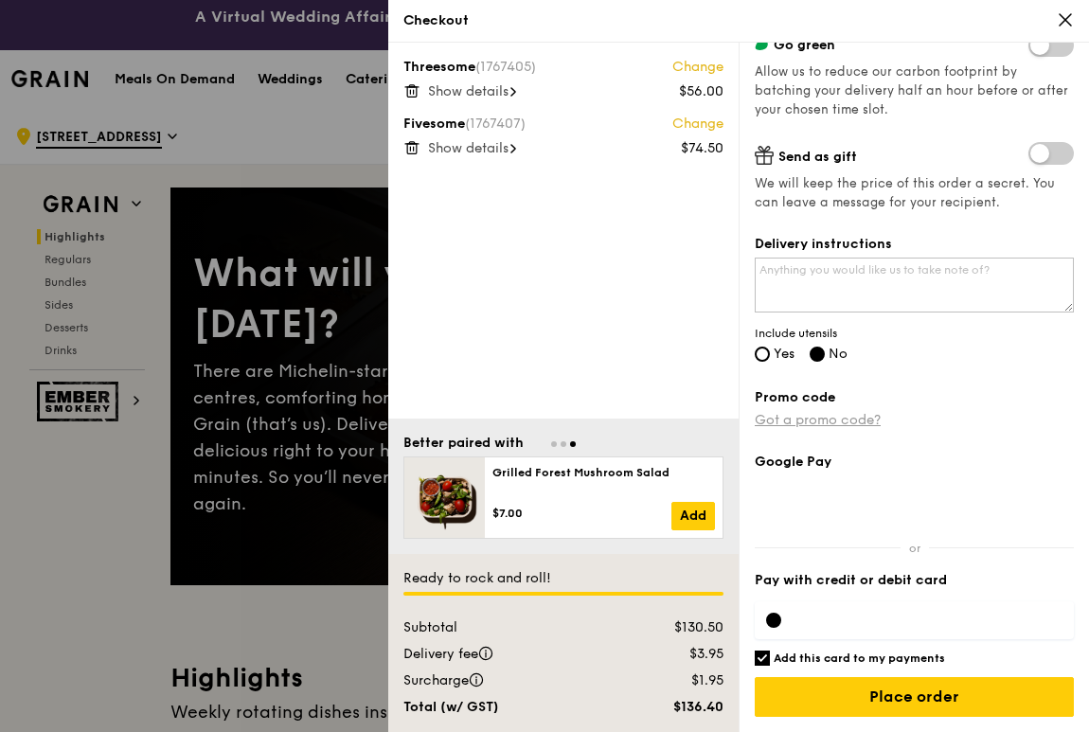
click at [850, 416] on link "Got a promo code?" at bounding box center [817, 420] width 126 height 16
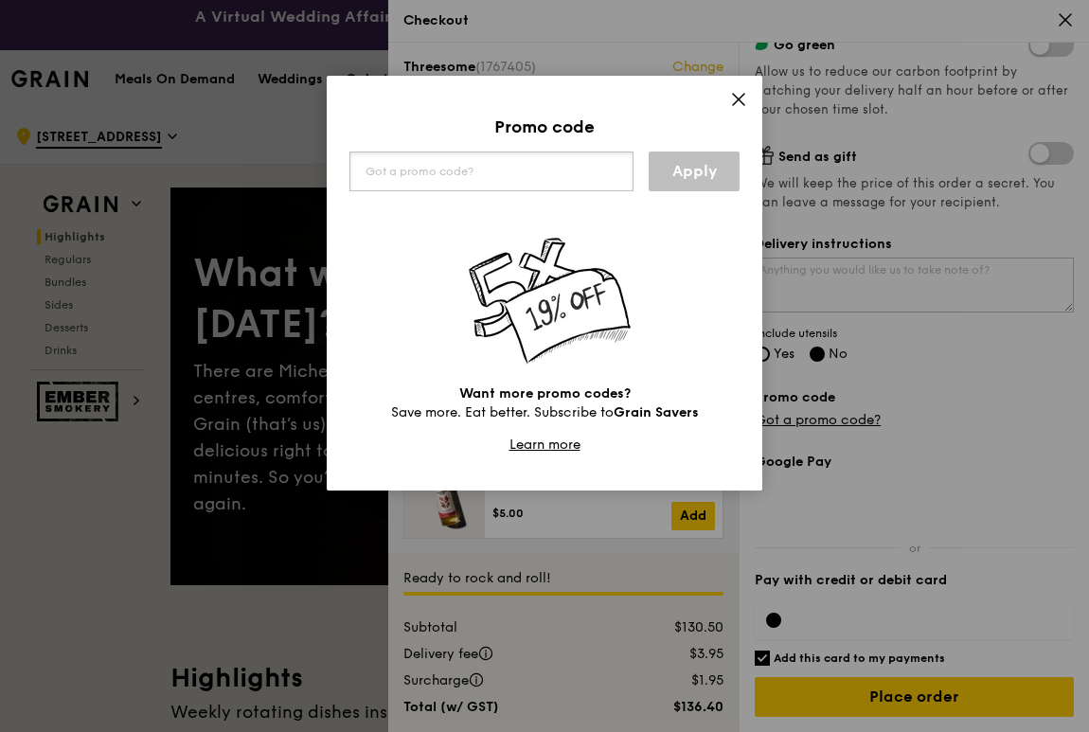
click at [416, 166] on input "text" at bounding box center [491, 171] width 284 height 40
paste input "WELCOMEFEAST"
click at [696, 171] on link "Apply" at bounding box center [693, 171] width 91 height 40
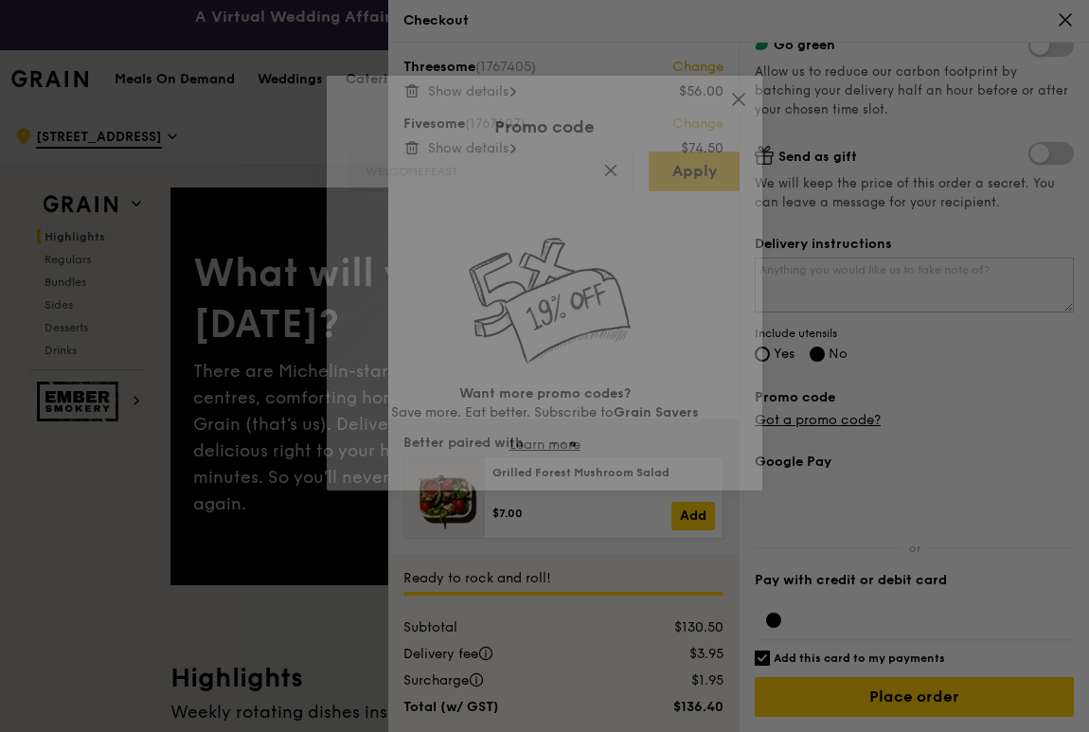
type input "WELCOMEFEAST"
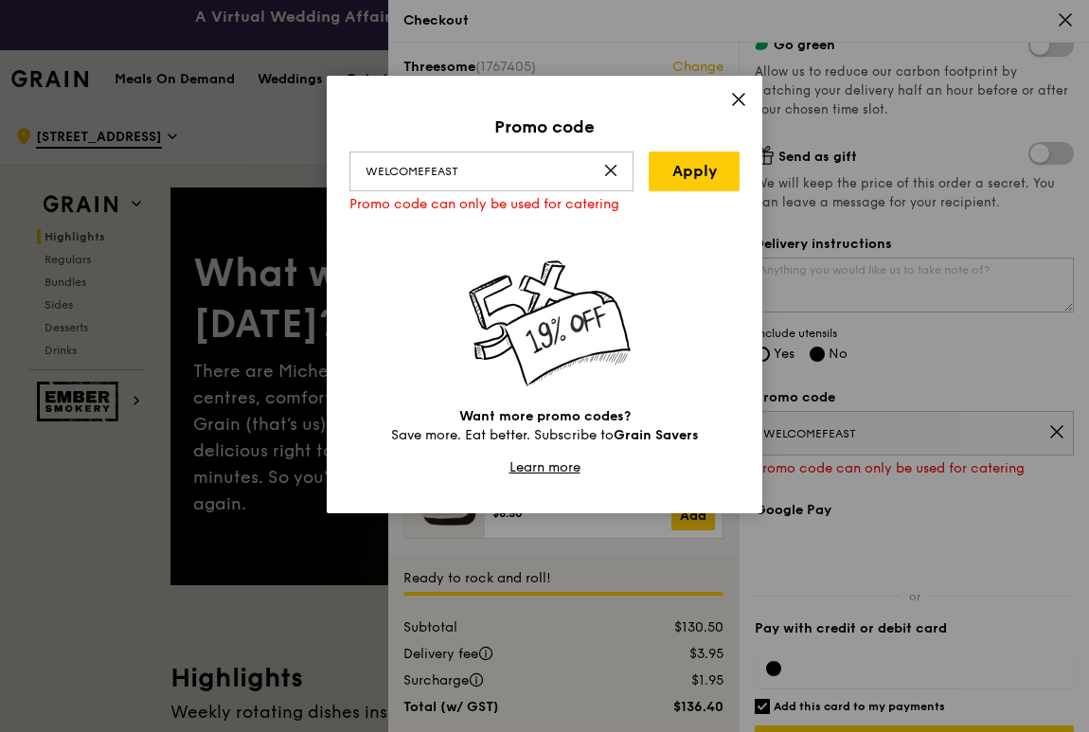
click at [737, 99] on icon at bounding box center [738, 99] width 11 height 11
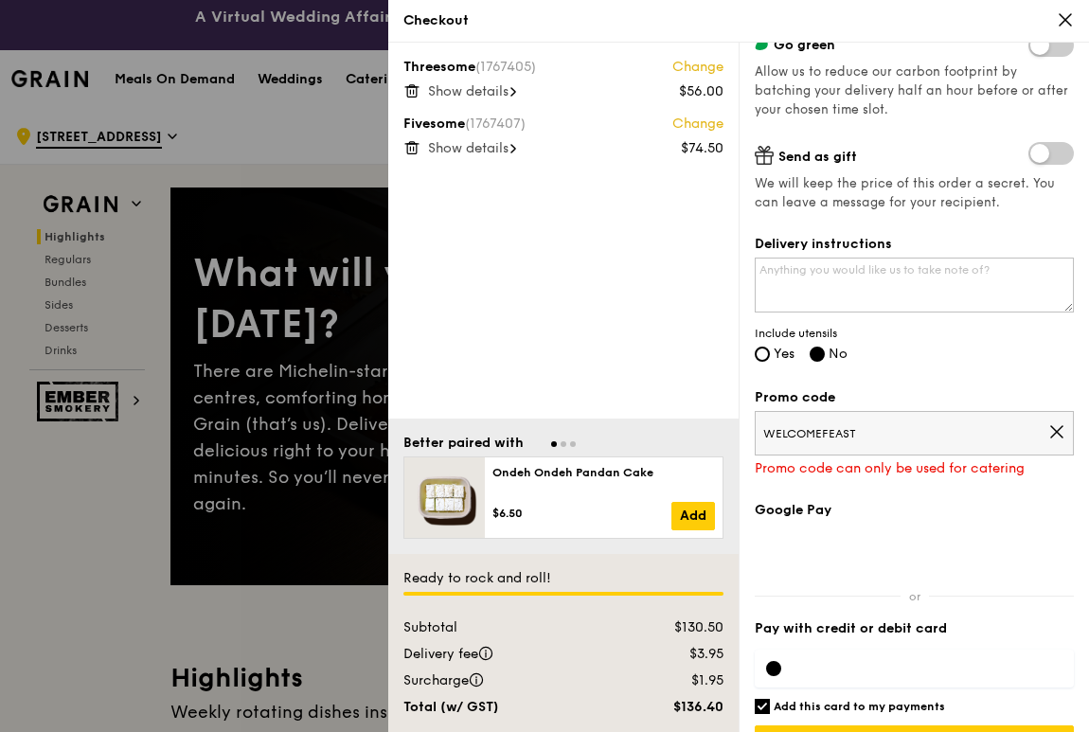
click at [1051, 435] on icon at bounding box center [1056, 431] width 11 height 11
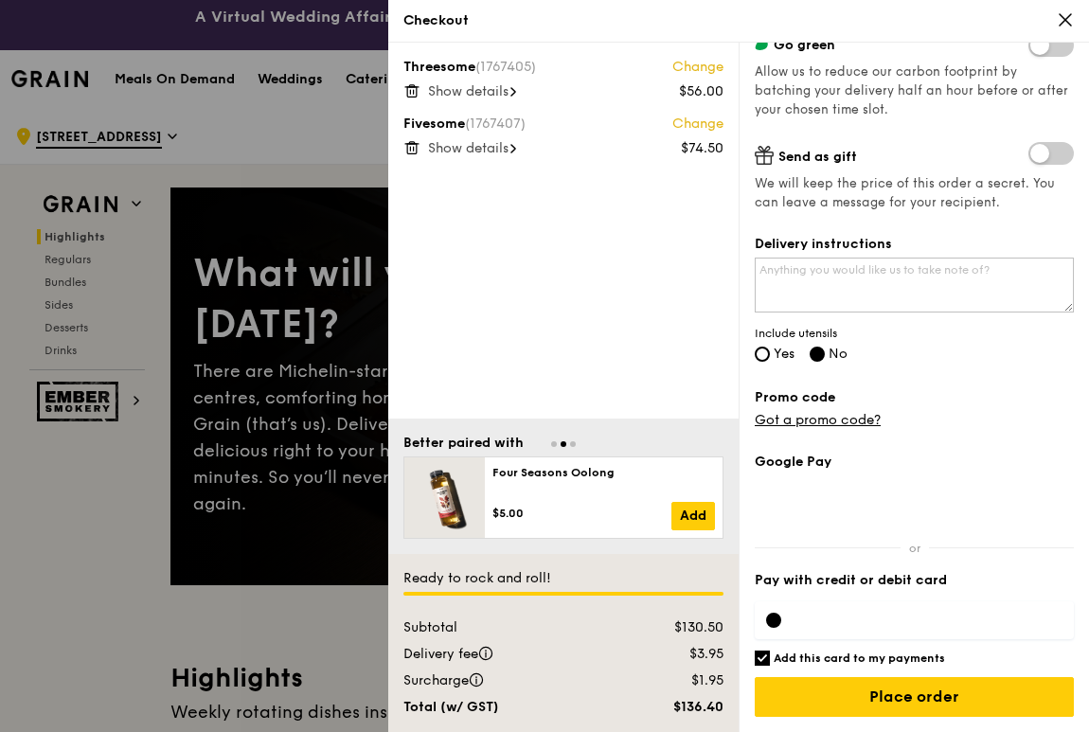
scroll to position [95, 0]
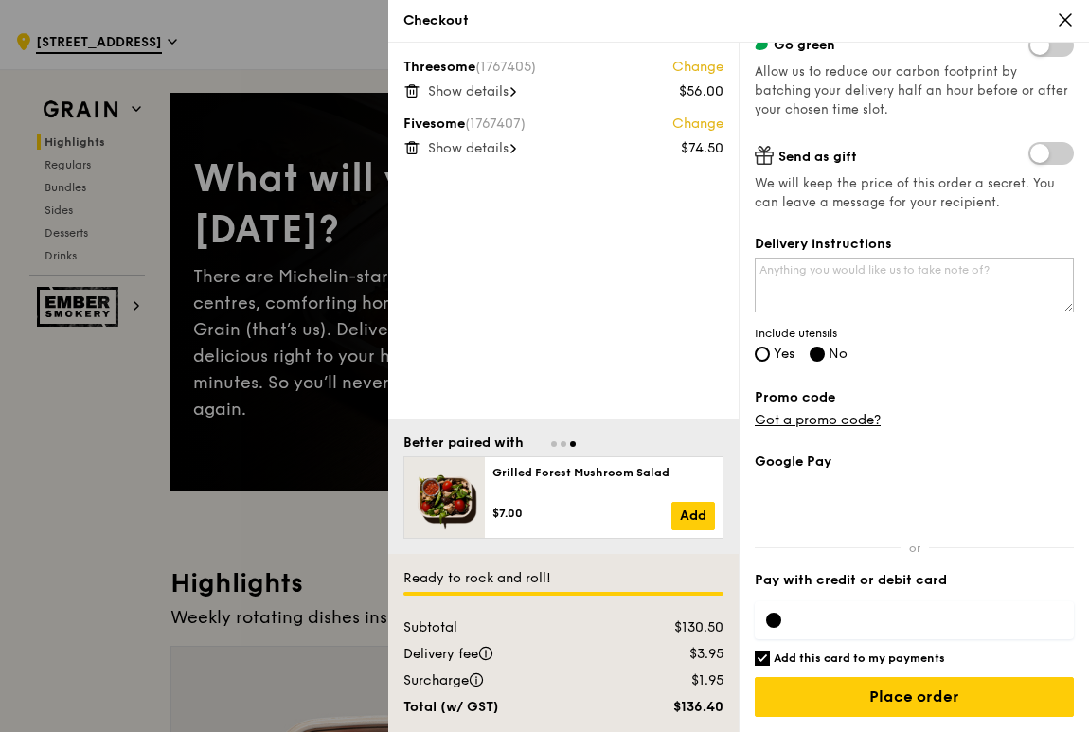
click at [759, 654] on input "Add this card to my payments" at bounding box center [761, 657] width 15 height 15
checkbox input "false"
click at [851, 629] on div at bounding box center [913, 620] width 319 height 38
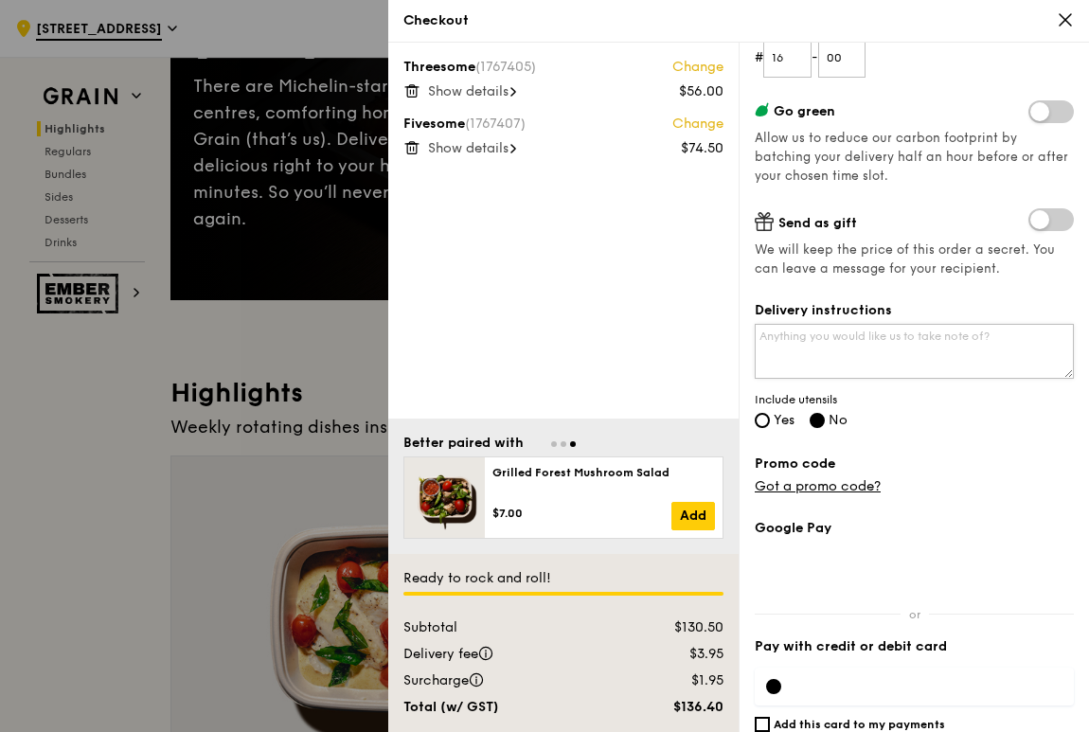
scroll to position [359, 0]
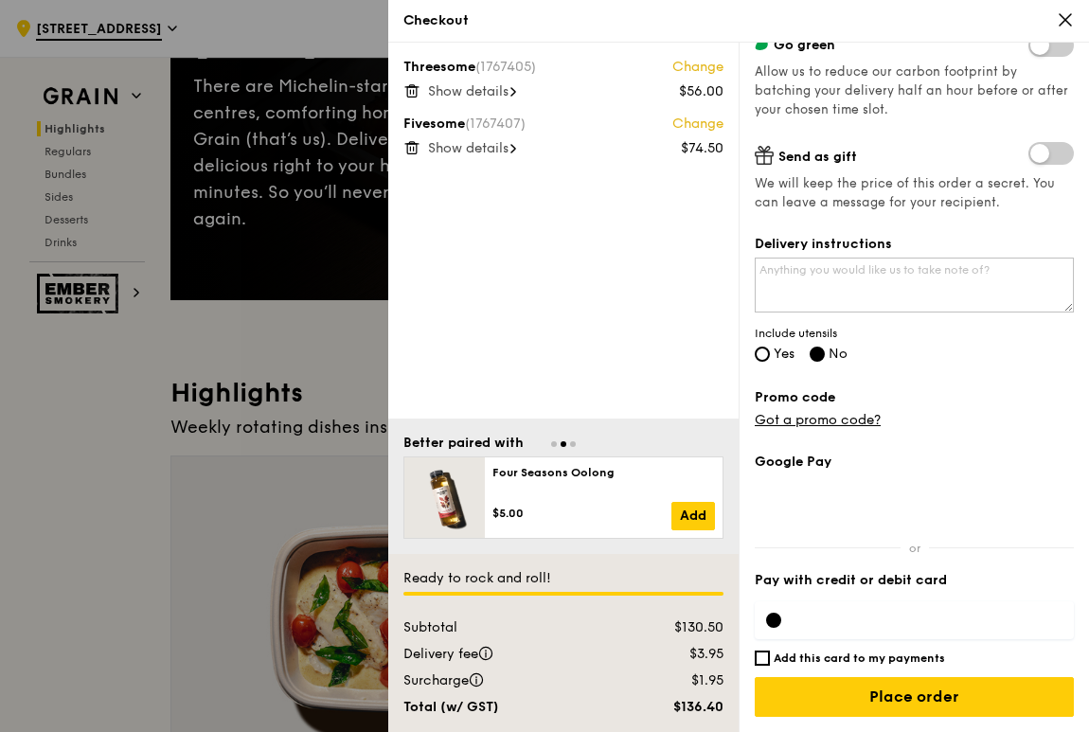
click at [457, 88] on span "Show details" at bounding box center [468, 91] width 80 height 16
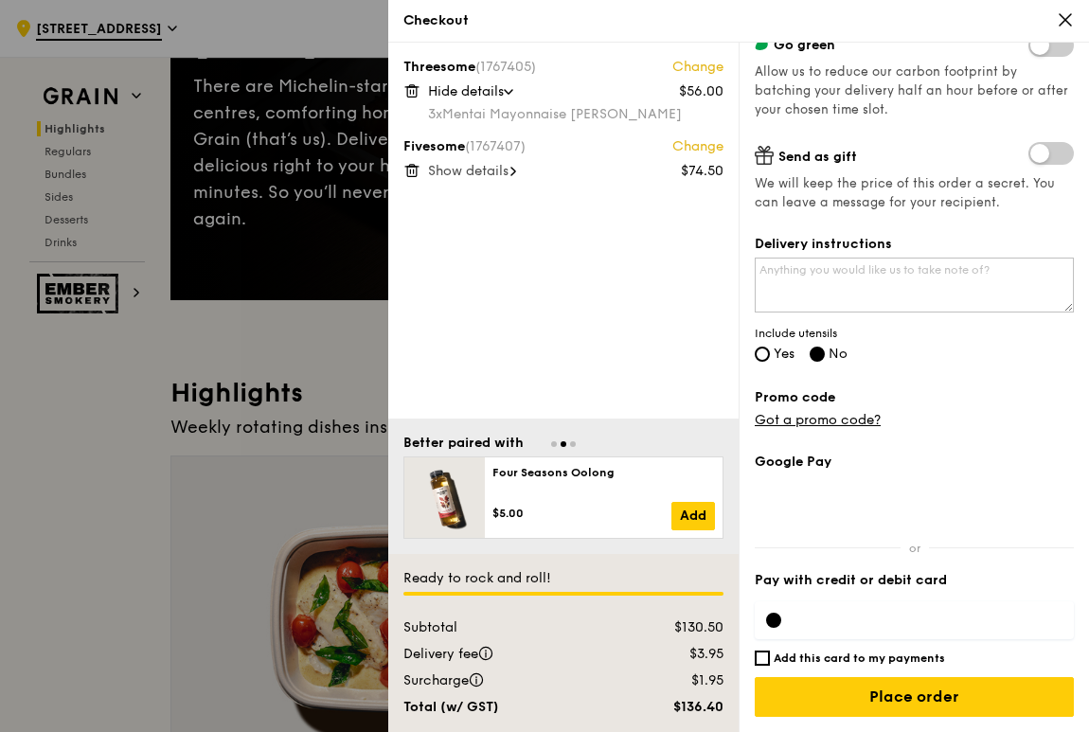
click at [463, 171] on span "Show details" at bounding box center [468, 171] width 80 height 16
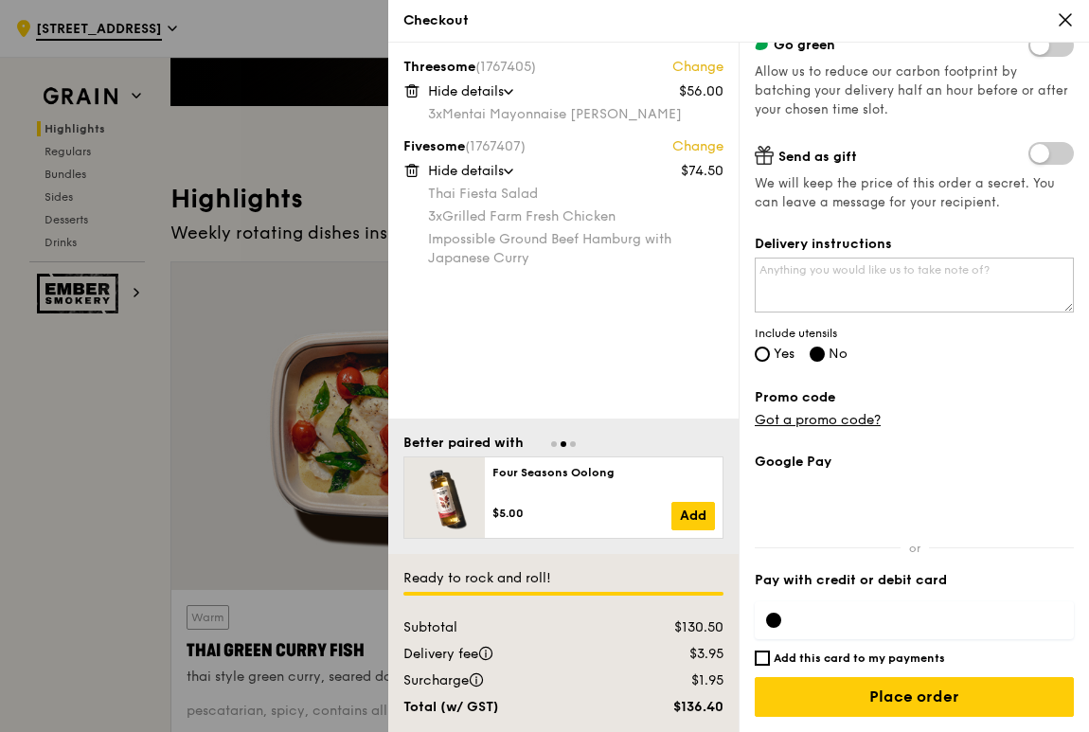
scroll to position [663, 0]
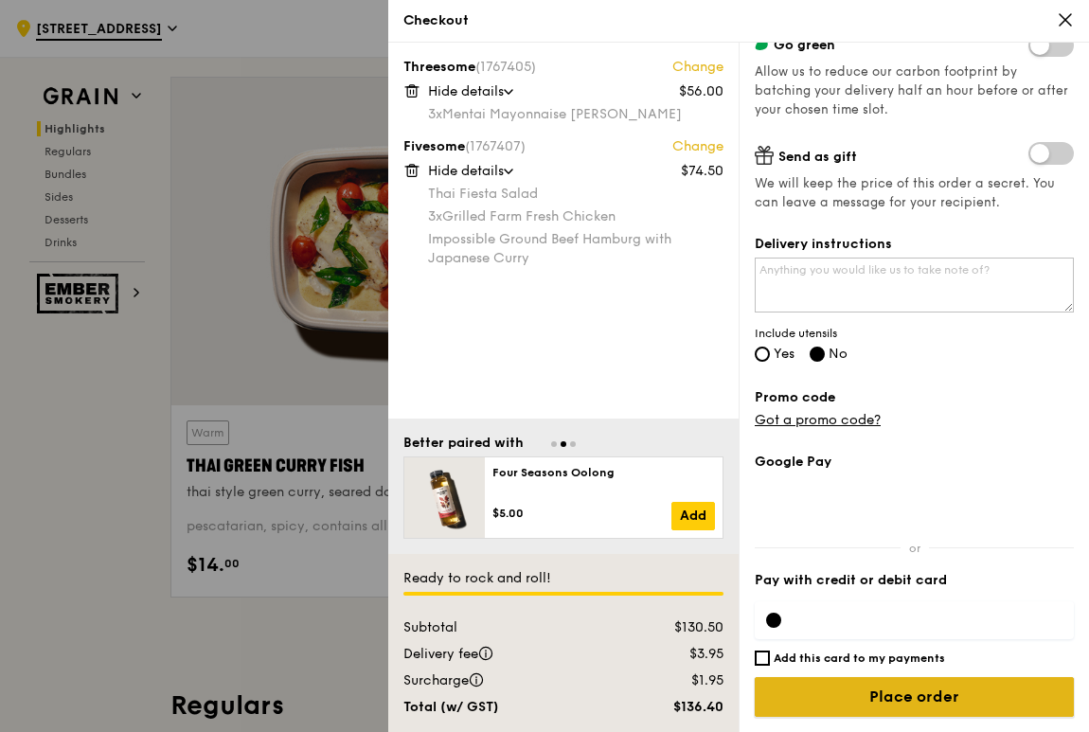
click at [888, 697] on input "Place order" at bounding box center [913, 697] width 319 height 40
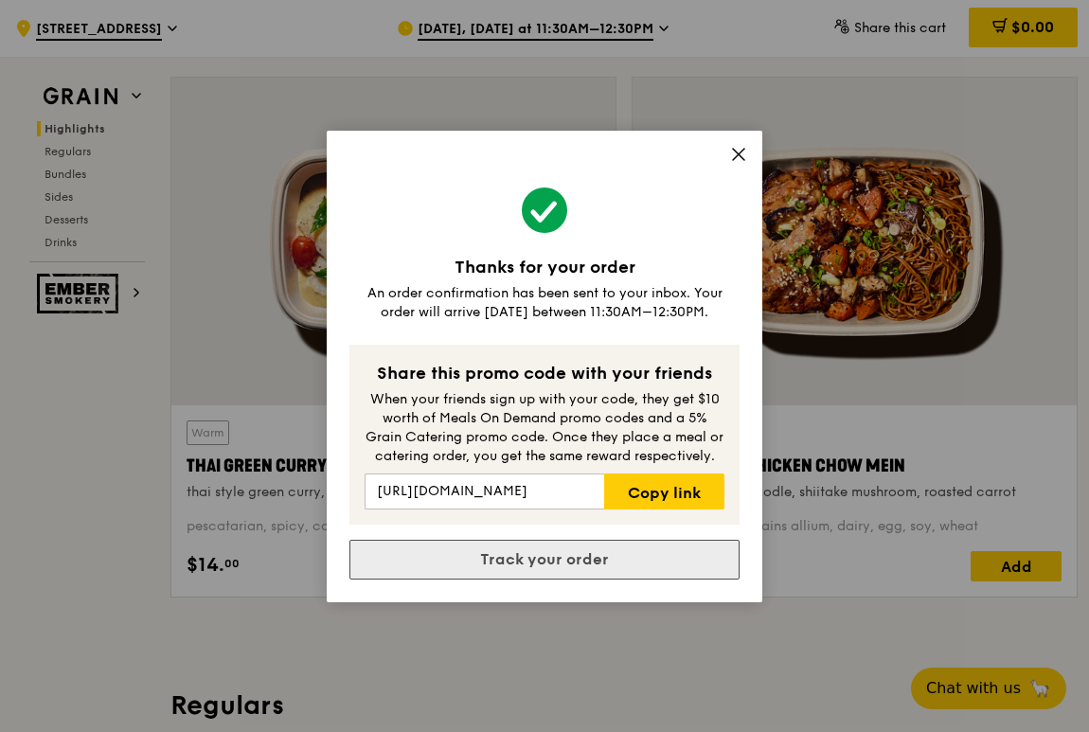
click at [578, 558] on link "Track your order" at bounding box center [544, 560] width 390 height 40
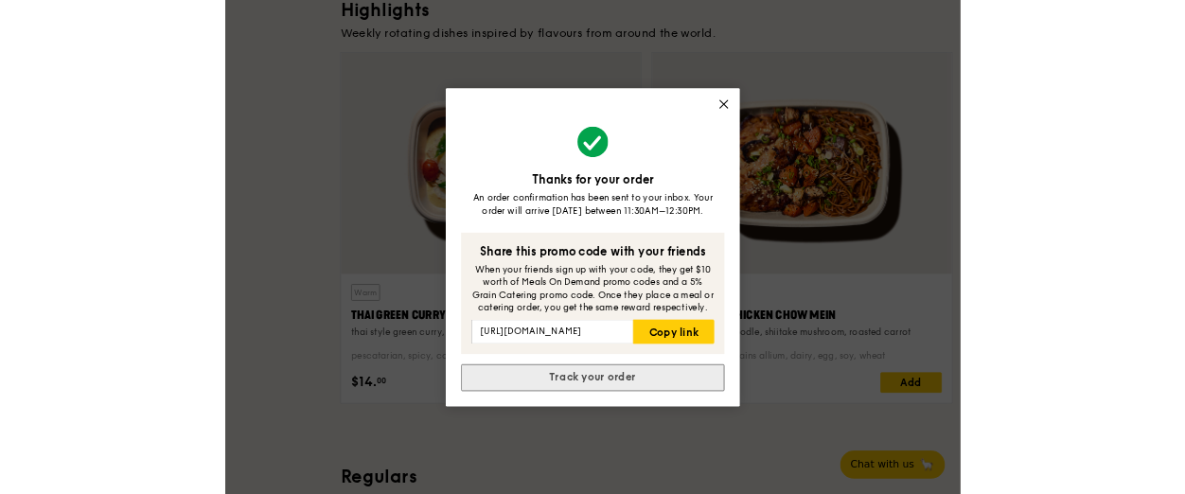
scroll to position [0, 0]
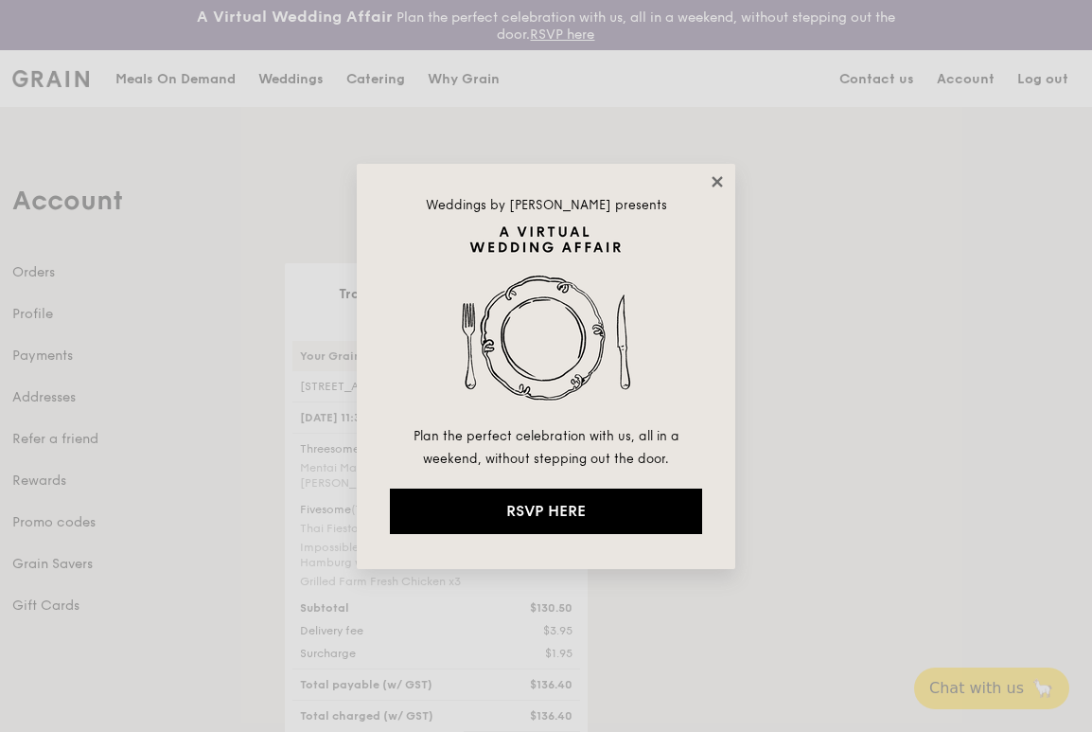
click at [714, 177] on icon at bounding box center [717, 181] width 10 height 10
